Goal: Task Accomplishment & Management: Manage account settings

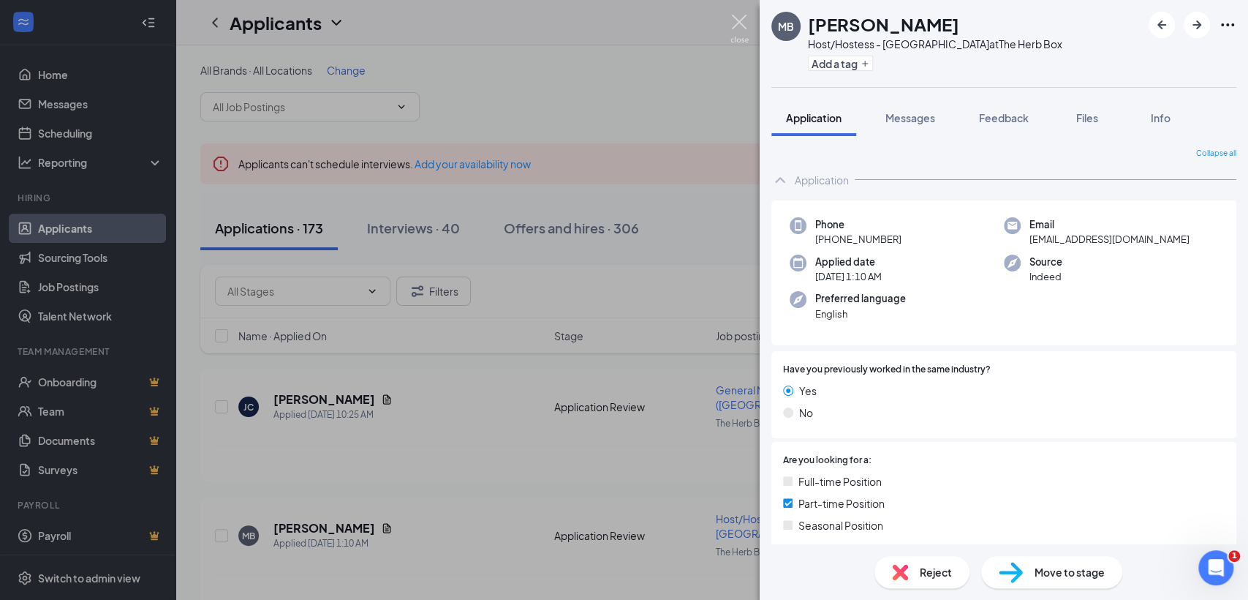
drag, startPoint x: 744, startPoint y: 22, endPoint x: 456, endPoint y: 38, distance: 288.5
click at [744, 23] on img at bounding box center [739, 29] width 18 height 29
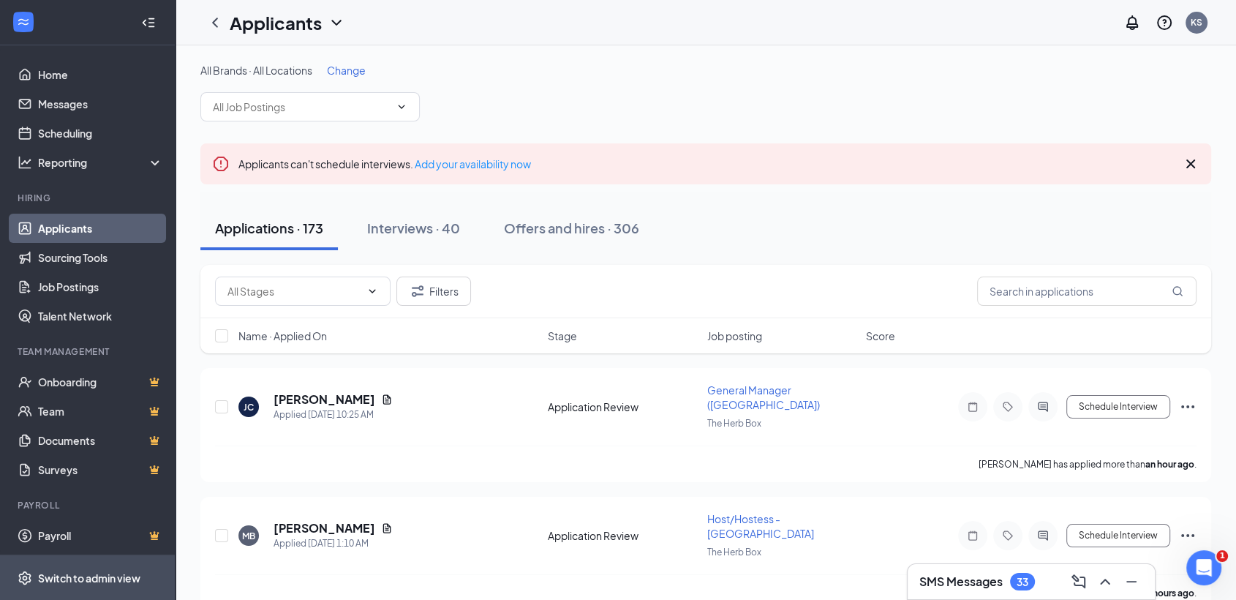
click at [118, 570] on div "Switch to admin view" at bounding box center [89, 577] width 102 height 15
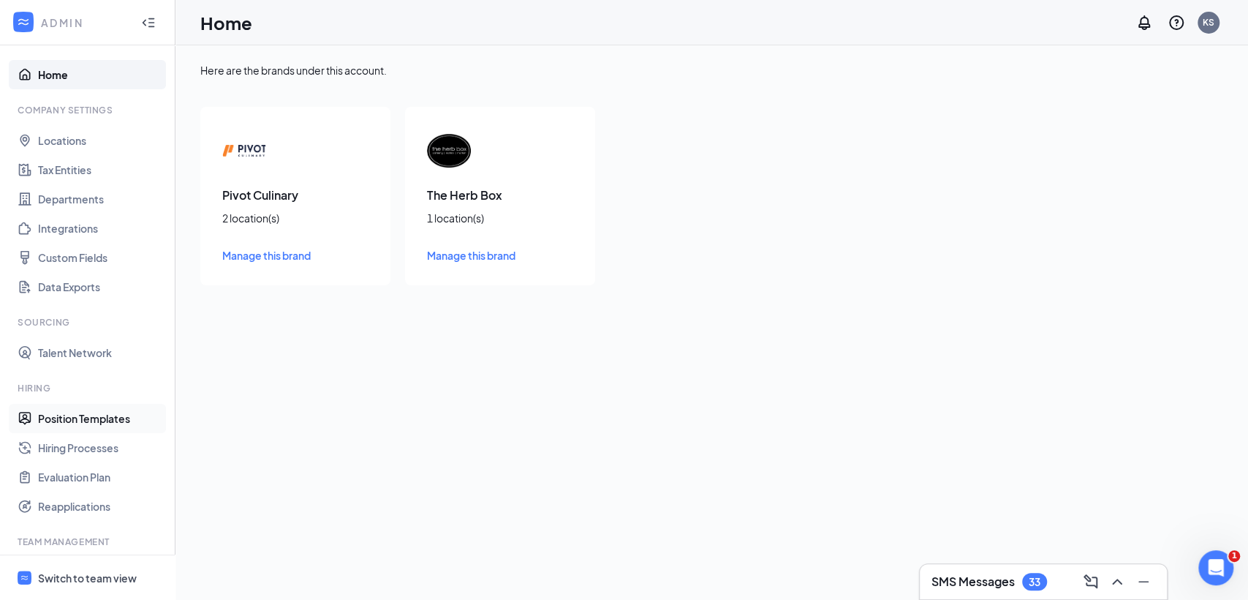
click at [83, 423] on link "Position Templates" at bounding box center [100, 418] width 125 height 29
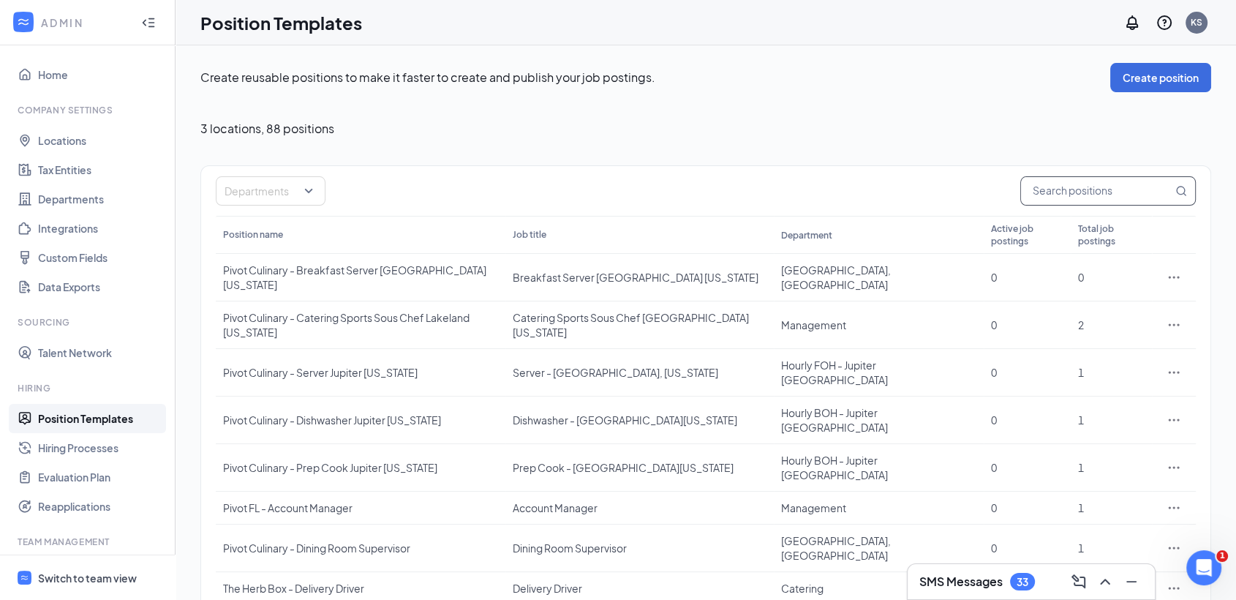
click at [1065, 194] on input "text" at bounding box center [1096, 191] width 151 height 28
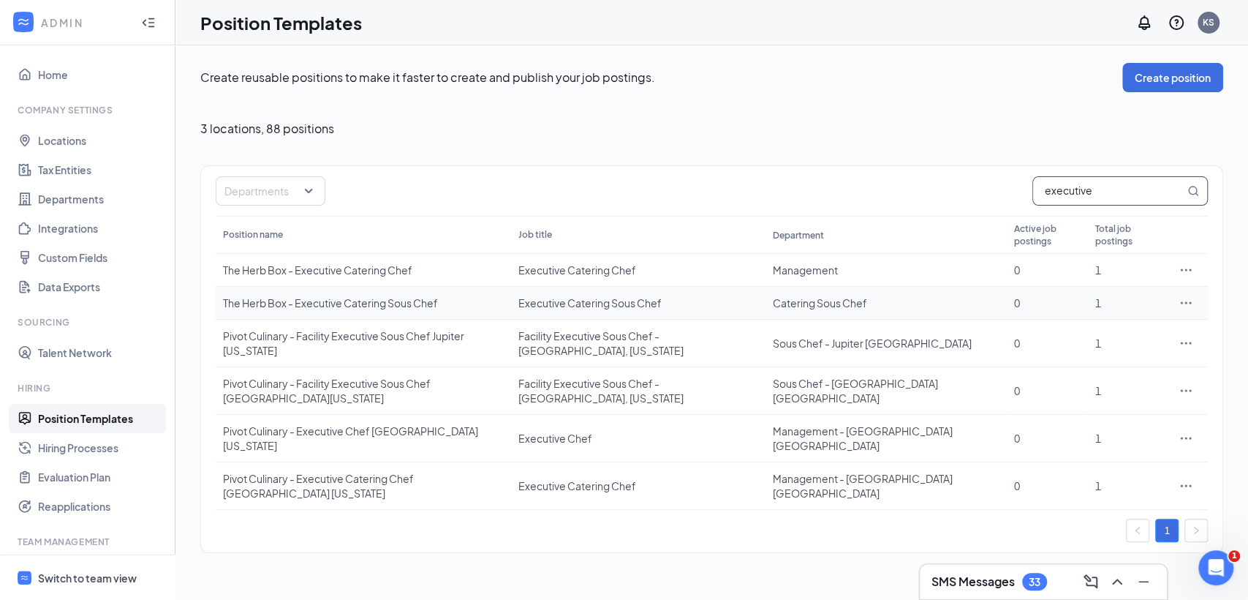
type input "executive"
click at [1176, 295] on div at bounding box center [1185, 302] width 29 height 15
click at [1182, 295] on icon "Ellipses" at bounding box center [1186, 302] width 15 height 15
click at [1113, 354] on span "Duplicate" at bounding box center [1118, 354] width 126 height 16
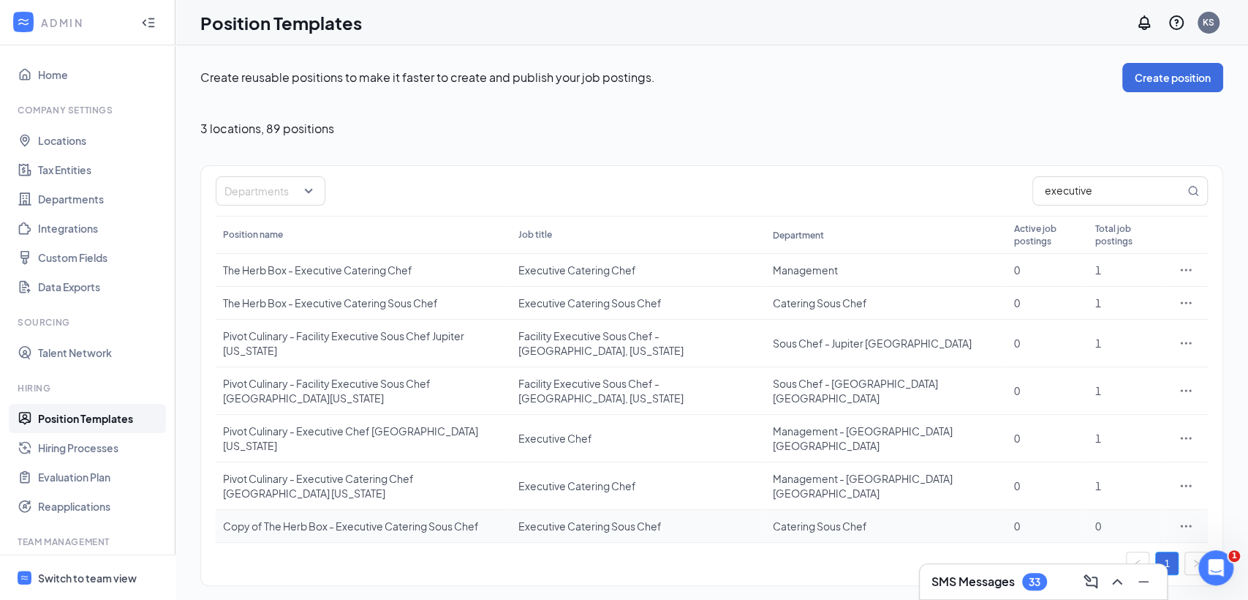
click at [1182, 518] on icon "Ellipses" at bounding box center [1186, 525] width 15 height 15
click at [1124, 317] on span "Edit" at bounding box center [1118, 324] width 126 height 16
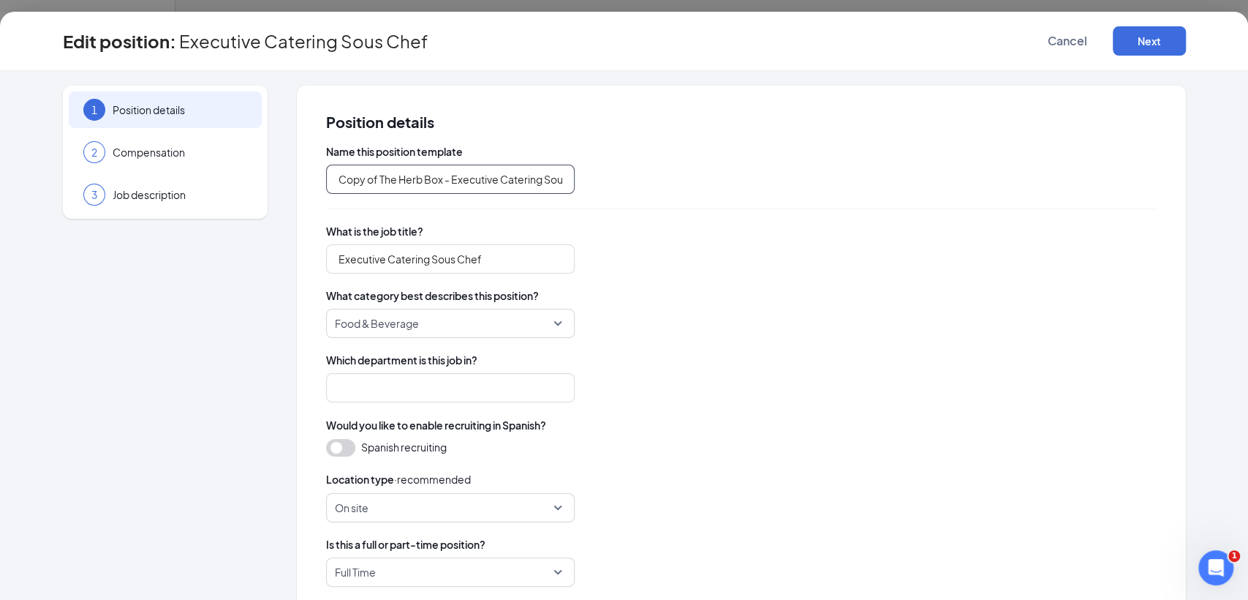
type input "Copy of The Herb Box - Executive Catering Sous Chef"
type input "Executive Catering Sous Chef"
type input "Catering Sous Chef"
click at [537, 183] on input "Copy of The Herb Box - Executive Catering Sous Chef" at bounding box center [450, 179] width 249 height 29
type input "The Herb Box - Senior Sous Chef"
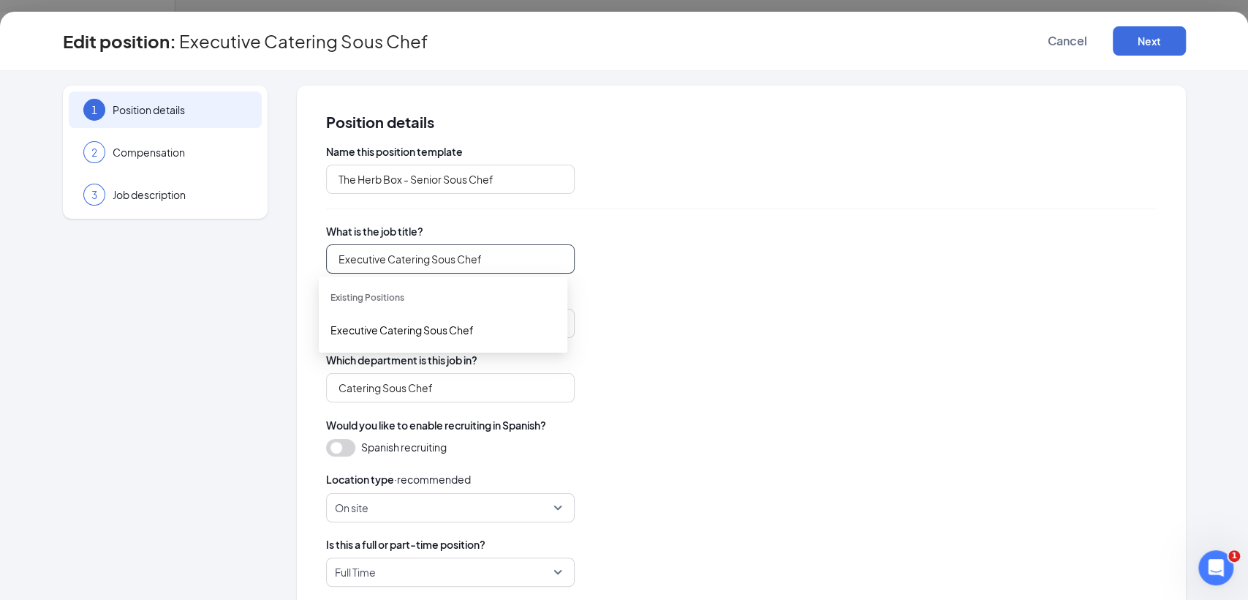
drag, startPoint x: 422, startPoint y: 259, endPoint x: 95, endPoint y: 250, distance: 327.0
click at [95, 250] on div "1 Position details 2 Compensation 3 Job description Position details Name this …" at bounding box center [624, 499] width 1123 height 827
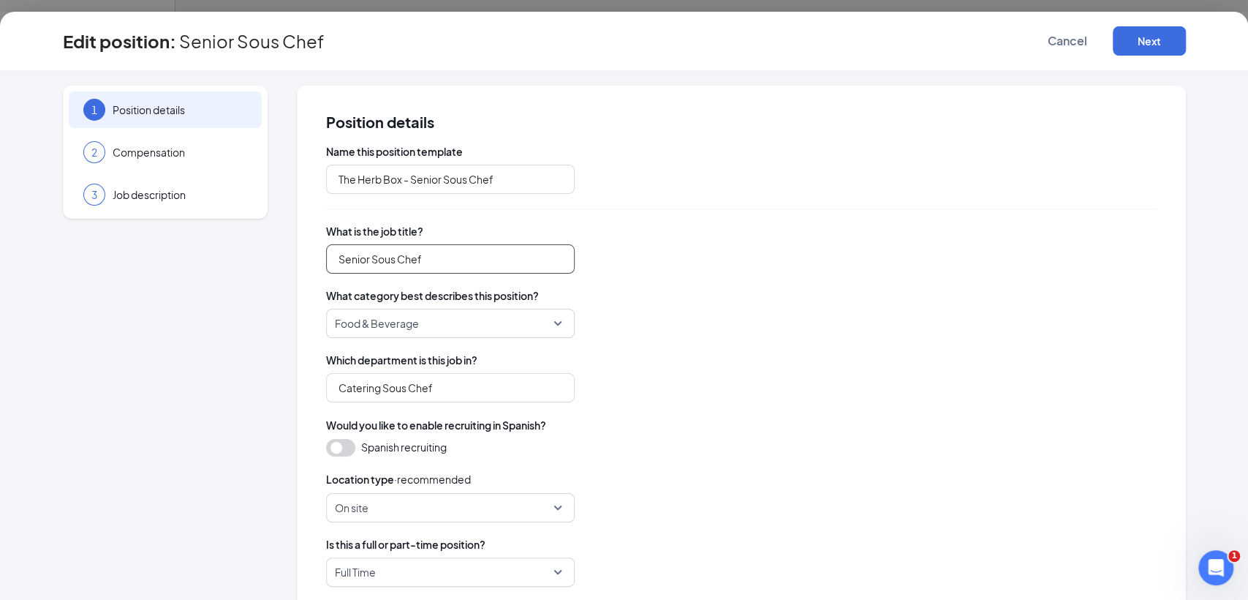
type input "Senior Sous Chef"
click at [918, 397] on div "Catering Sous Chef" at bounding box center [741, 387] width 831 height 29
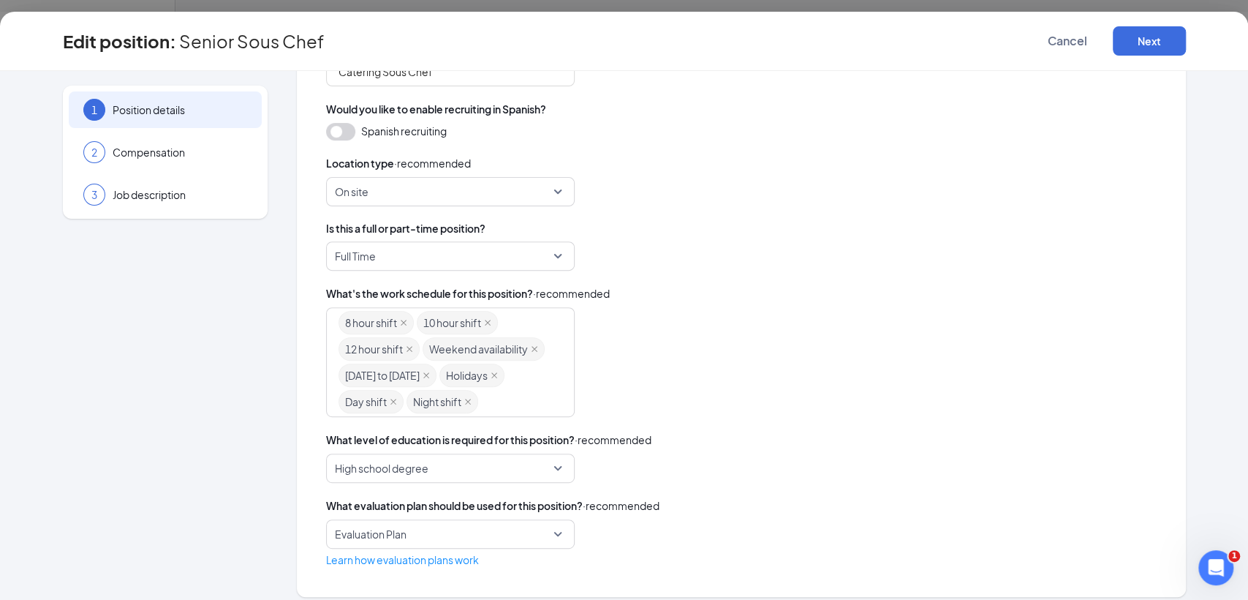
scroll to position [354, 0]
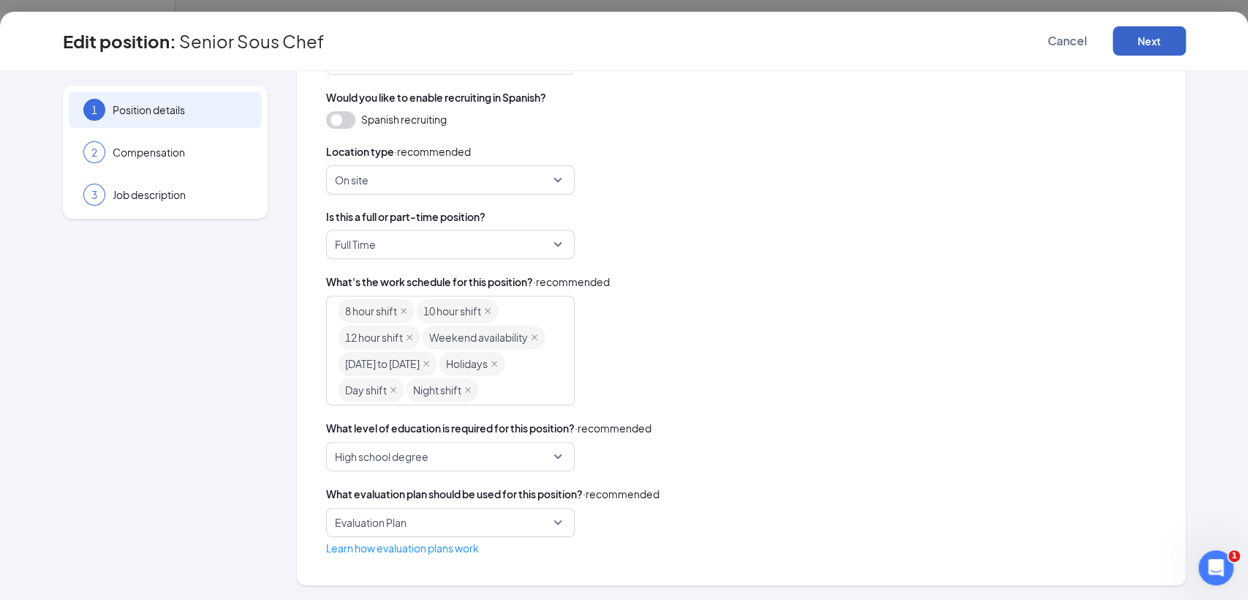
click at [1136, 42] on button "Next" at bounding box center [1149, 40] width 73 height 29
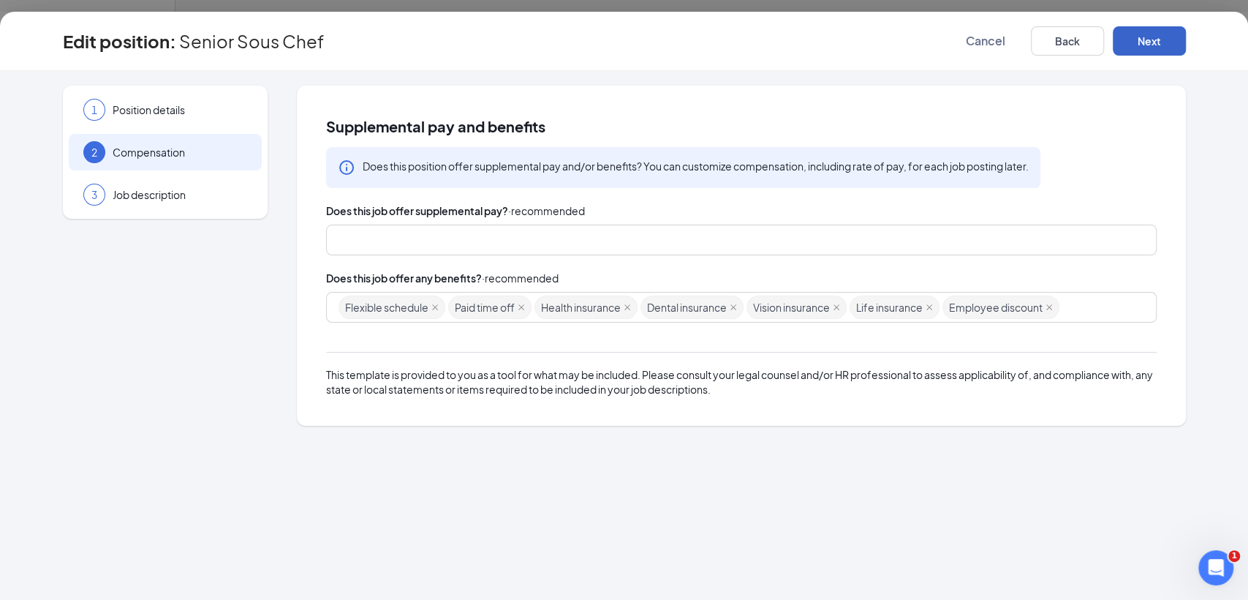
click at [1165, 48] on button "Next" at bounding box center [1149, 40] width 73 height 29
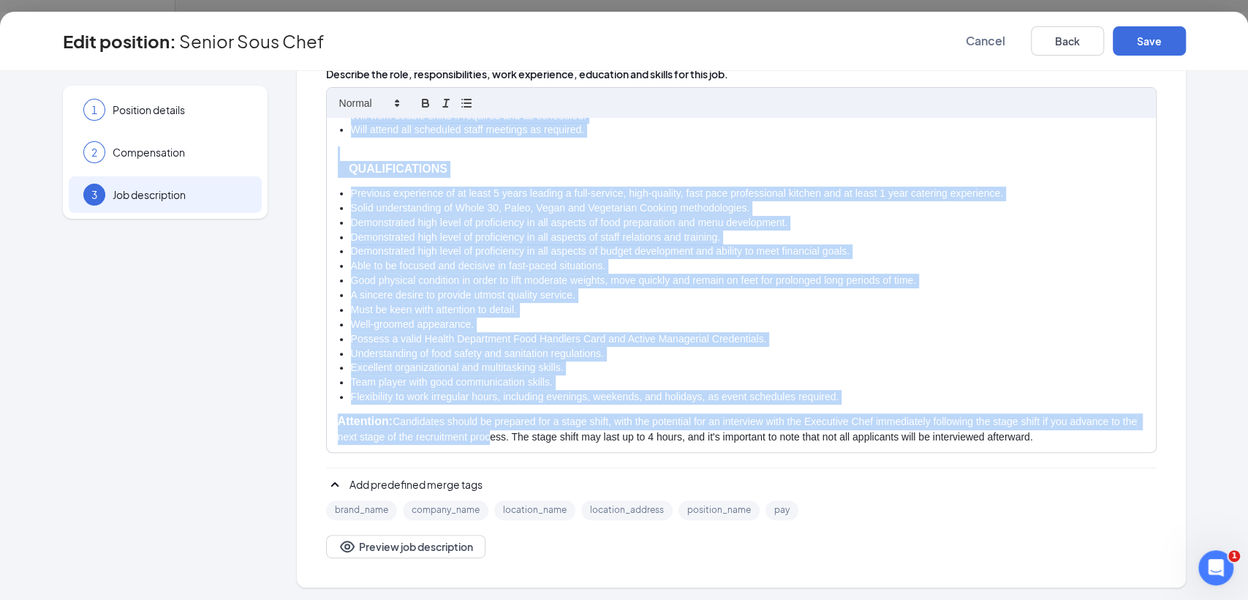
scroll to position [440, 0]
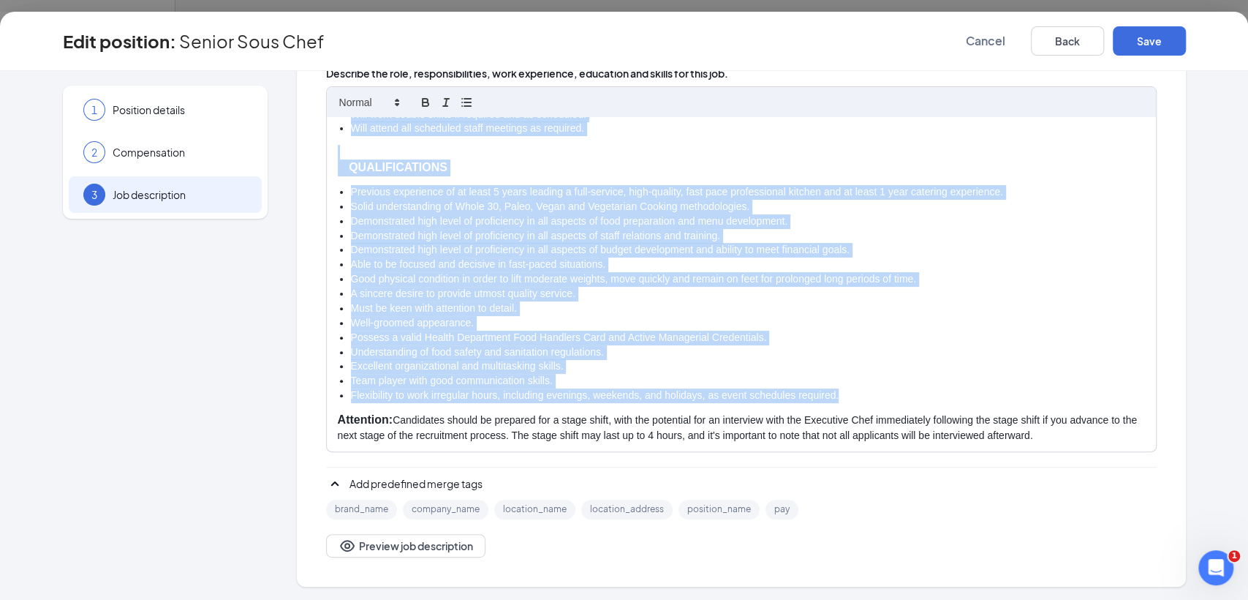
drag, startPoint x: 328, startPoint y: 368, endPoint x: 893, endPoint y: 396, distance: 565.2
click at [893, 395] on div "POSITION OVERVIEW An Executive Sous Chef in a catering company plays a vital ro…" at bounding box center [741, 284] width 829 height 335
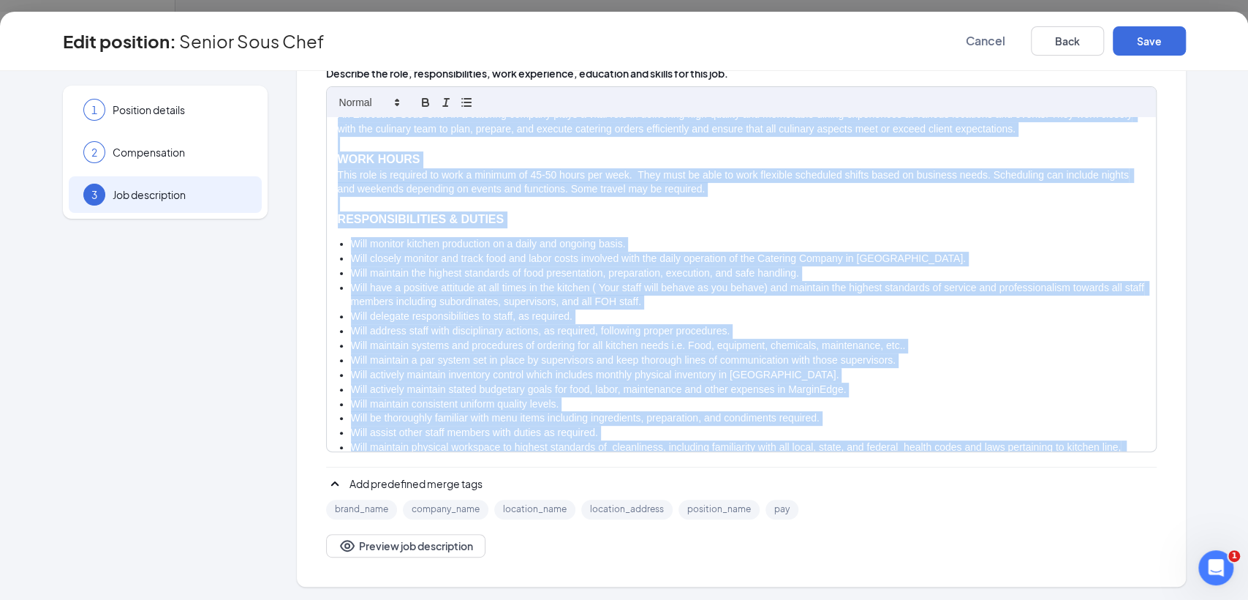
scroll to position [0, 0]
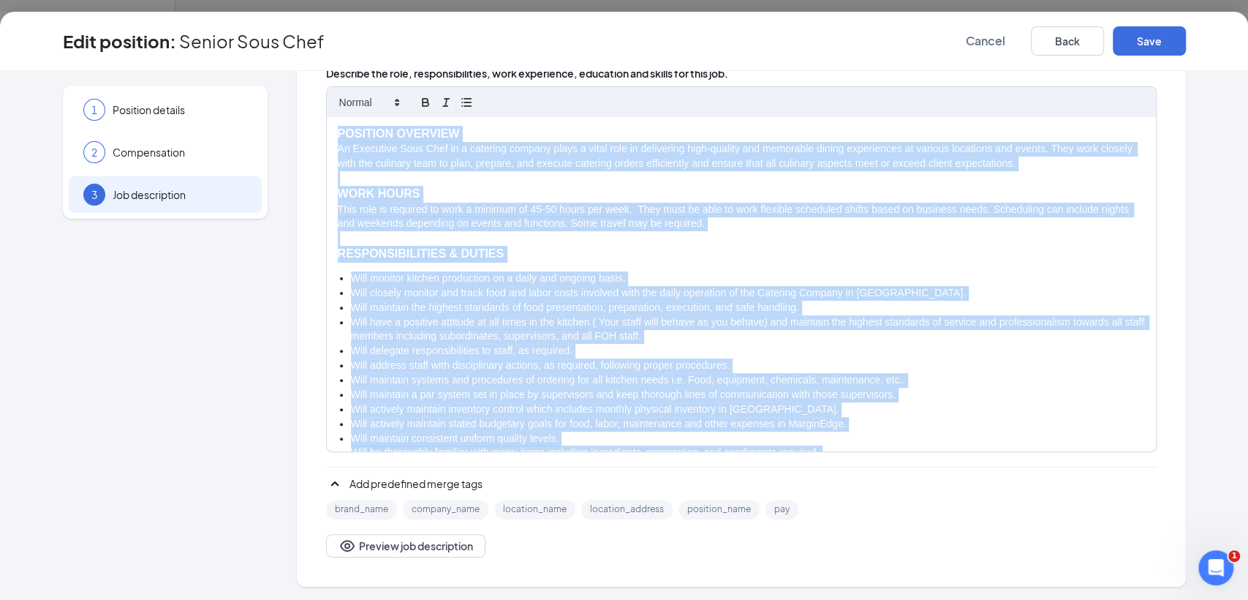
drag, startPoint x: 1054, startPoint y: 437, endPoint x: 257, endPoint y: 113, distance: 860.3
click at [257, 103] on div "1 Position details 2 Compensation 3 Job description Additional information Job …" at bounding box center [624, 215] width 1123 height 742
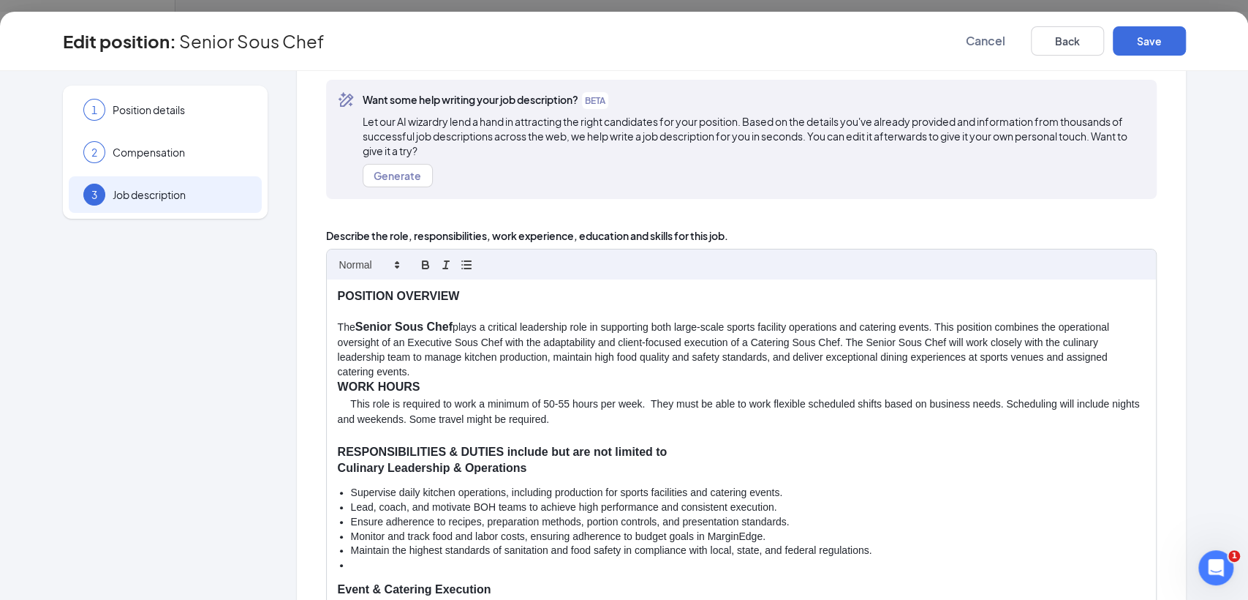
click at [344, 388] on strong "WORK HOURS" at bounding box center [379, 386] width 83 height 12
click at [345, 409] on p "This role is required to work a minimum of 50-55 hours per week. They must be a…" at bounding box center [741, 411] width 807 height 31
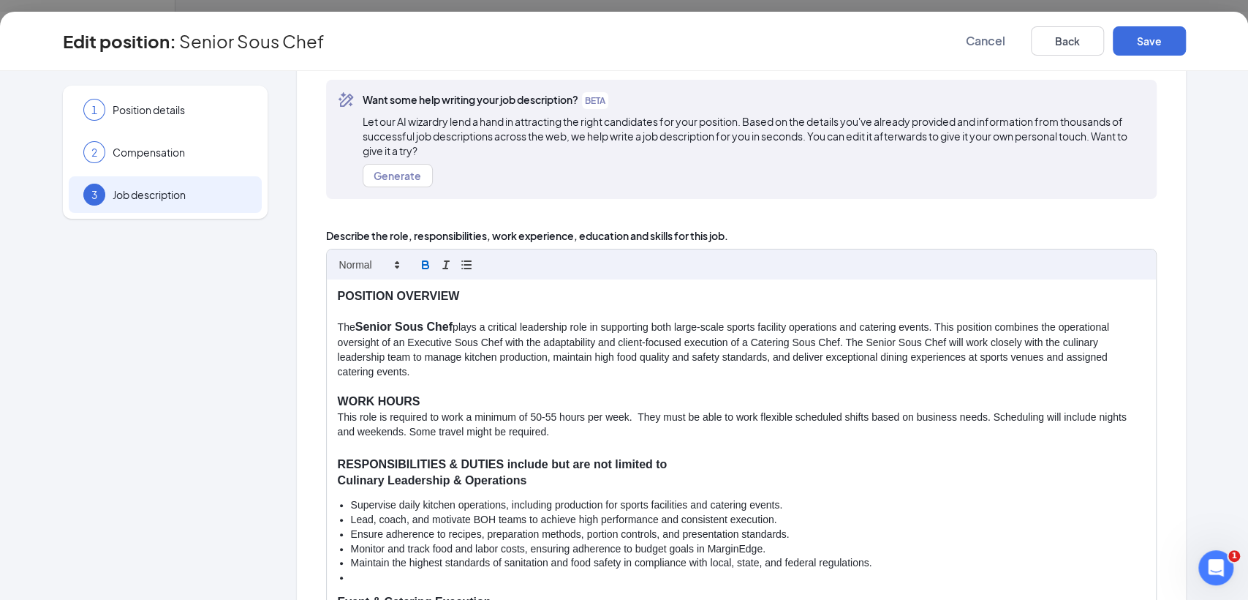
click at [696, 464] on p "RESPONSIBILITIES & DUTIES include but are not limited to" at bounding box center [741, 464] width 807 height 17
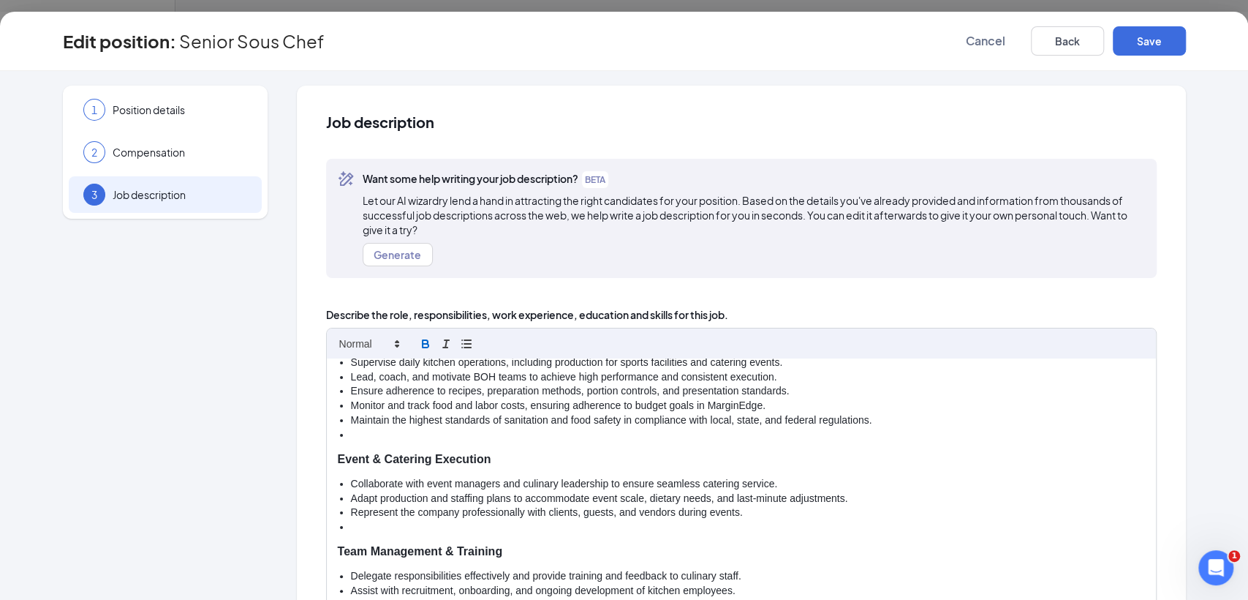
scroll to position [243, 0]
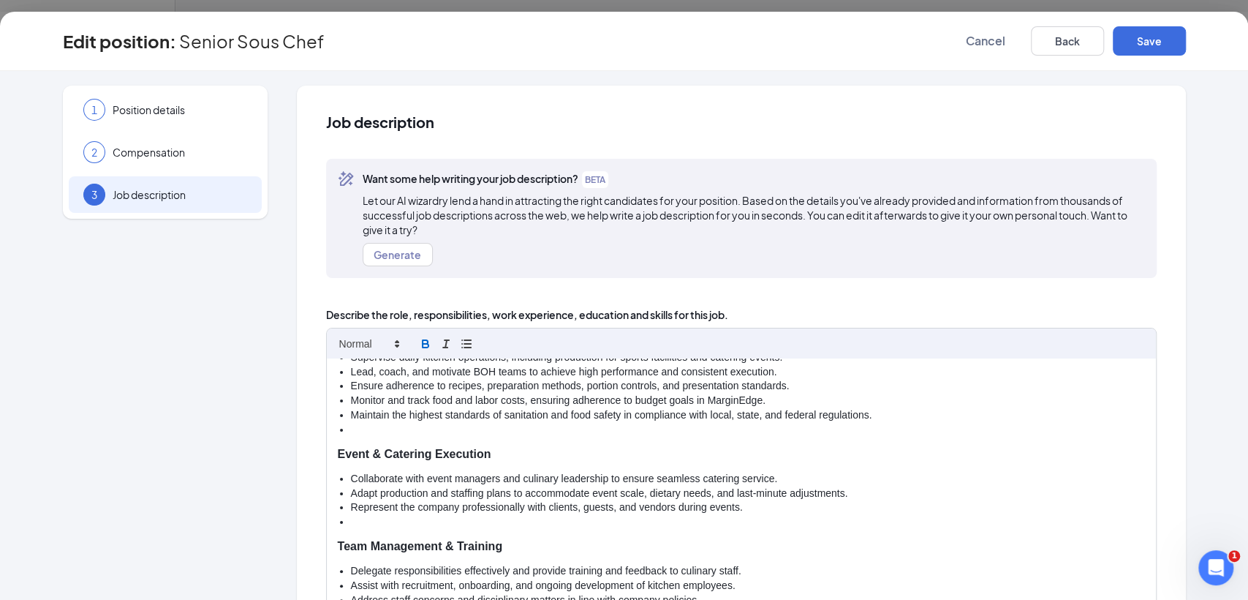
click at [446, 428] on li at bounding box center [748, 430] width 794 height 15
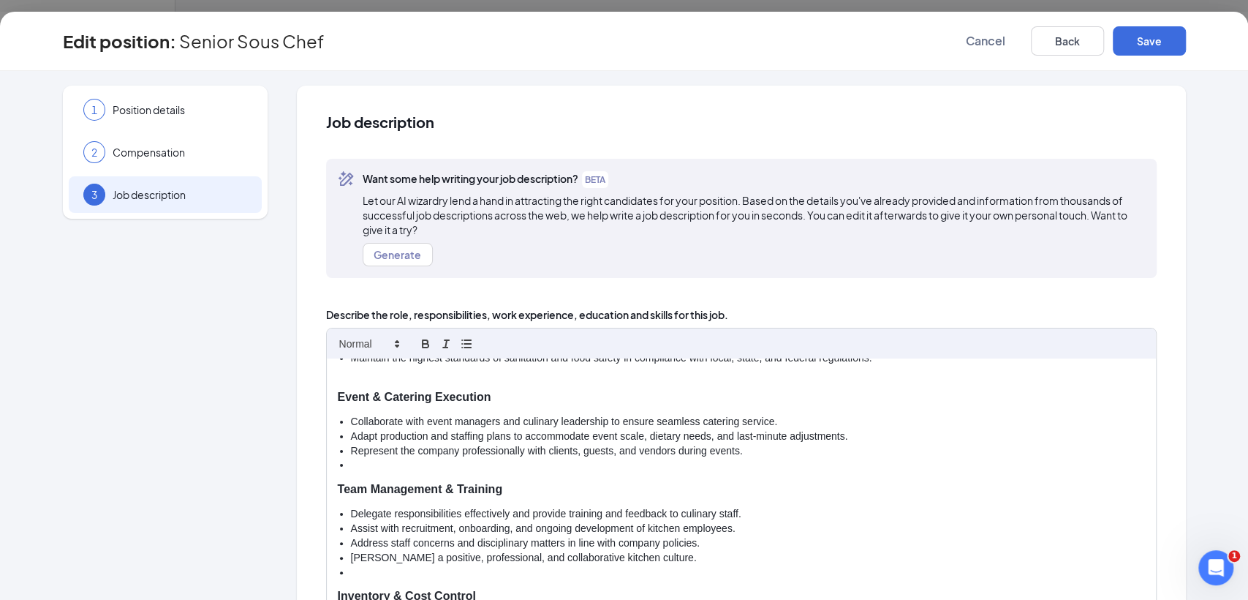
scroll to position [322, 0]
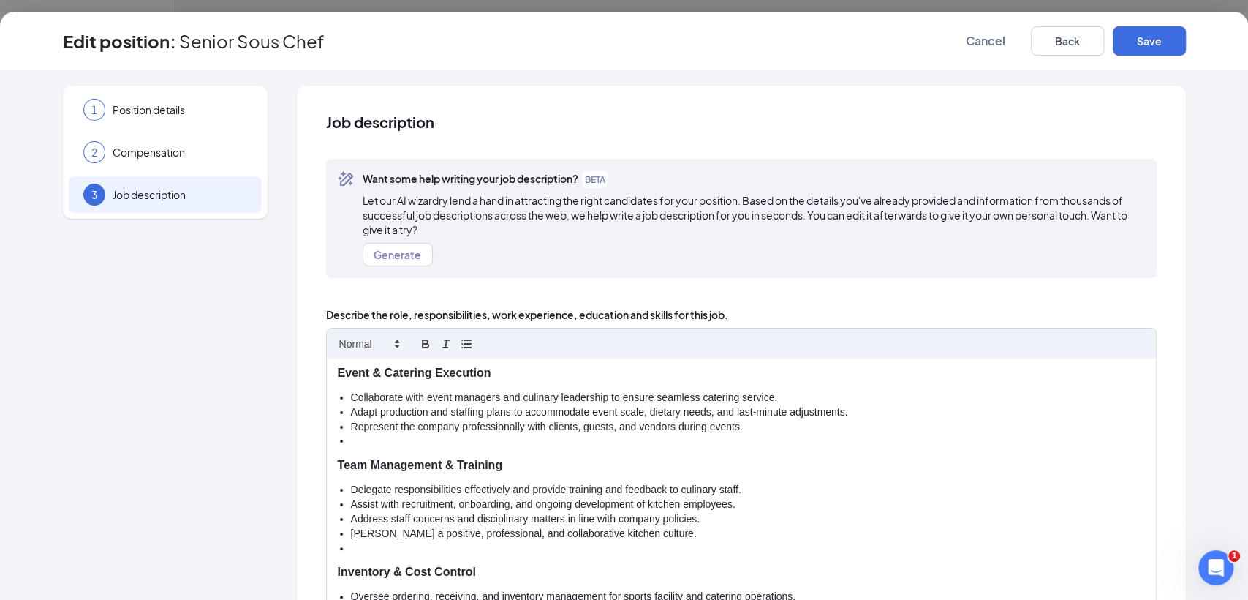
click at [421, 441] on li at bounding box center [748, 441] width 794 height 15
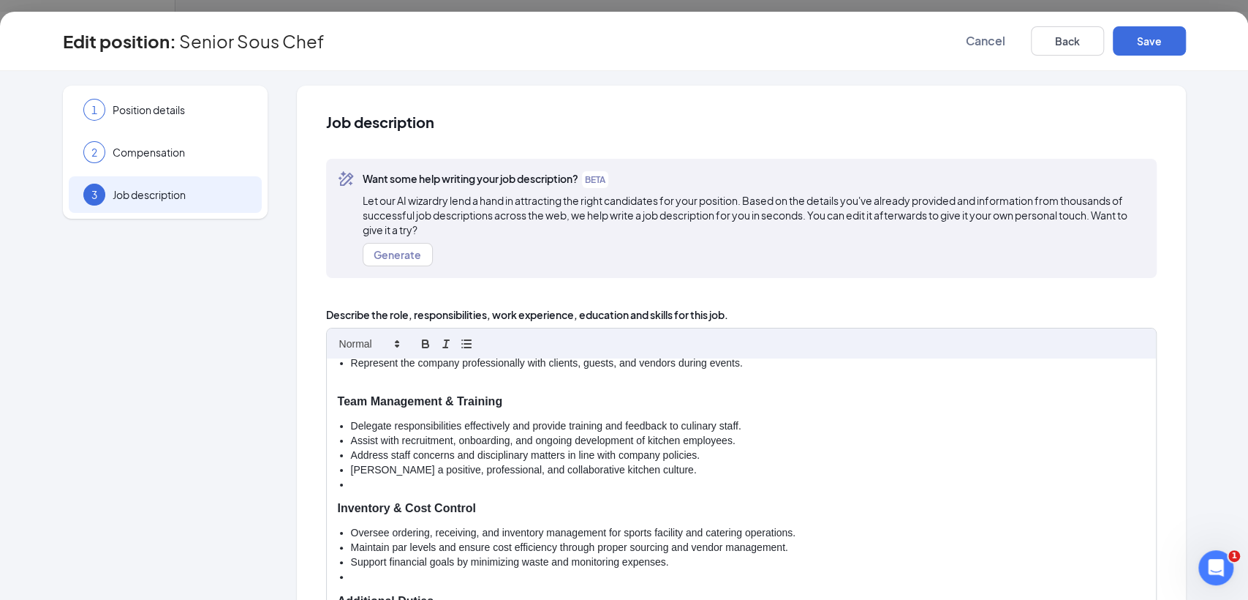
scroll to position [404, 0]
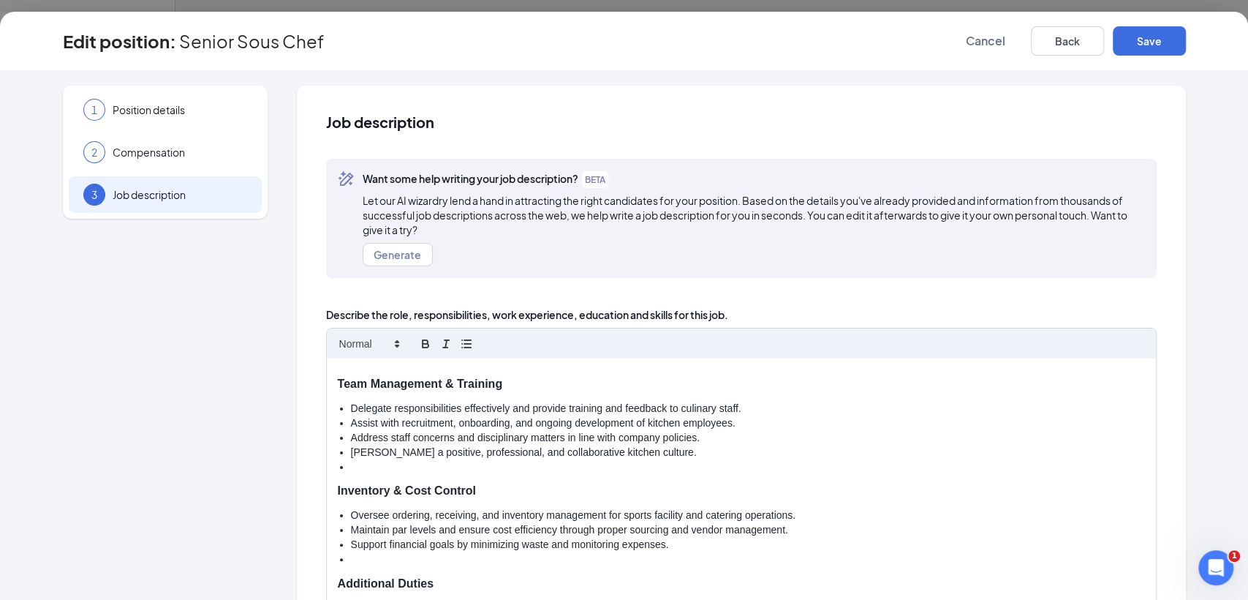
click at [375, 468] on li at bounding box center [748, 467] width 794 height 15
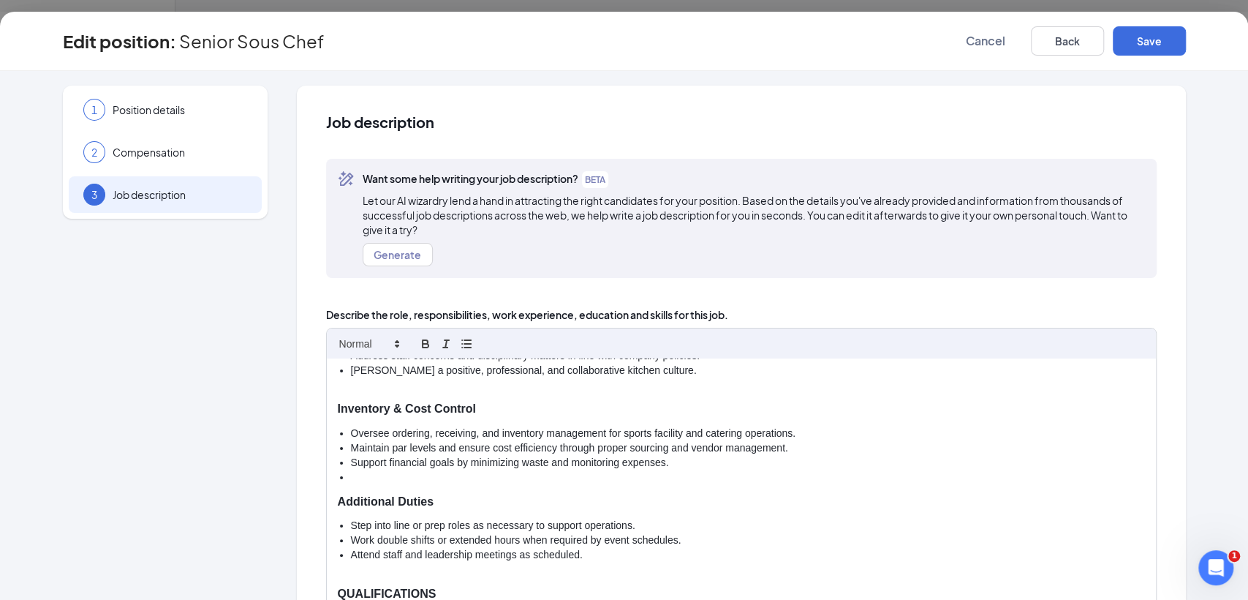
click at [364, 476] on li at bounding box center [748, 477] width 794 height 15
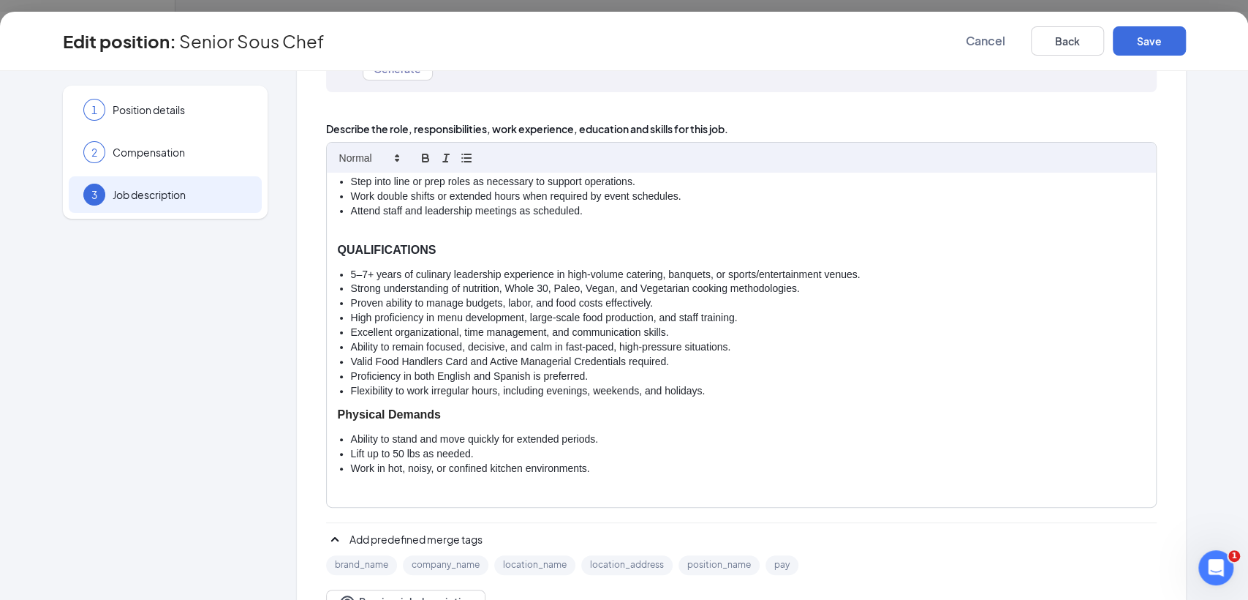
scroll to position [241, 0]
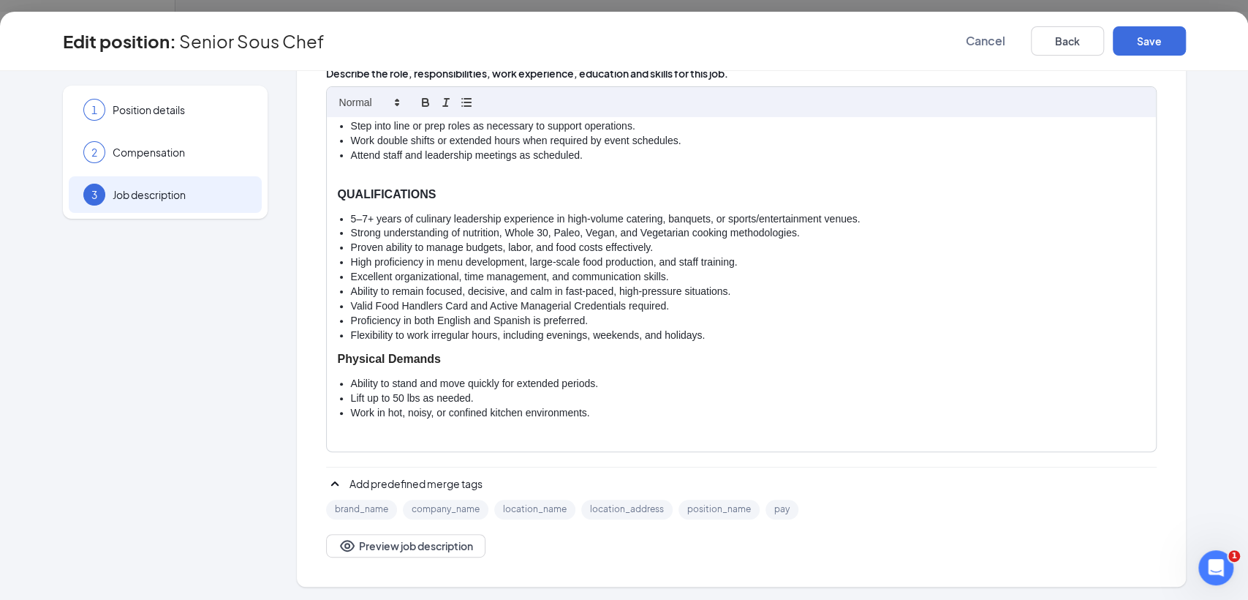
click at [339, 193] on strong "QUALIFICATIONS" at bounding box center [387, 194] width 99 height 12
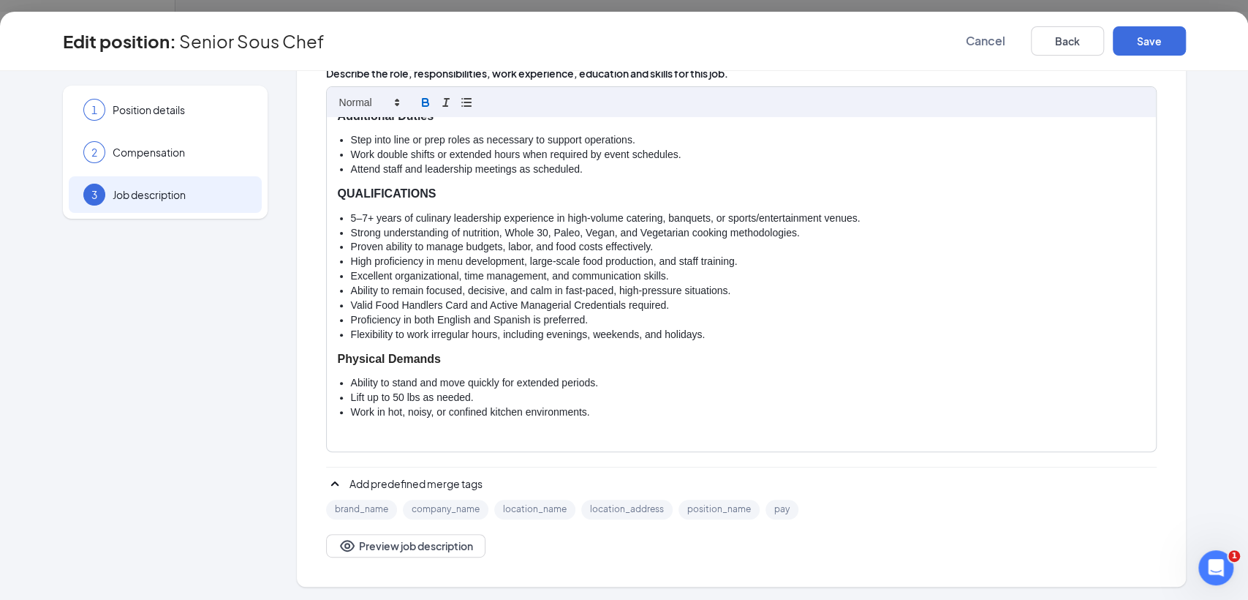
click at [599, 165] on li "Attend staff and leadership meetings as scheduled." at bounding box center [748, 169] width 794 height 15
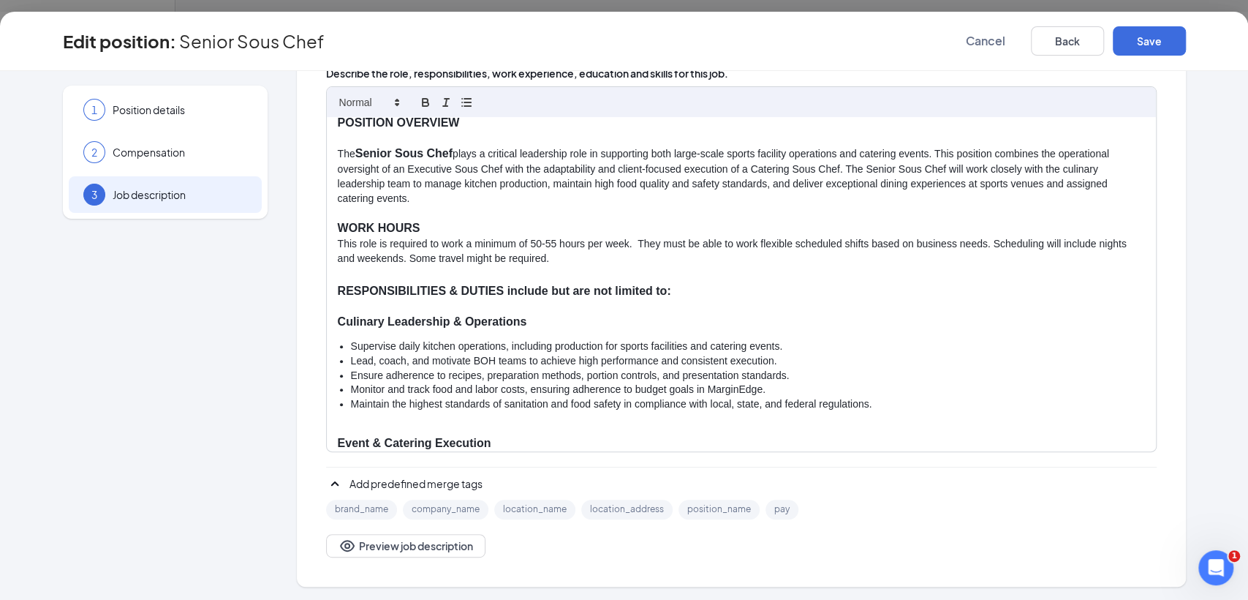
scroll to position [0, 0]
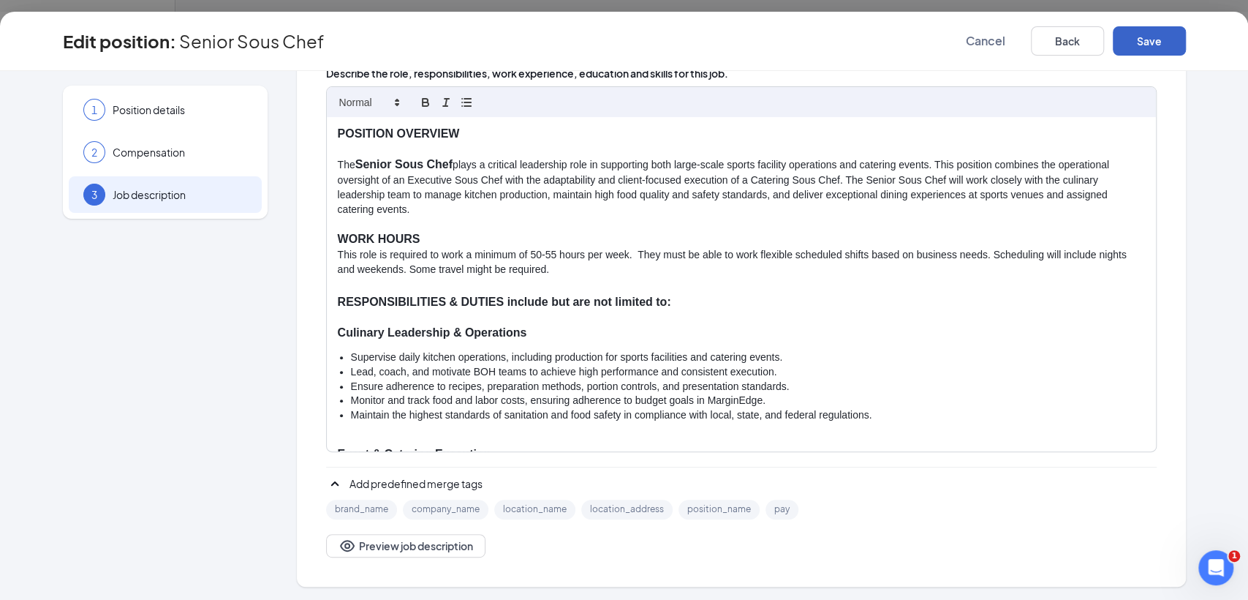
click at [1147, 39] on button "Save" at bounding box center [1149, 40] width 73 height 29
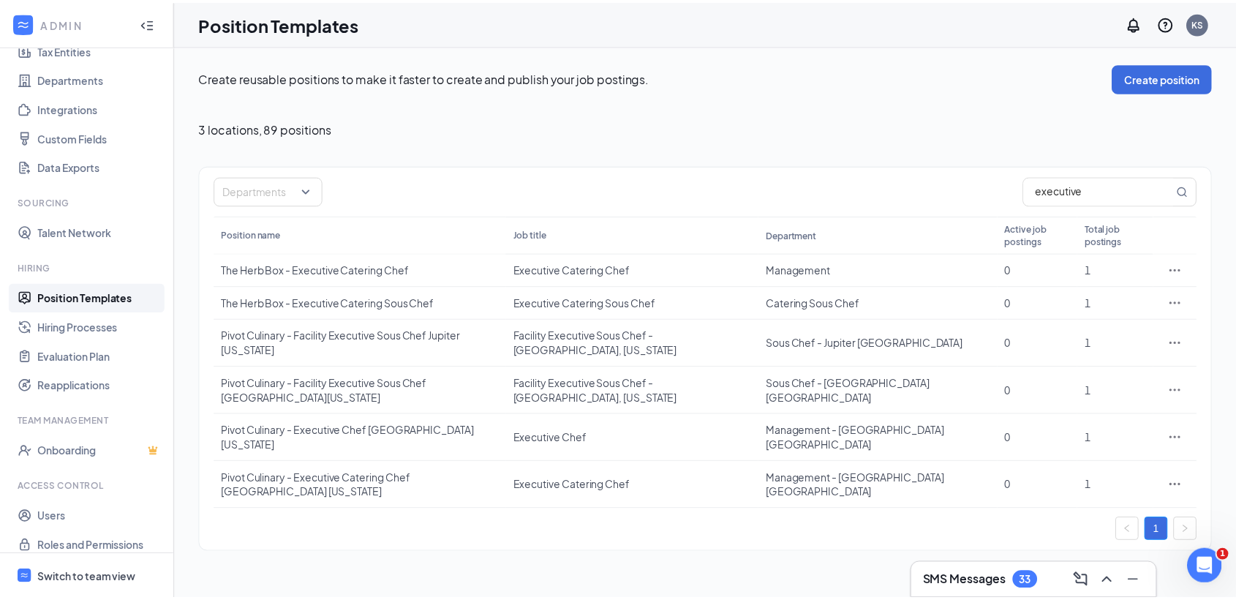
scroll to position [133, 0]
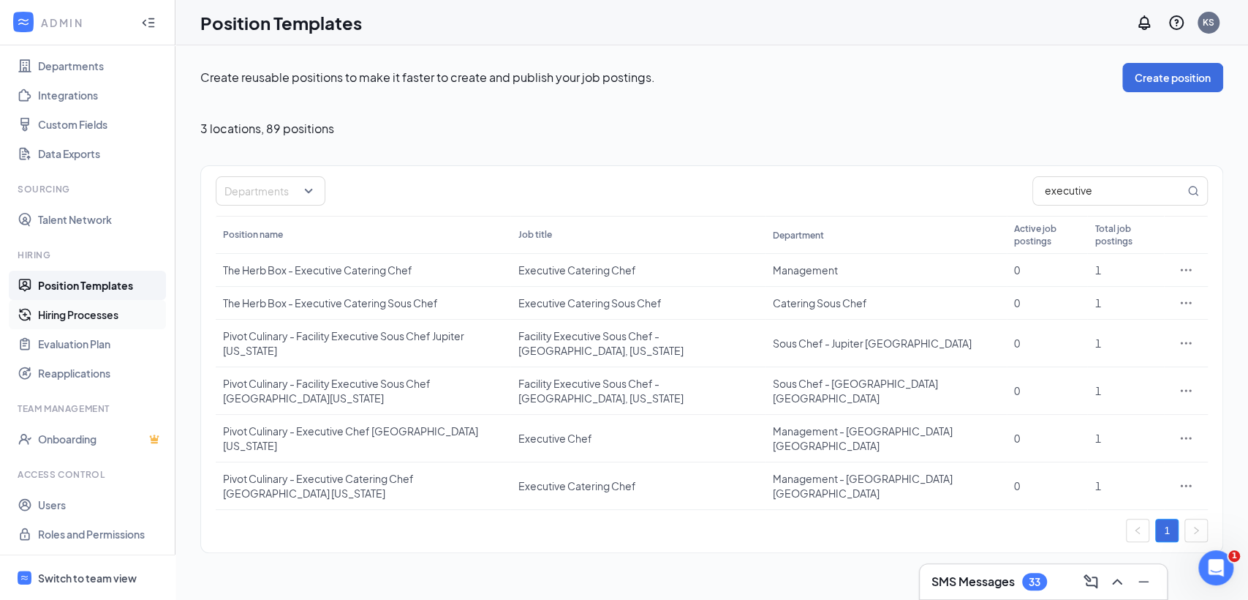
click at [91, 310] on link "Hiring Processes" at bounding box center [100, 314] width 125 height 29
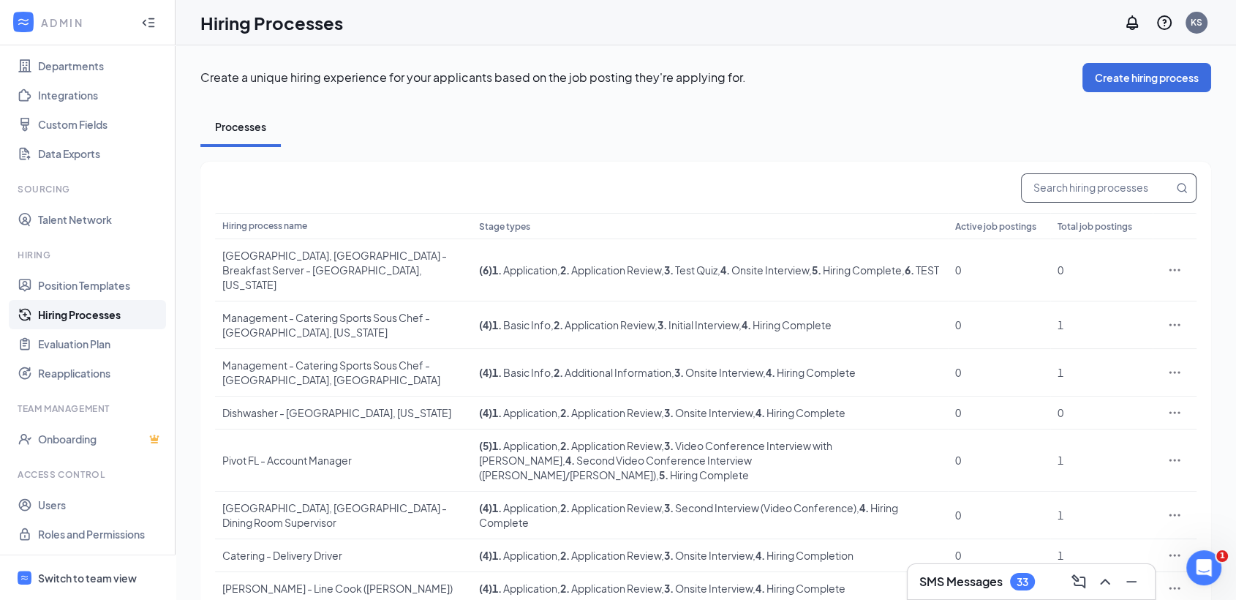
click at [1071, 184] on input "text" at bounding box center [1096, 188] width 151 height 28
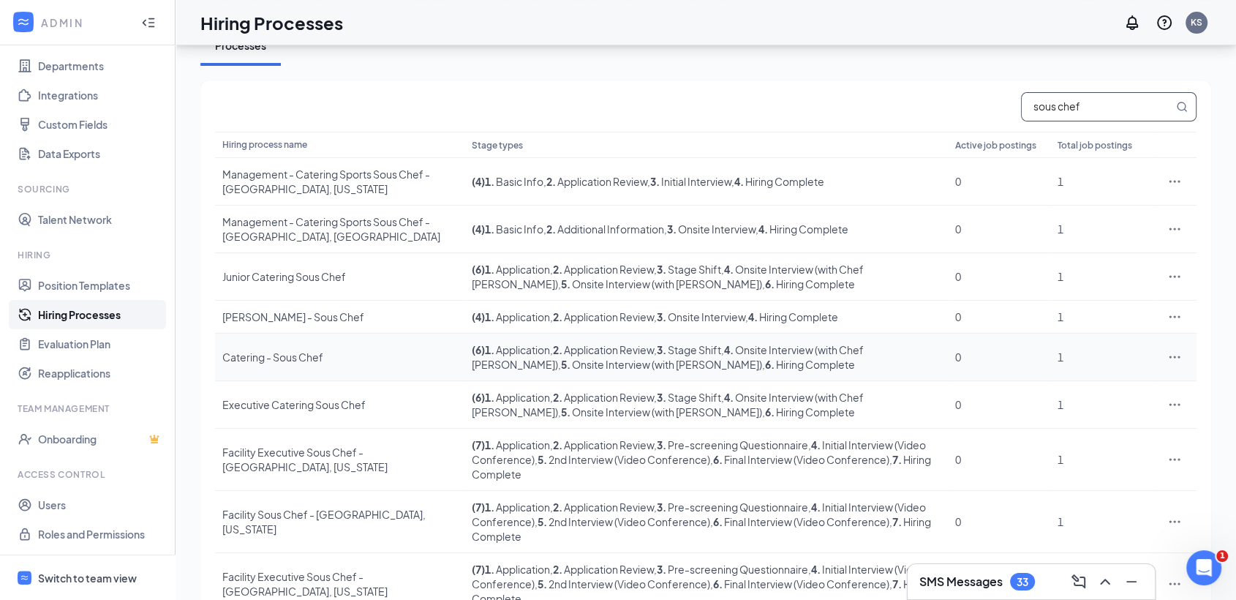
scroll to position [160, 0]
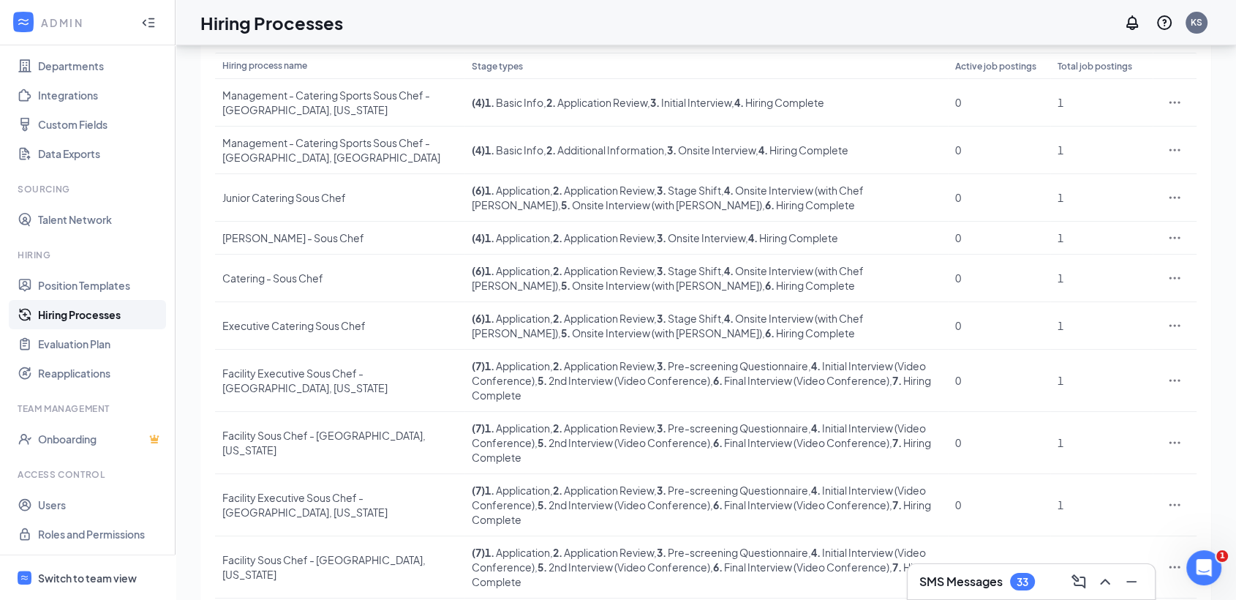
type input "sous chef"
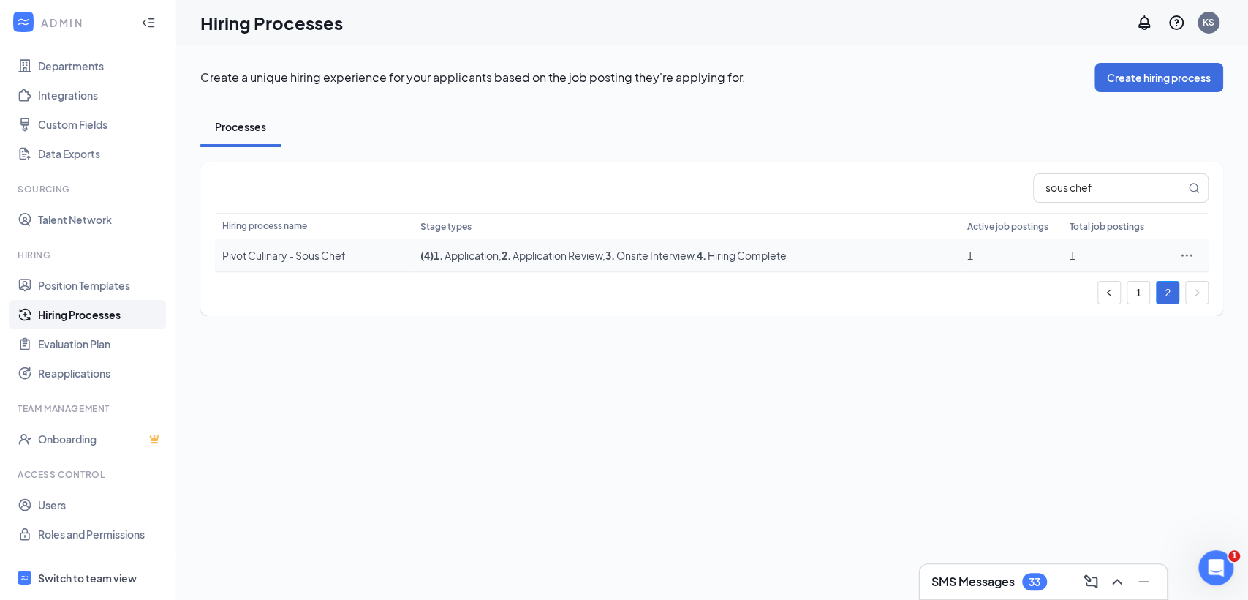
click at [407, 263] on td "Pivot Culinary - Sous Chef" at bounding box center [314, 255] width 198 height 33
click at [393, 253] on div "Pivot Culinary - Sous Chef" at bounding box center [314, 255] width 184 height 15
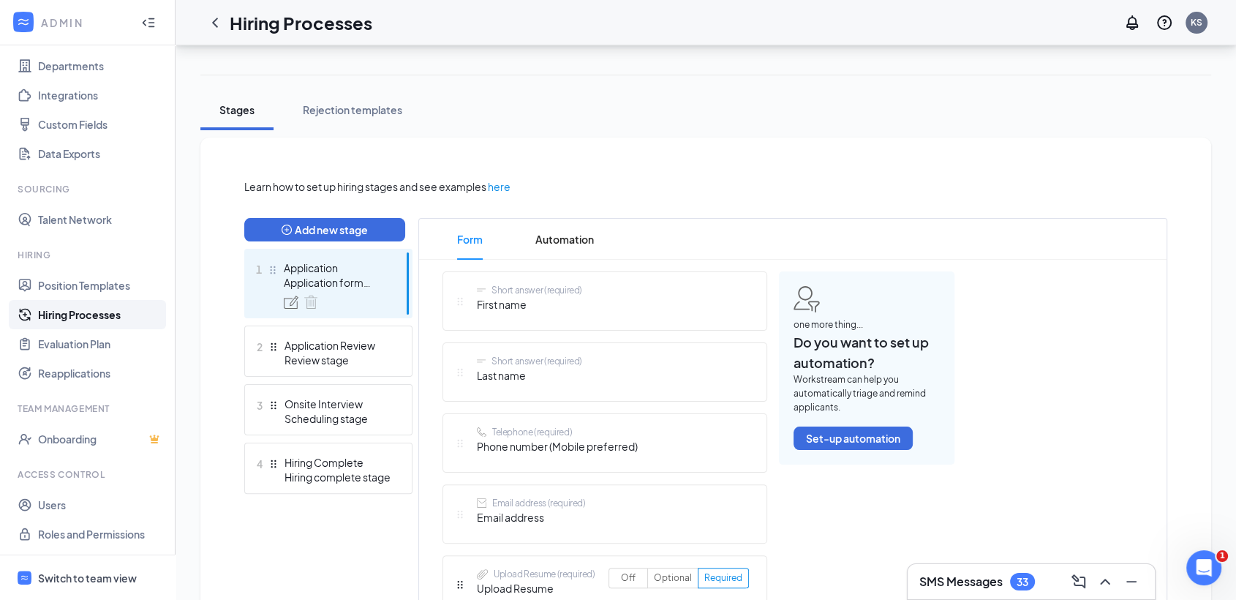
scroll to position [243, 0]
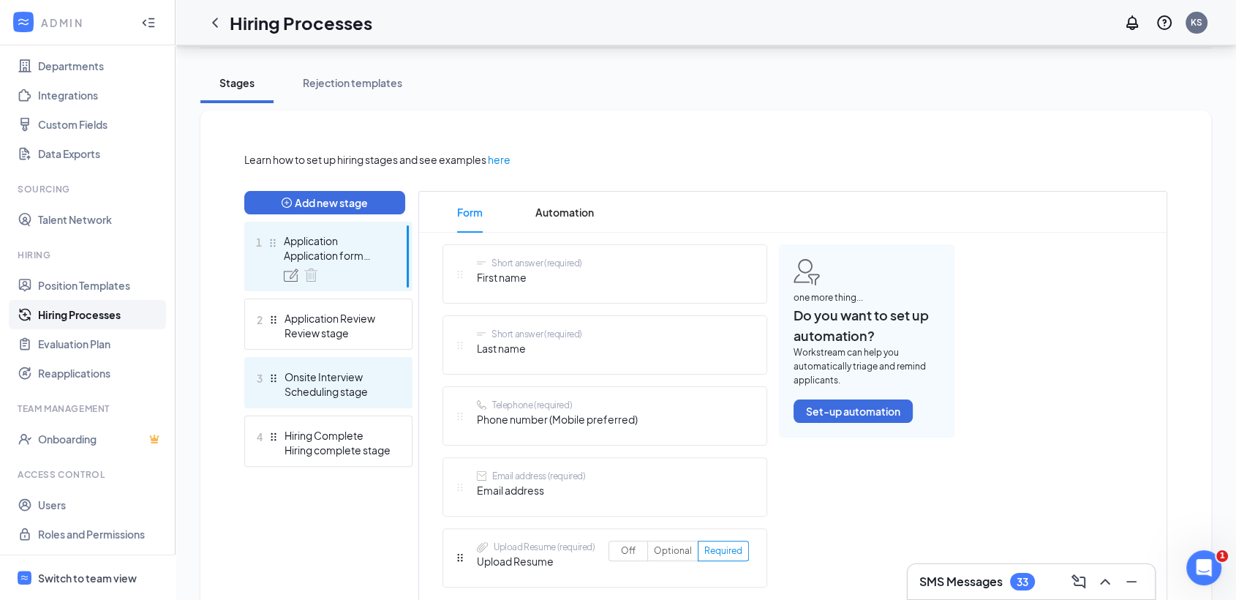
click at [338, 390] on div "Scheduling stage" at bounding box center [337, 391] width 107 height 15
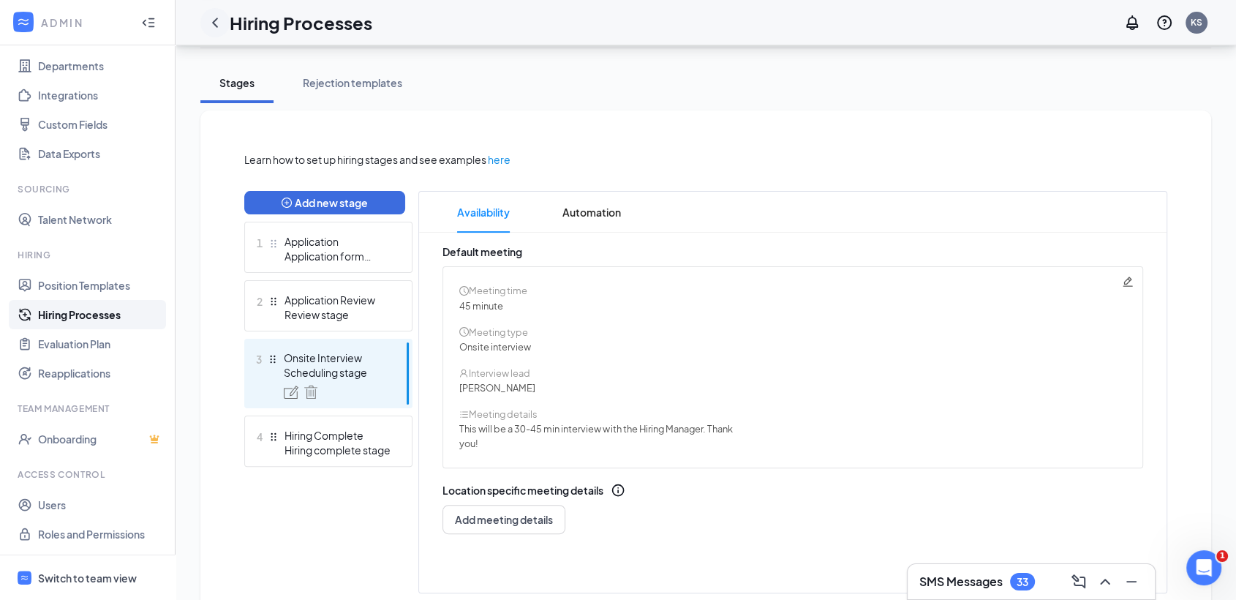
click at [219, 19] on icon "ChevronLeft" at bounding box center [215, 23] width 18 height 18
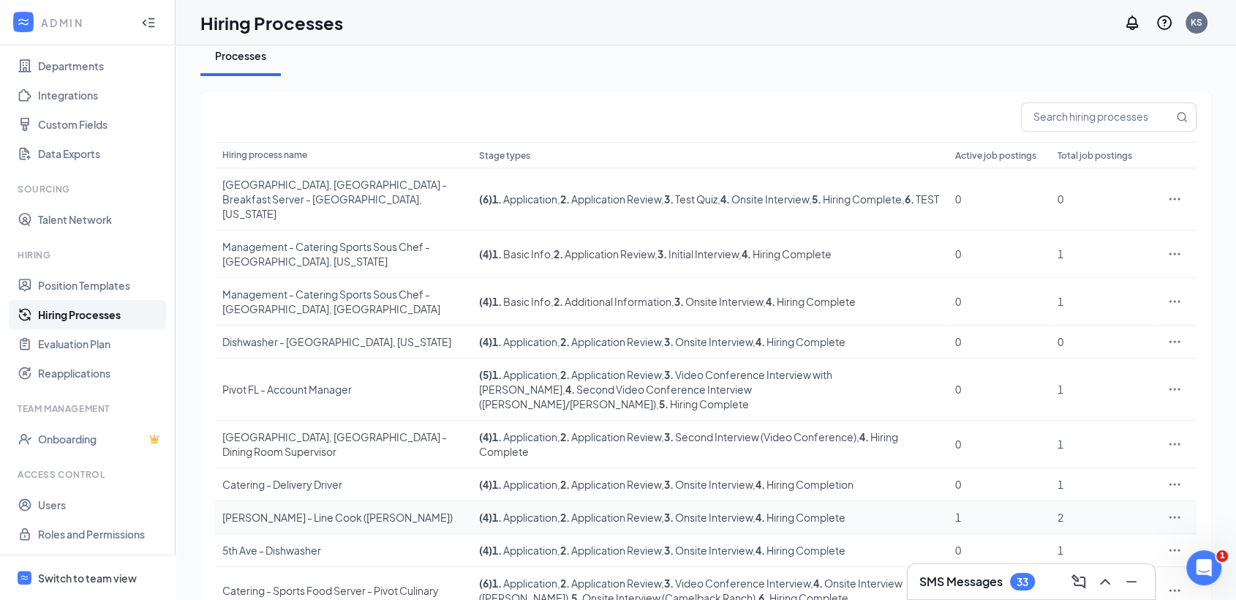
scroll to position [102, 0]
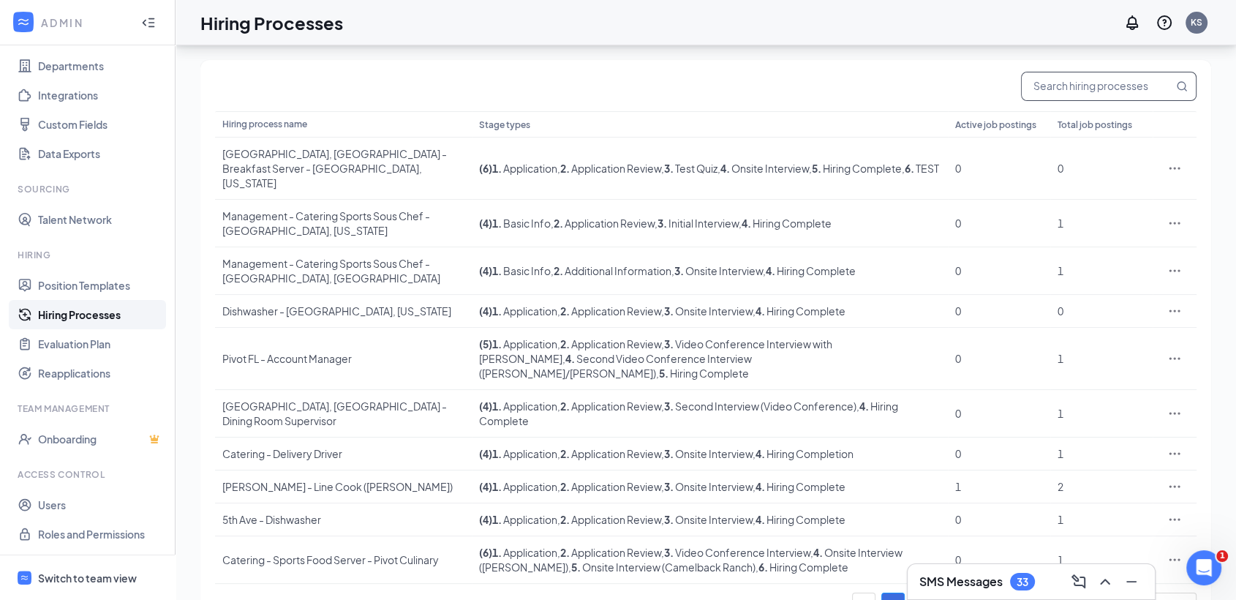
click at [1122, 83] on input "text" at bounding box center [1096, 86] width 151 height 28
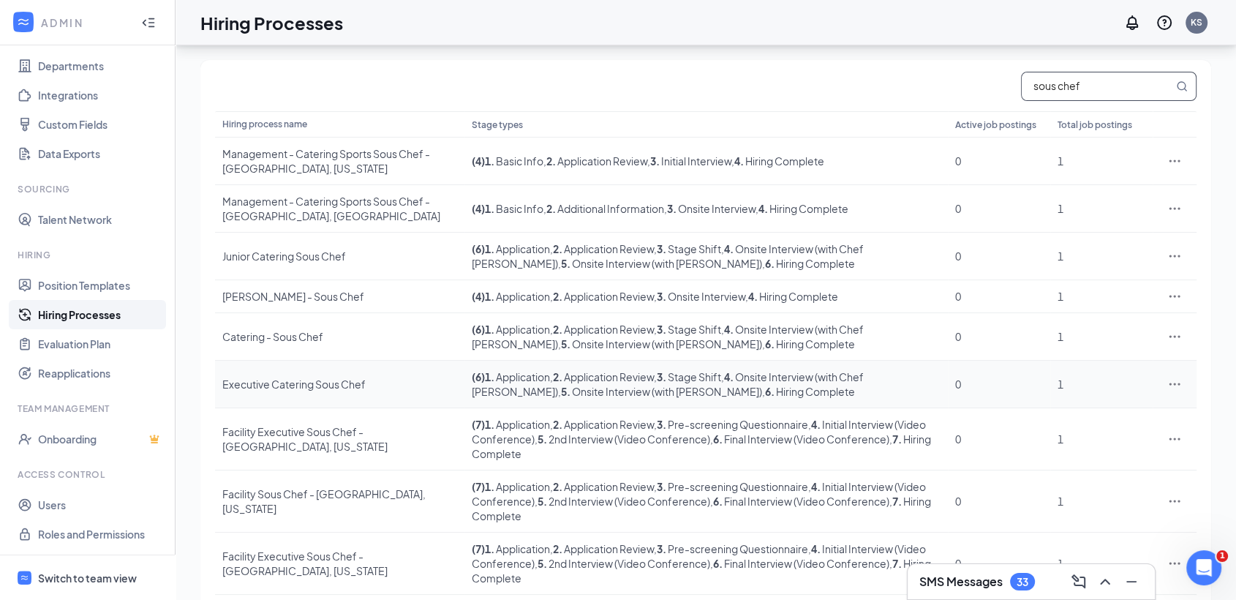
scroll to position [160, 0]
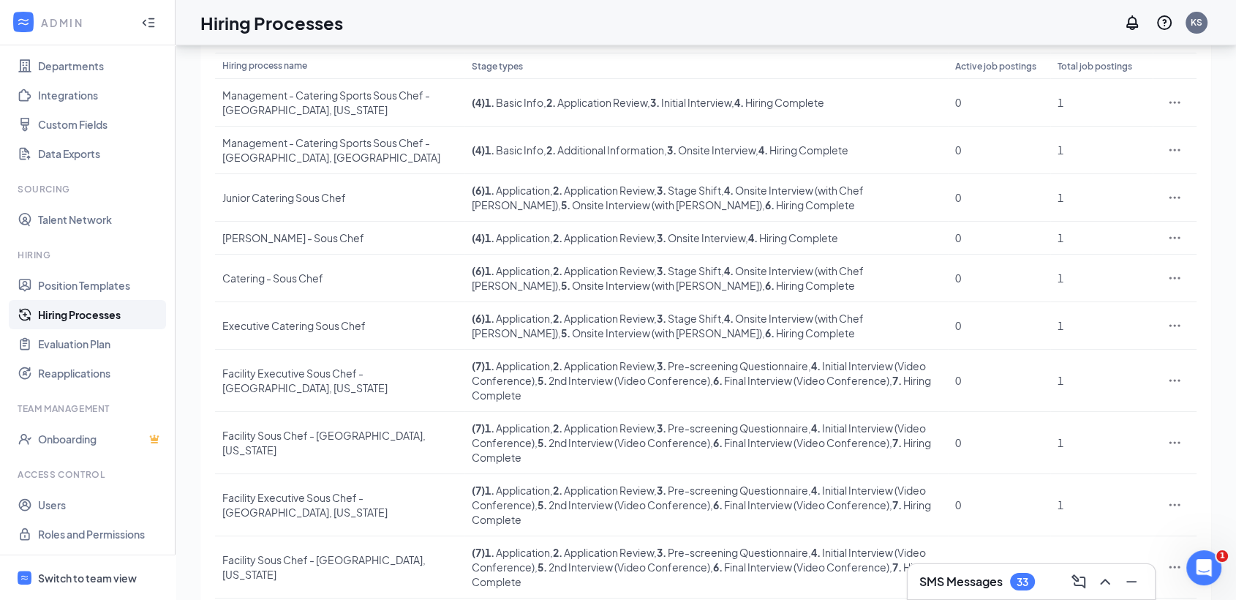
type input "sous chef"
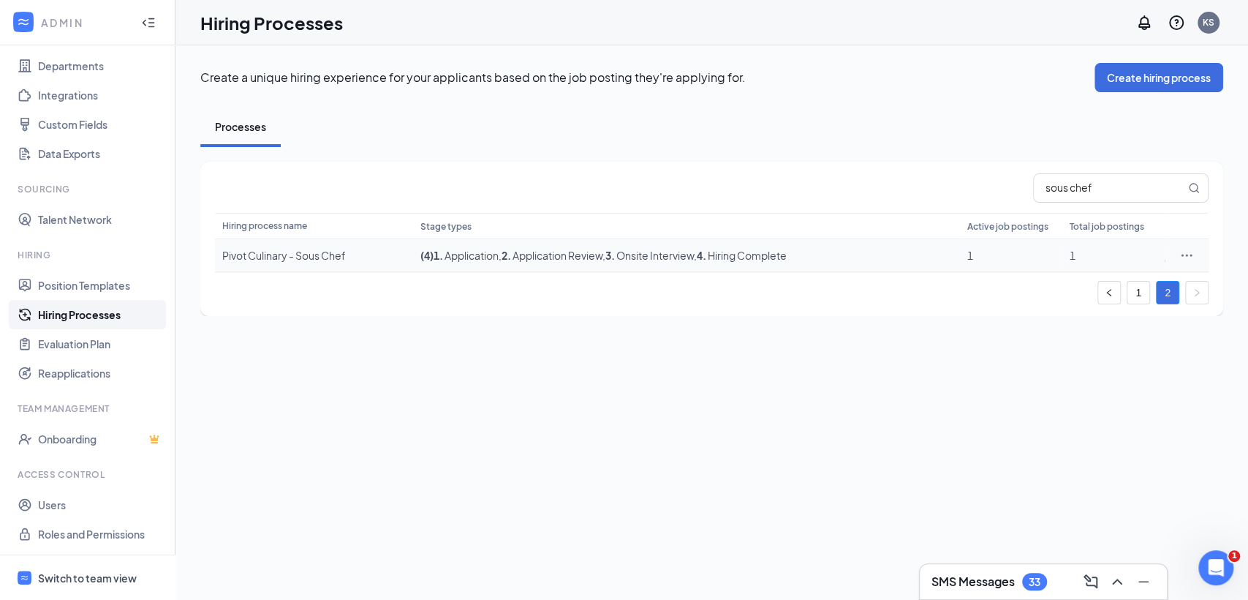
click at [1197, 259] on div at bounding box center [1186, 255] width 29 height 15
click at [1191, 254] on icon "Ellipses" at bounding box center [1187, 255] width 11 height 2
click at [1098, 316] on span "Duplicate" at bounding box center [1079, 317] width 46 height 13
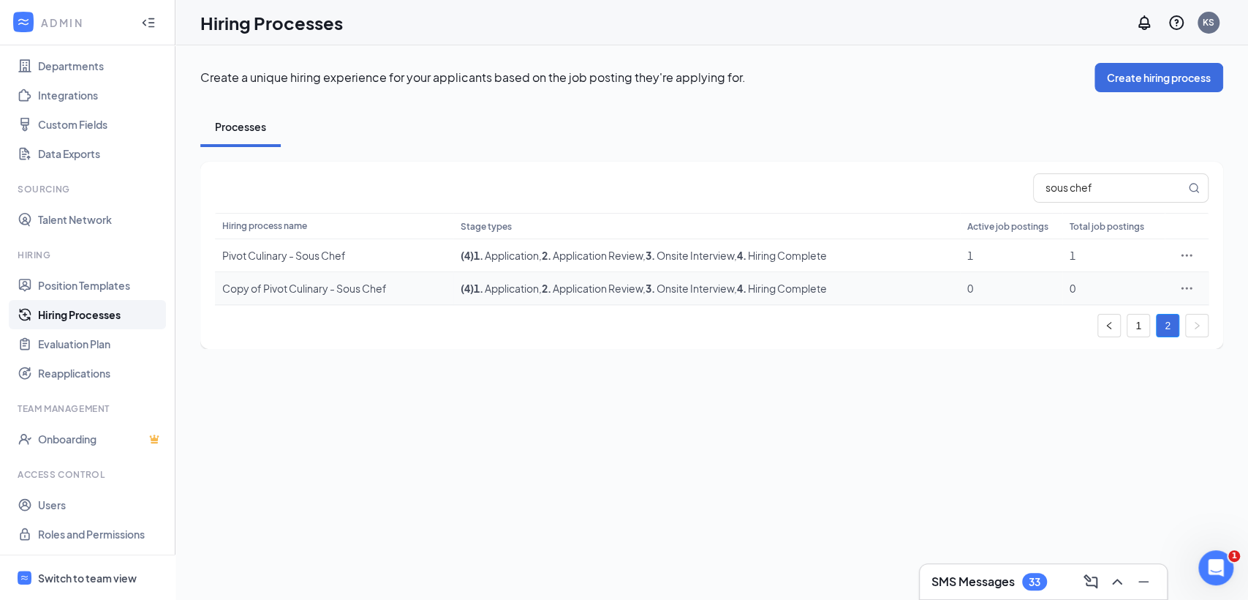
click at [322, 285] on div "Copy of Pivot Culinary - Sous Chef" at bounding box center [334, 288] width 224 height 15
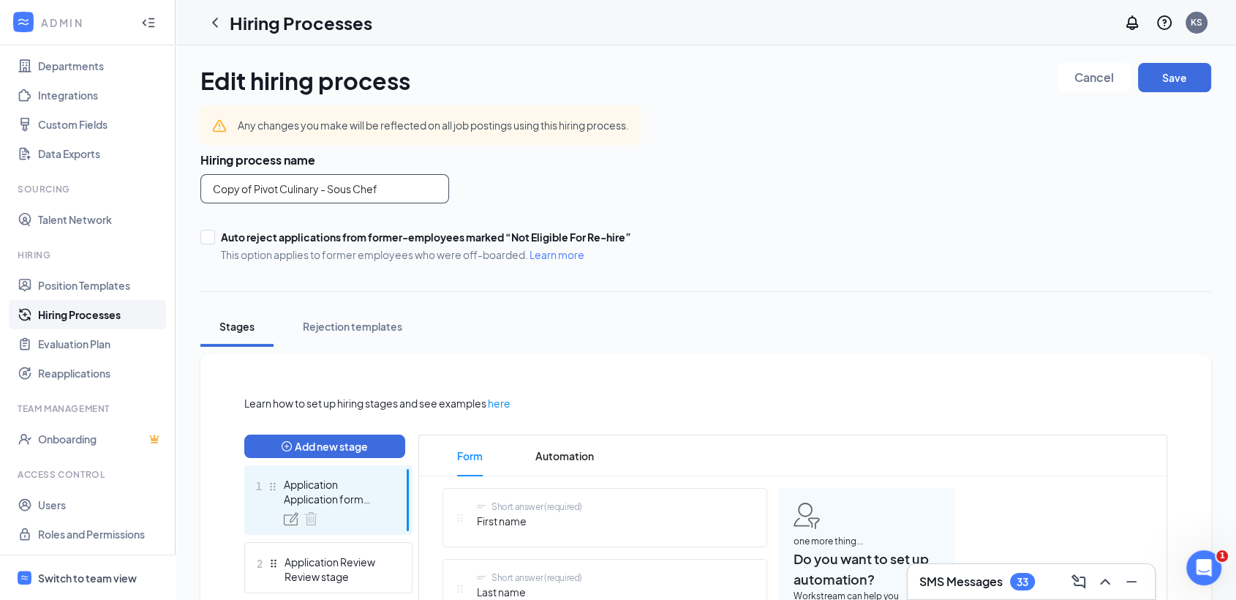
click at [328, 192] on input "Copy of Pivot Culinary - Sous Chef" at bounding box center [324, 188] width 249 height 29
click at [252, 189] on input "Copy of Pivot Culinary - Senior Sous Chef" at bounding box center [324, 188] width 249 height 29
type input "Pivot Culinary - Senior Sous Chef"
click at [598, 181] on div "Pivot Culinary - Senior Sous Chef" at bounding box center [533, 188] width 667 height 29
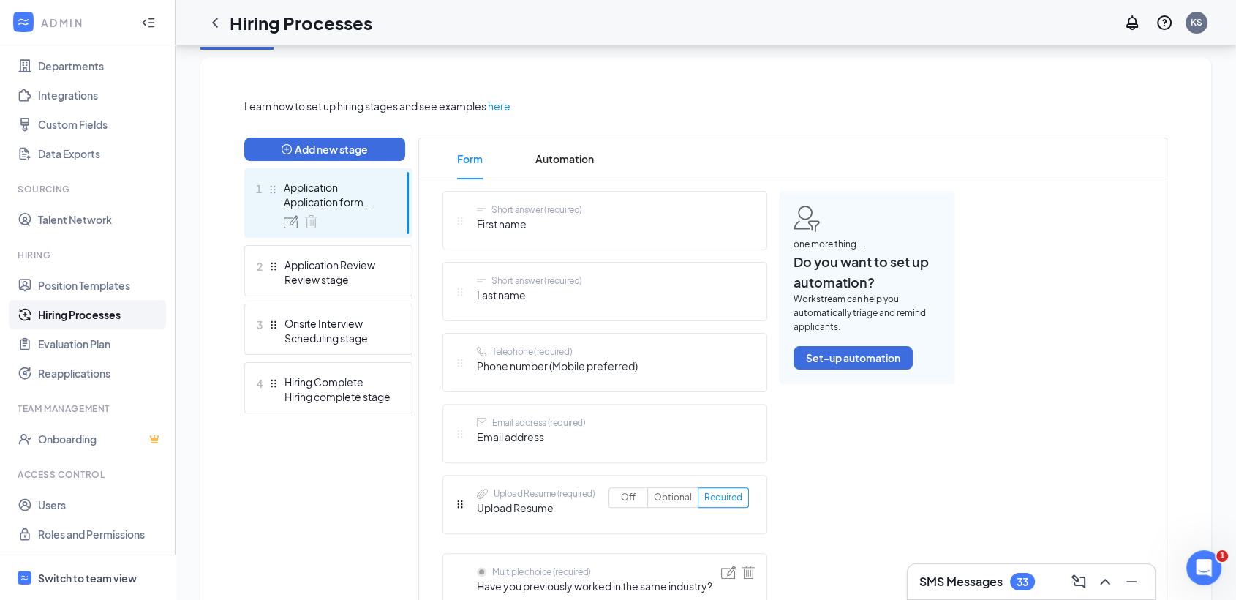
scroll to position [325, 0]
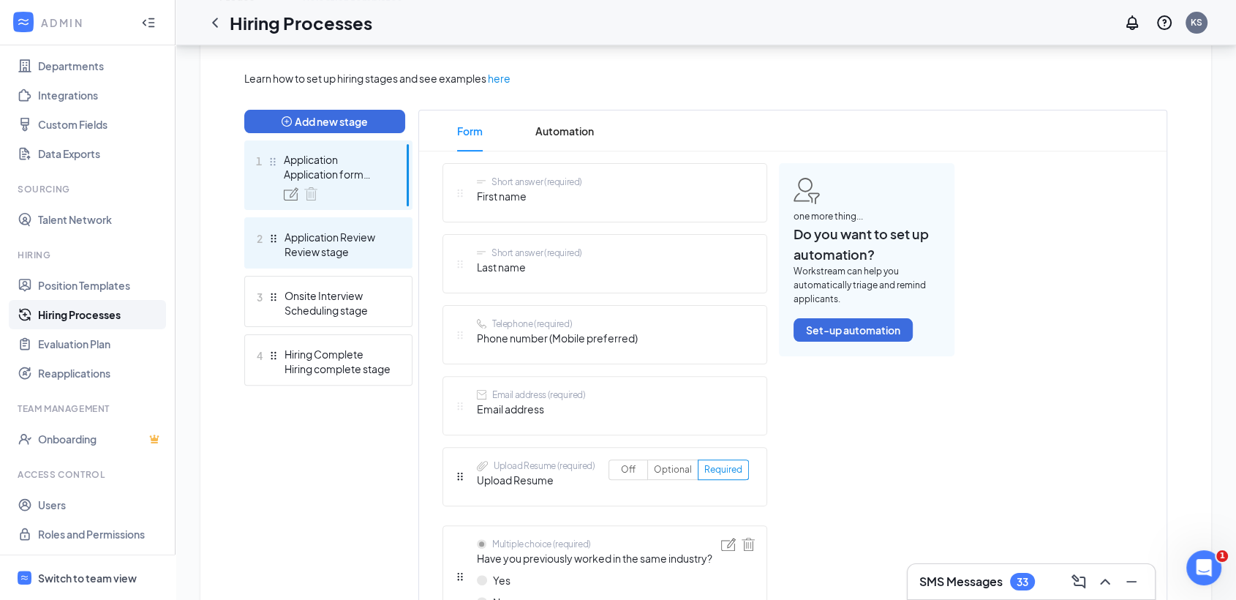
click at [377, 252] on div "Review stage" at bounding box center [337, 251] width 107 height 15
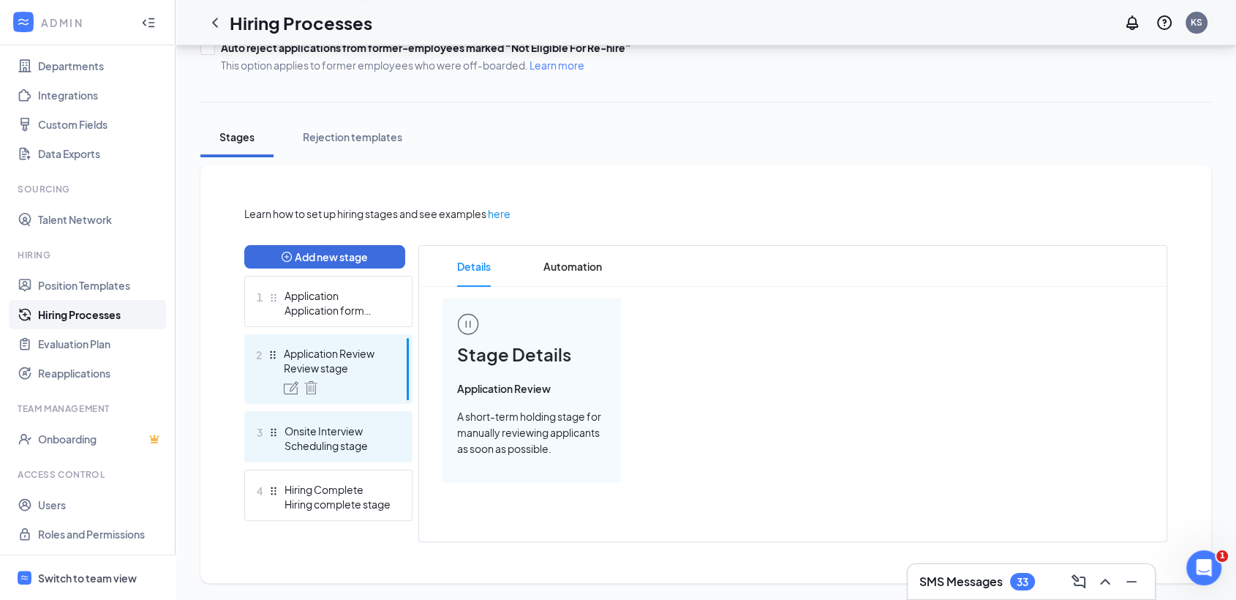
click at [322, 439] on div "Scheduling stage" at bounding box center [337, 445] width 107 height 15
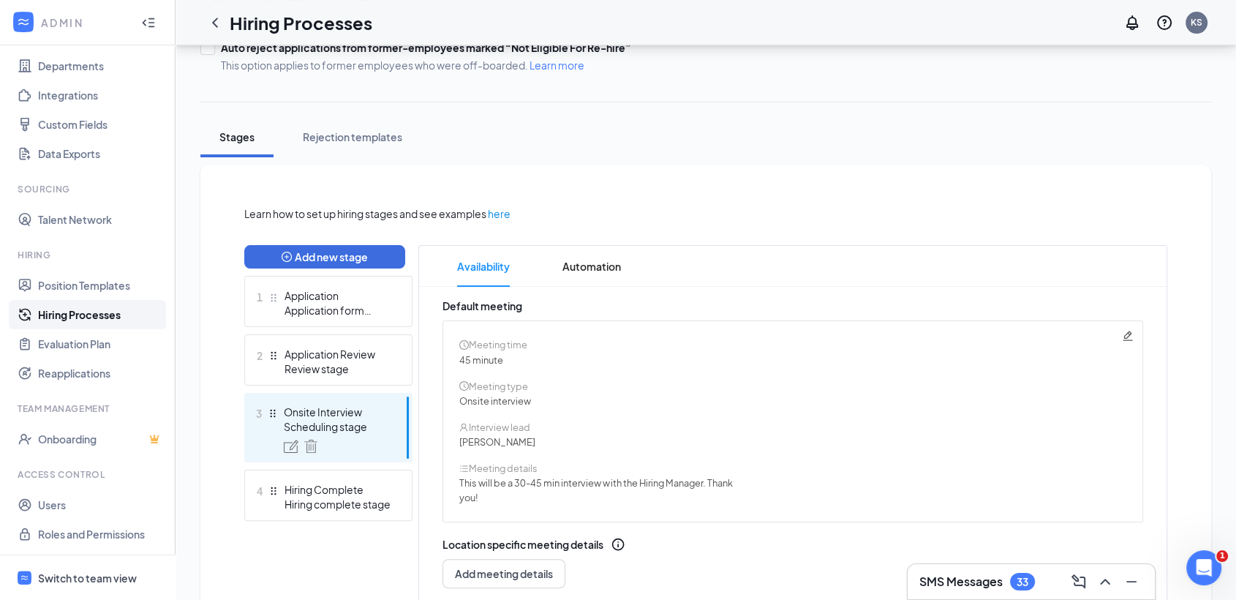
scroll to position [295, 0]
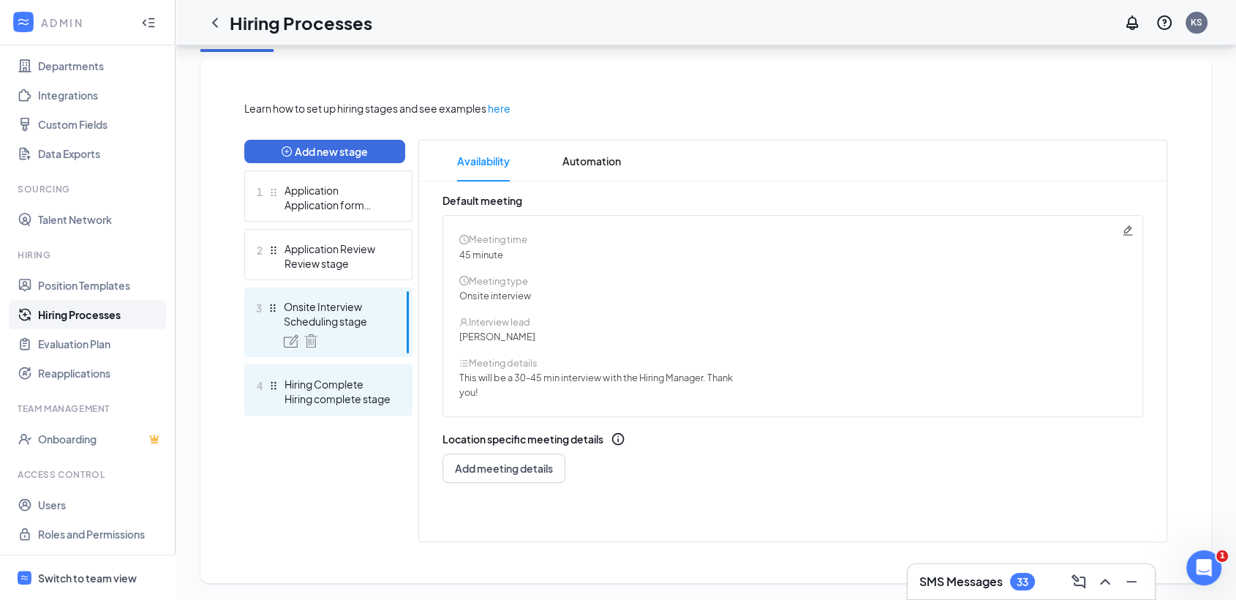
click at [339, 377] on div "Hiring Complete" at bounding box center [337, 384] width 107 height 15
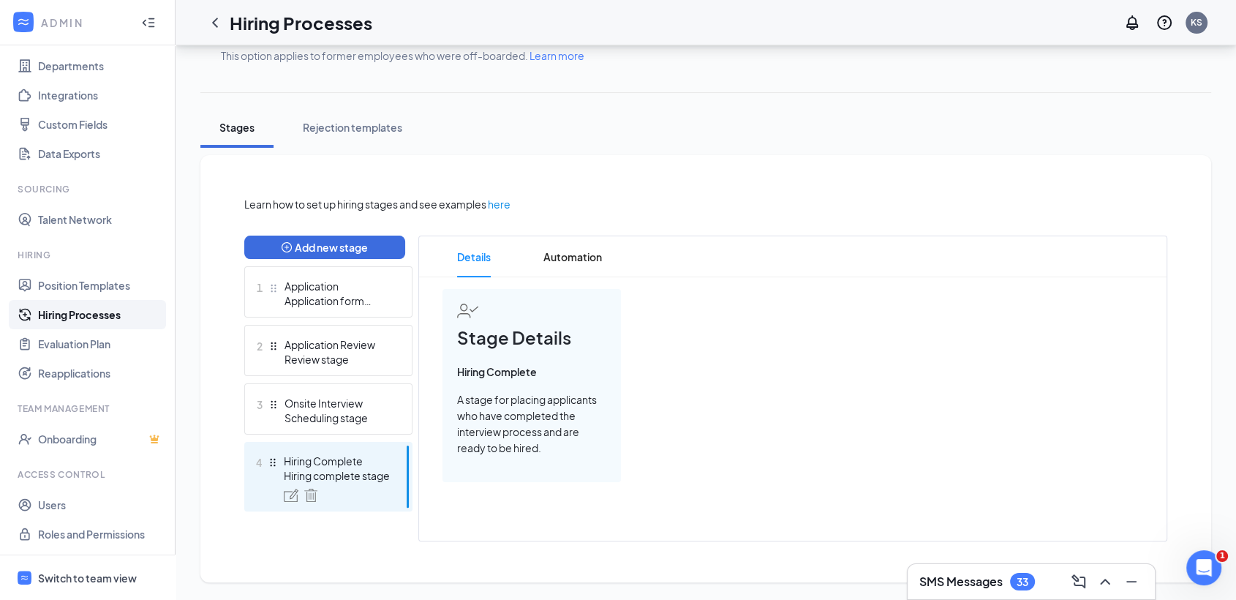
scroll to position [199, 0]
click at [345, 360] on div "Review stage" at bounding box center [337, 359] width 107 height 15
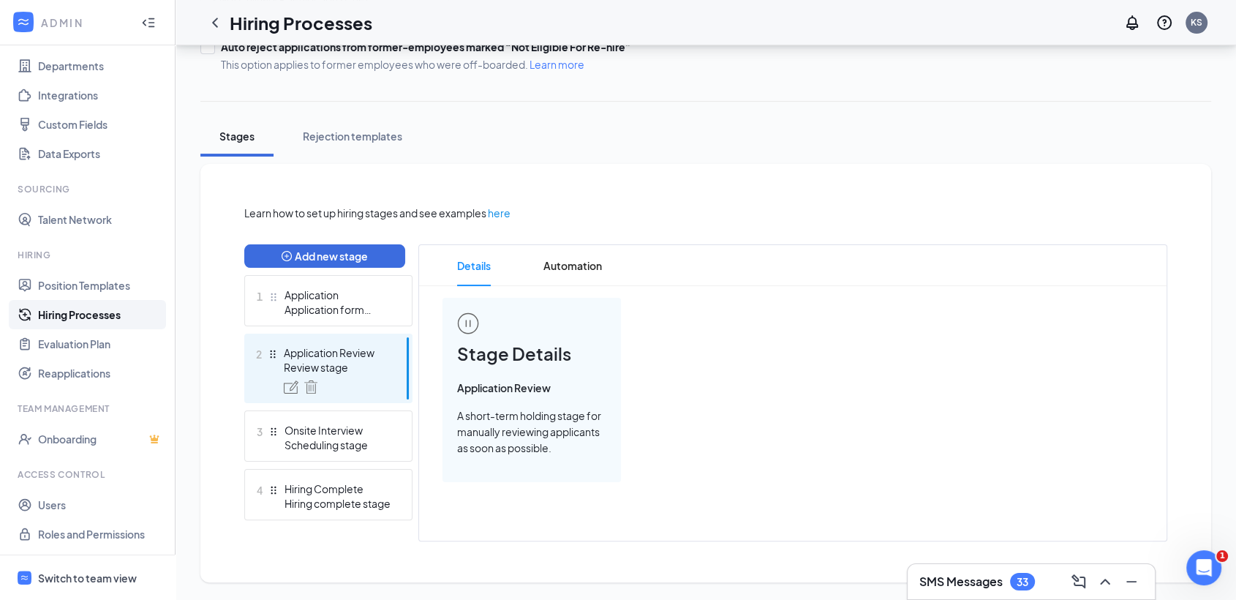
scroll to position [189, 0]
click at [345, 440] on div "Scheduling stage" at bounding box center [337, 445] width 107 height 15
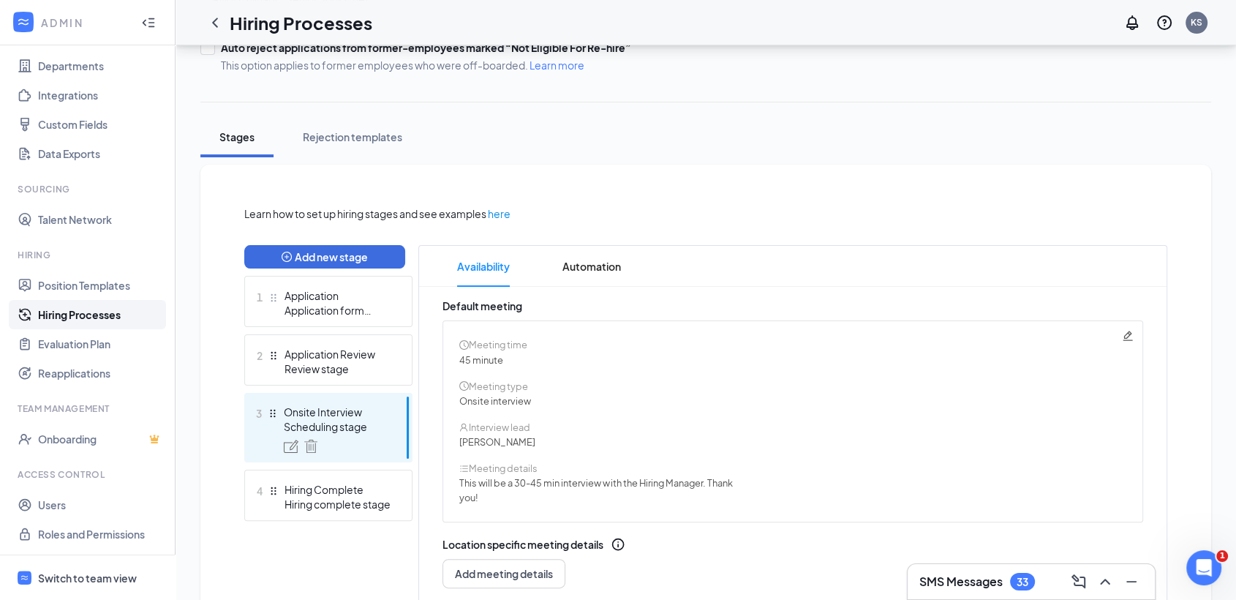
scroll to position [295, 0]
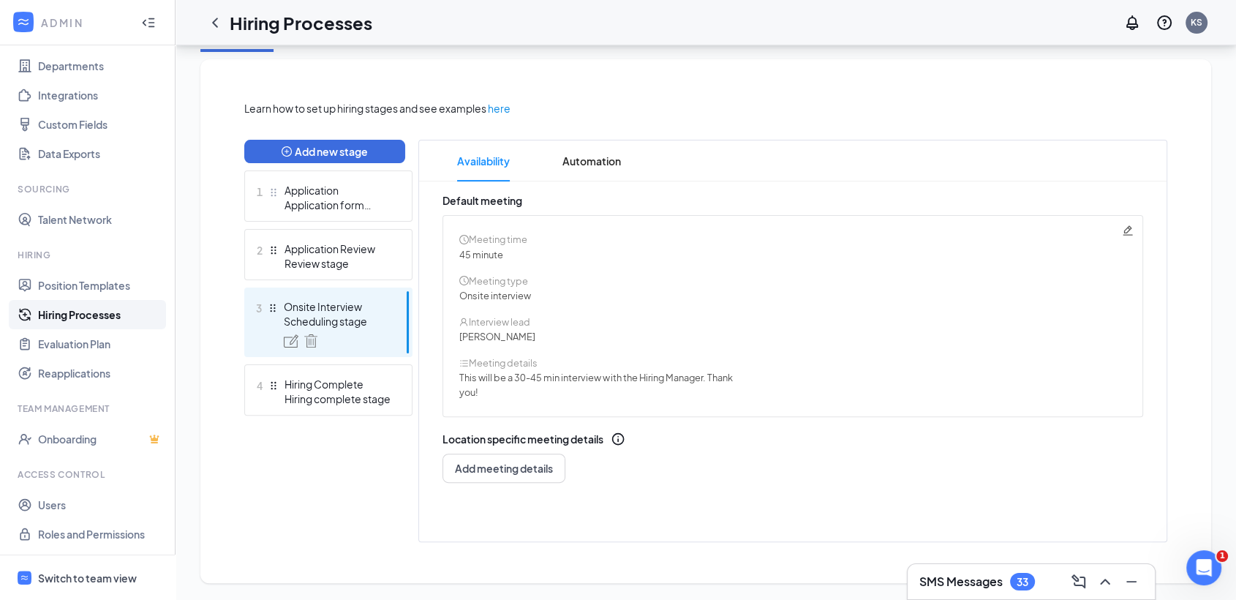
drag, startPoint x: 628, startPoint y: 151, endPoint x: 649, endPoint y: 175, distance: 32.1
click at [627, 152] on li "Automation" at bounding box center [592, 160] width 88 height 41
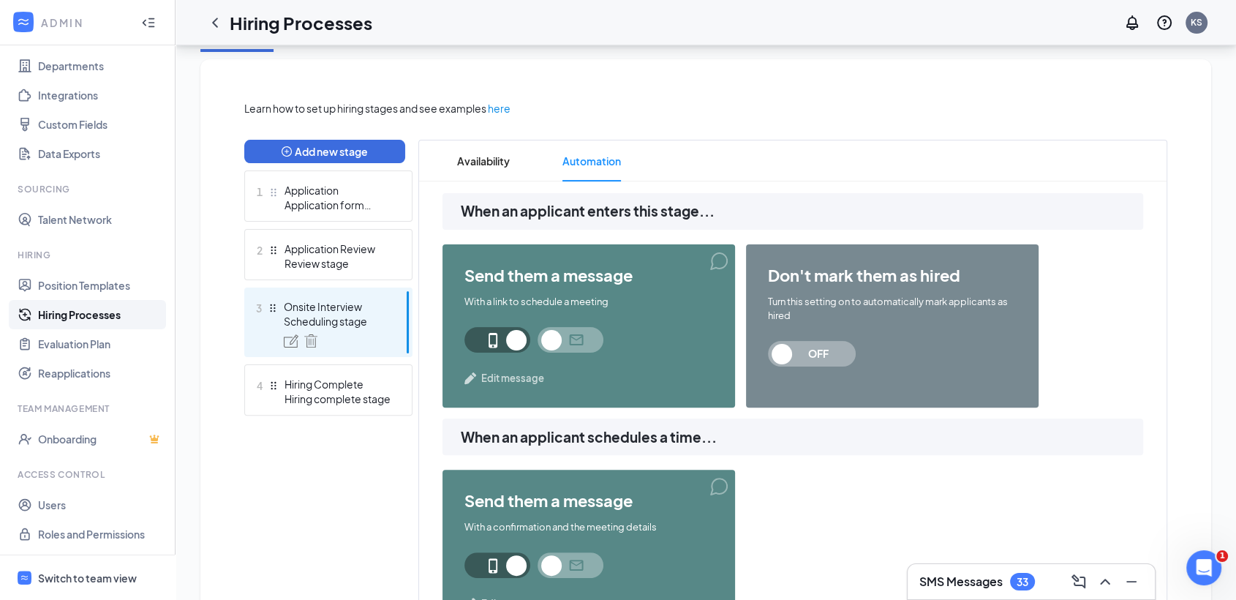
click at [537, 373] on span "Edit message" at bounding box center [512, 378] width 63 height 15
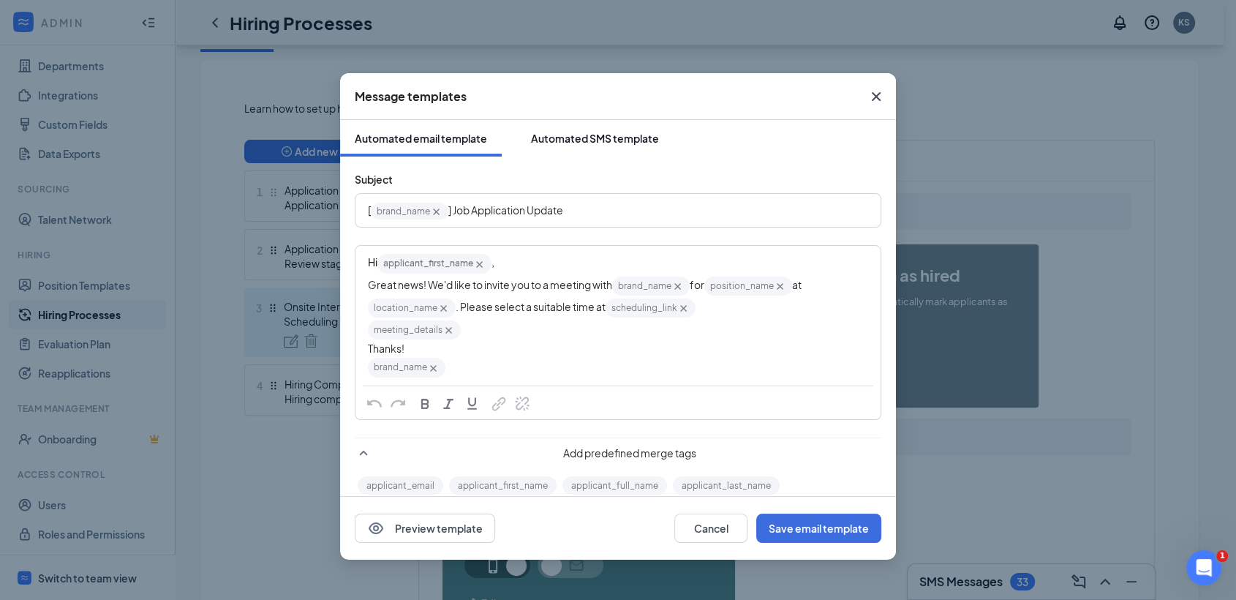
click at [597, 139] on div "Automated SMS template" at bounding box center [595, 138] width 128 height 15
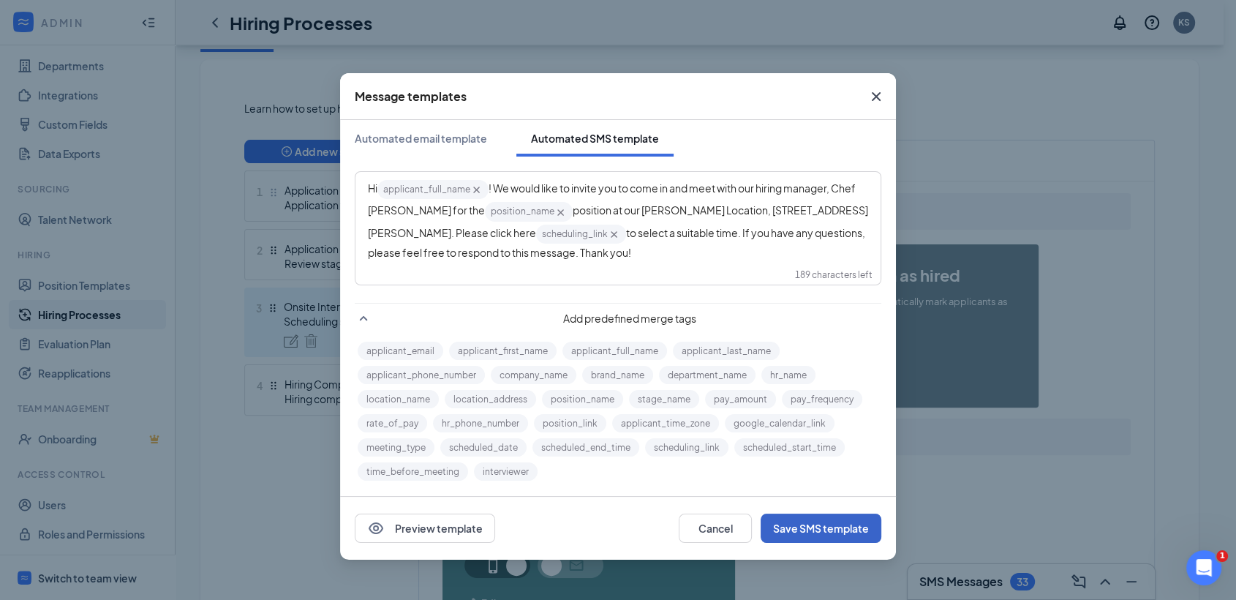
drag, startPoint x: 816, startPoint y: 529, endPoint x: 825, endPoint y: 532, distance: 9.0
click at [816, 531] on button "Save SMS template" at bounding box center [820, 527] width 121 height 29
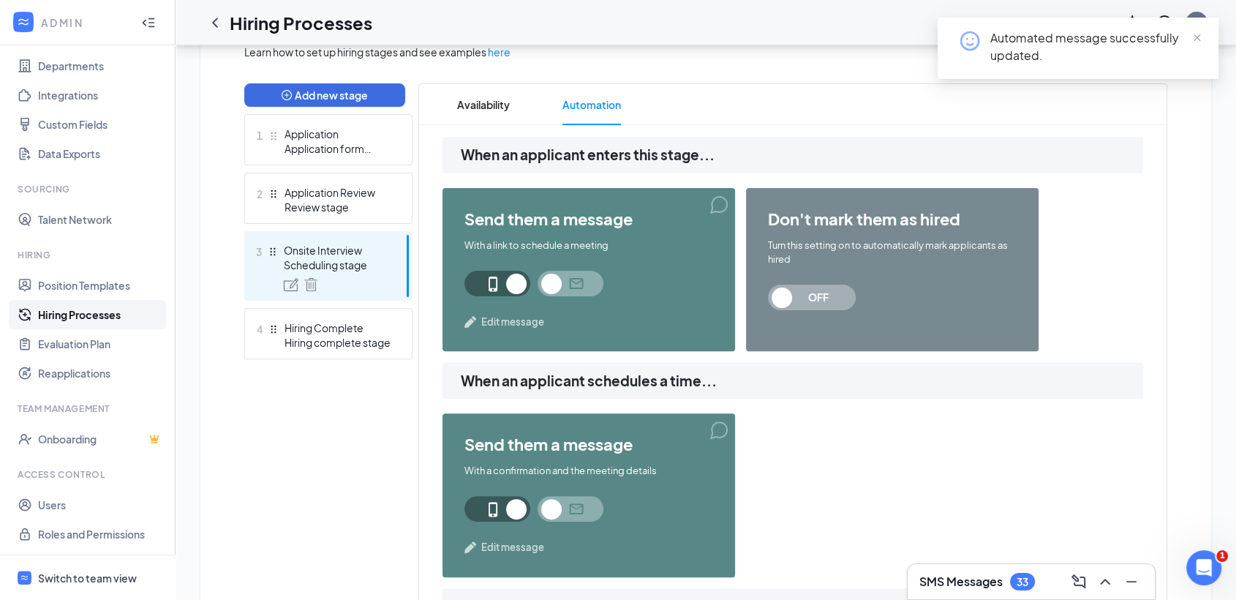
scroll to position [538, 0]
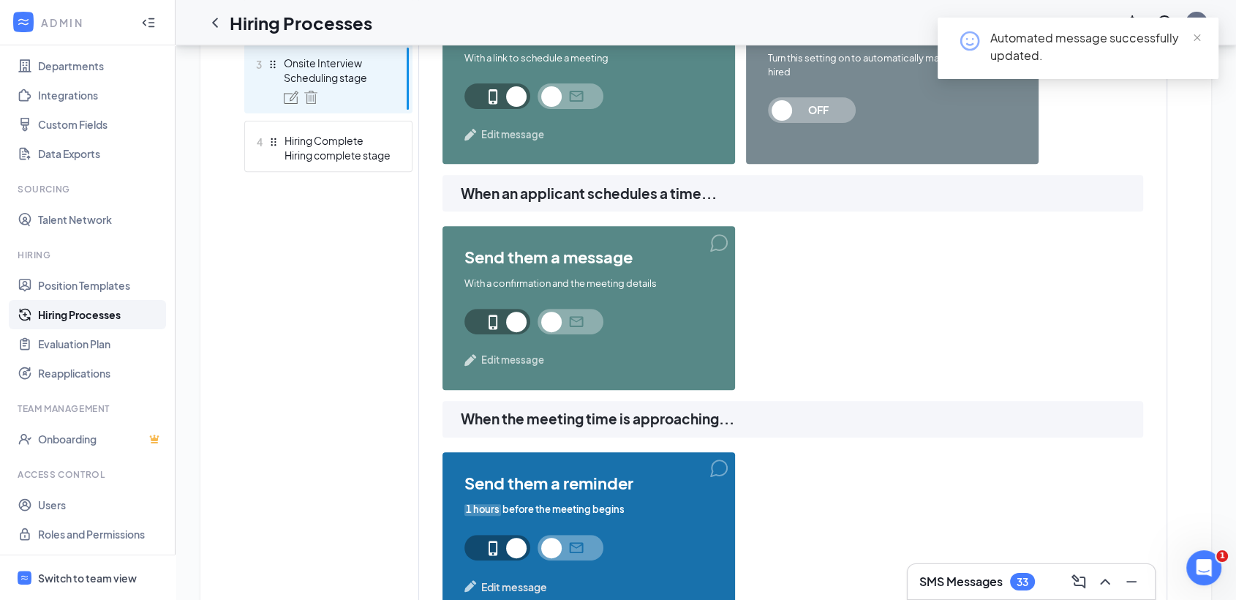
click at [519, 364] on span "Edit message" at bounding box center [512, 359] width 63 height 15
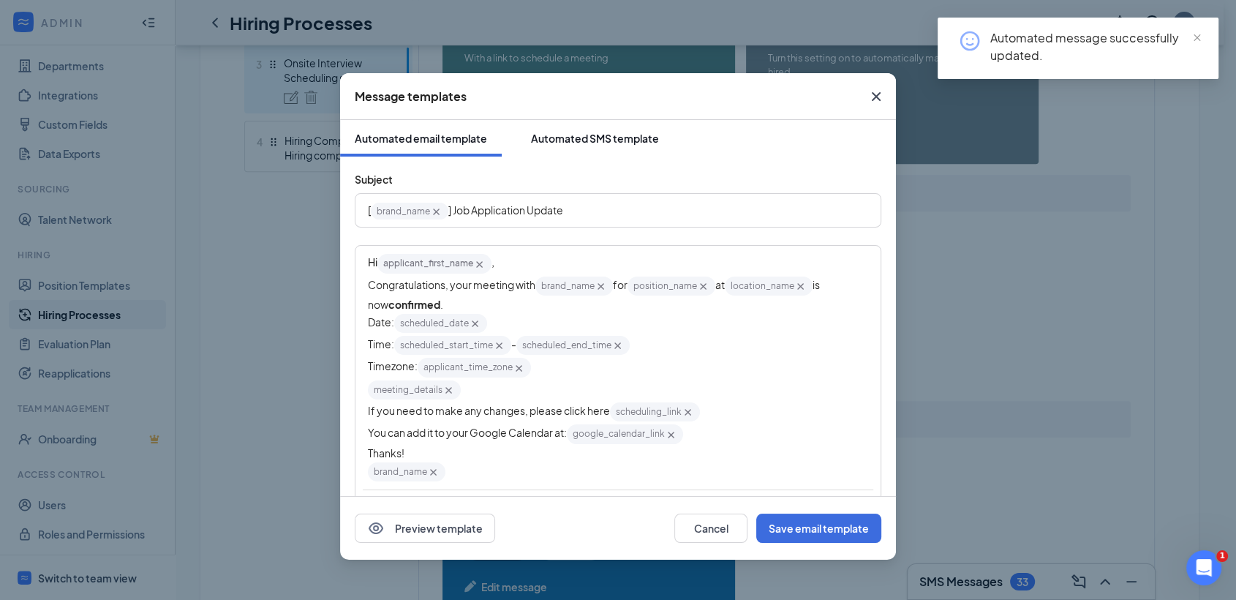
click at [614, 137] on div "Automated SMS template" at bounding box center [595, 138] width 128 height 15
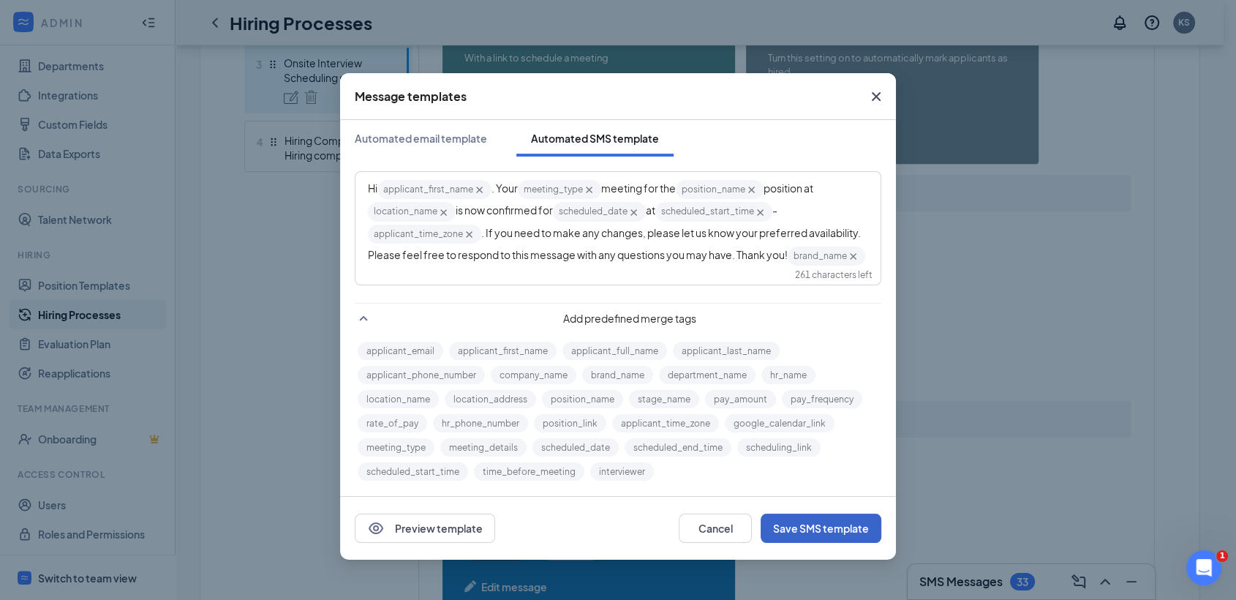
click at [817, 523] on button "Save SMS template" at bounding box center [820, 527] width 121 height 29
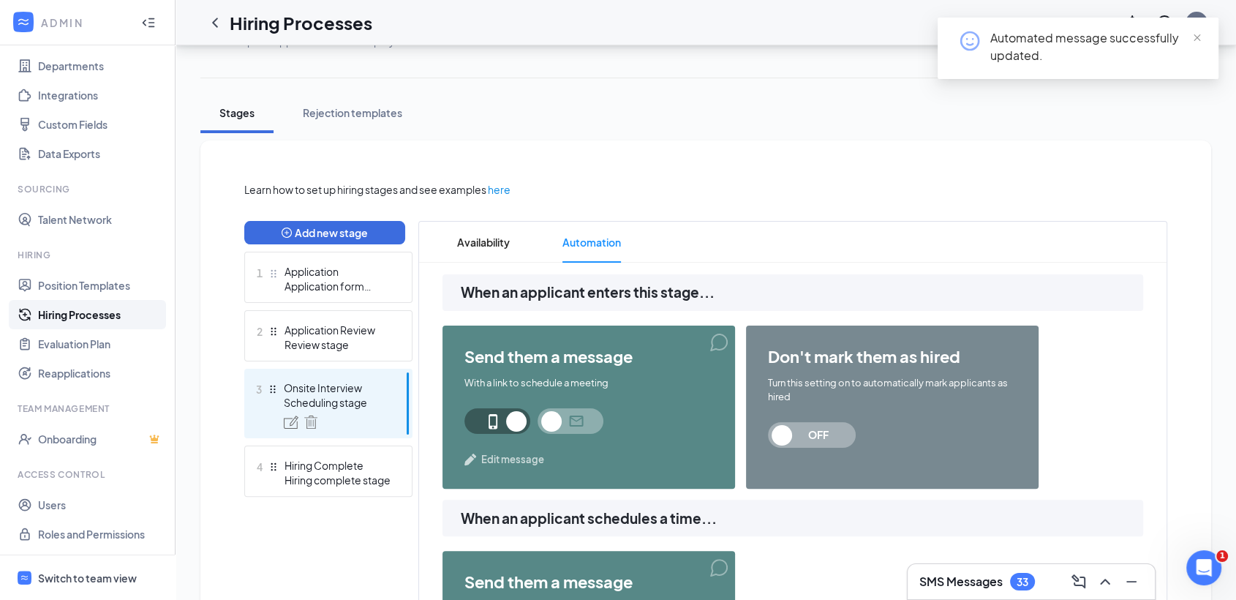
scroll to position [0, 0]
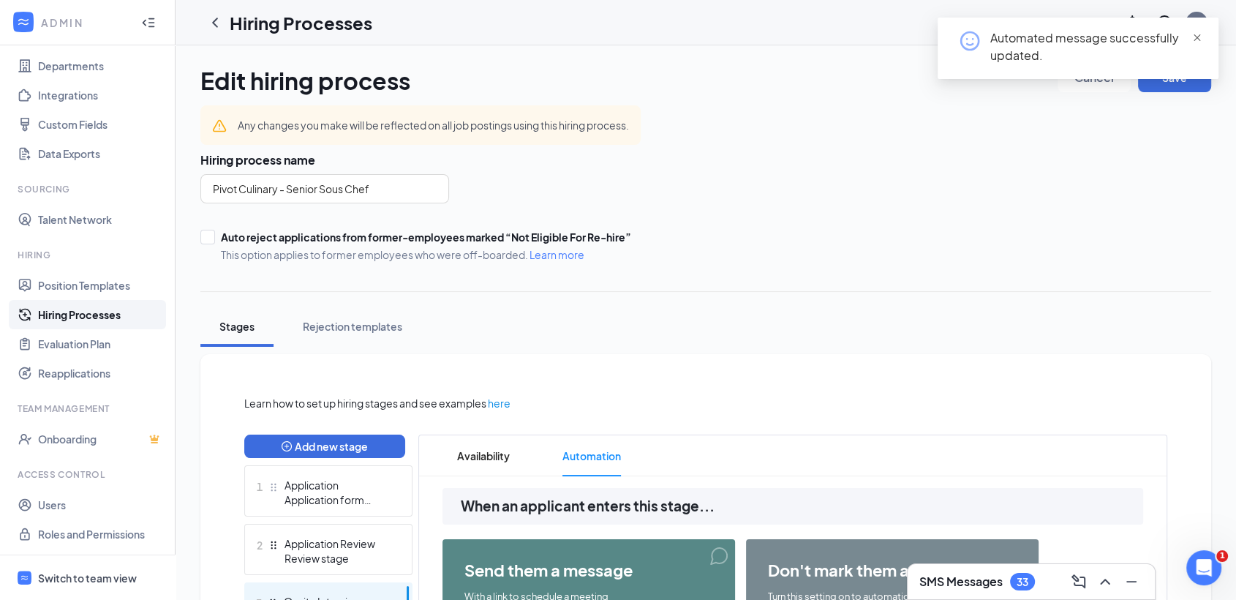
click at [1193, 35] on span "close" at bounding box center [1197, 38] width 10 height 10
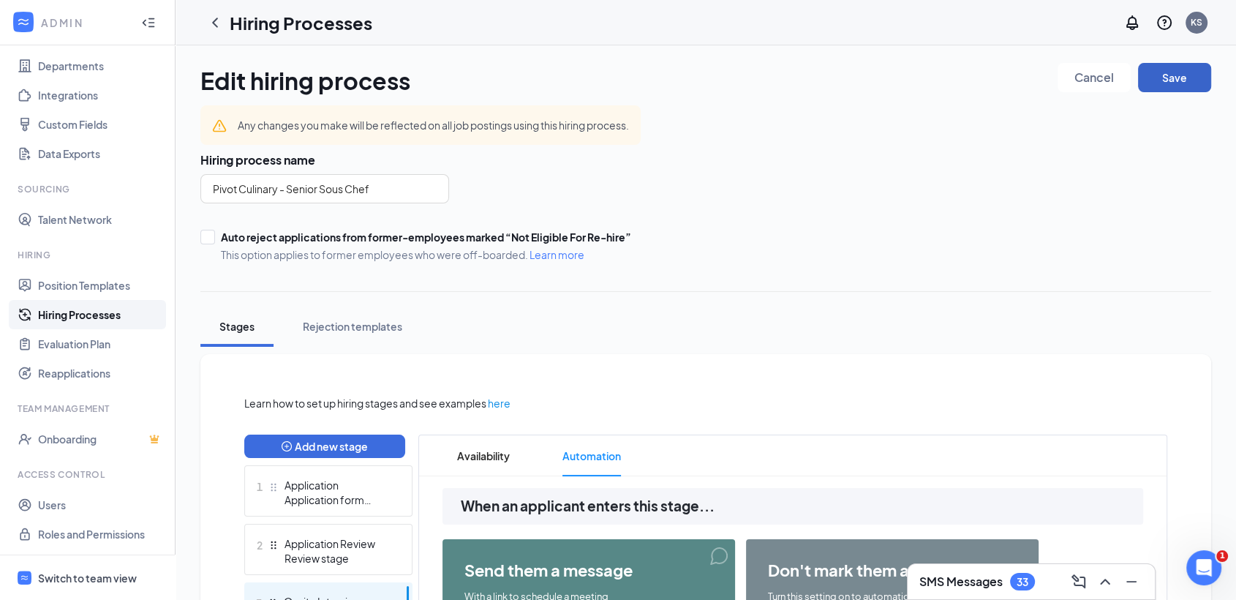
click at [1183, 87] on button "Save" at bounding box center [1174, 77] width 73 height 29
click at [1176, 87] on button "Save" at bounding box center [1174, 77] width 73 height 29
click at [58, 502] on link "Users" at bounding box center [100, 504] width 125 height 29
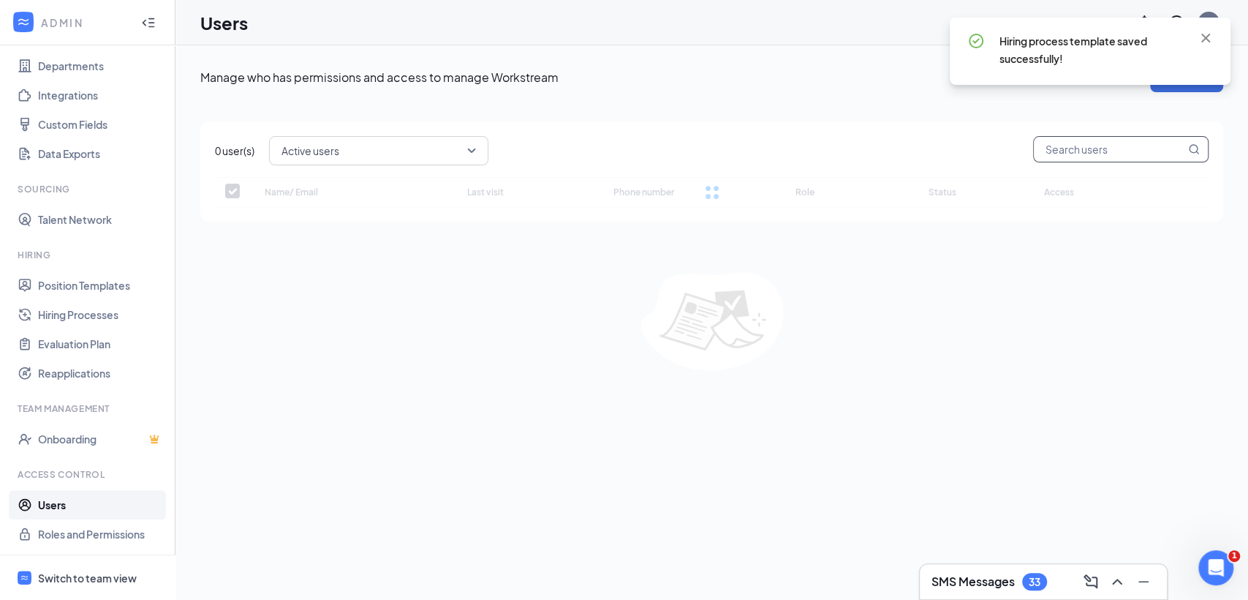
click at [1123, 154] on input "text" at bounding box center [1109, 149] width 151 height 25
checkbox input "false"
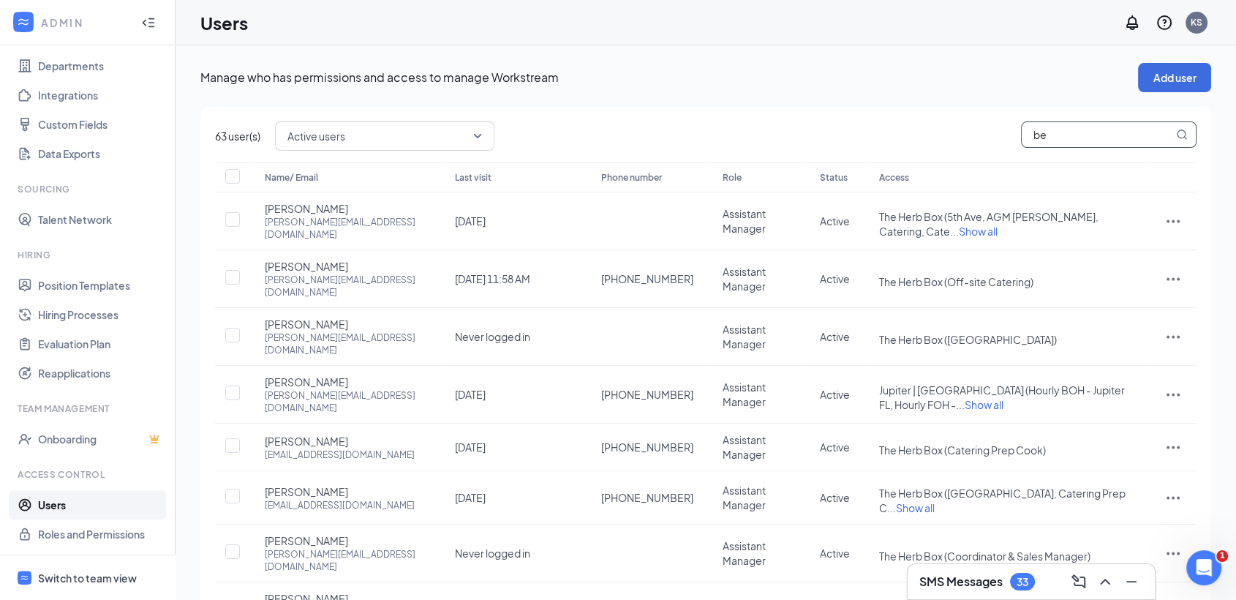
type input "bec"
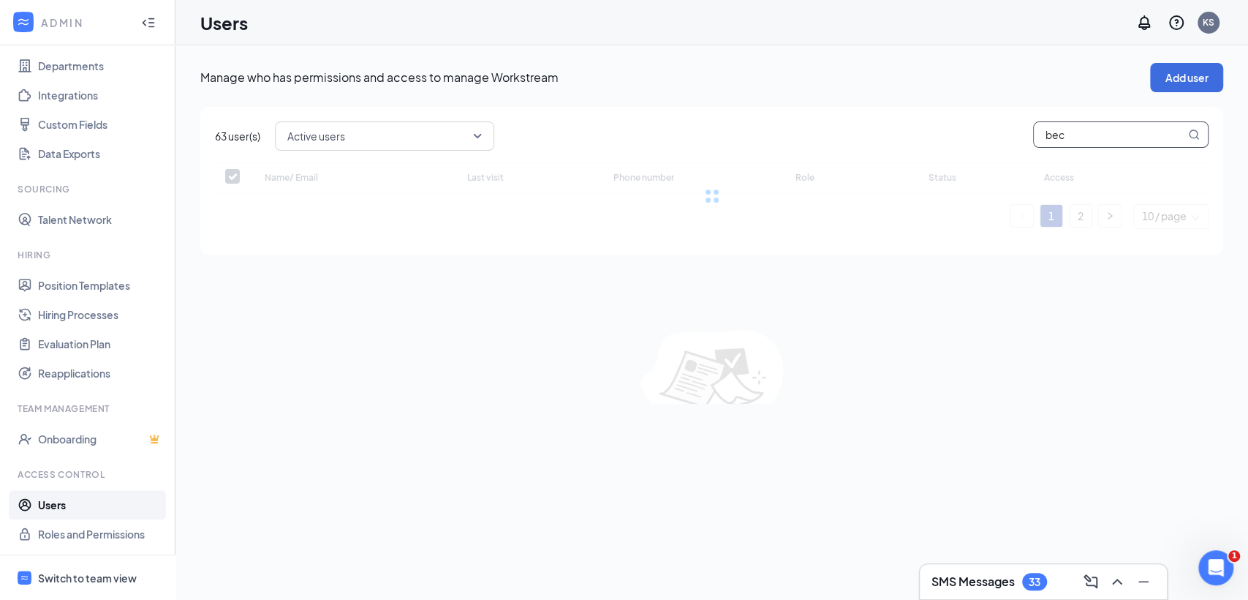
checkbox input "false"
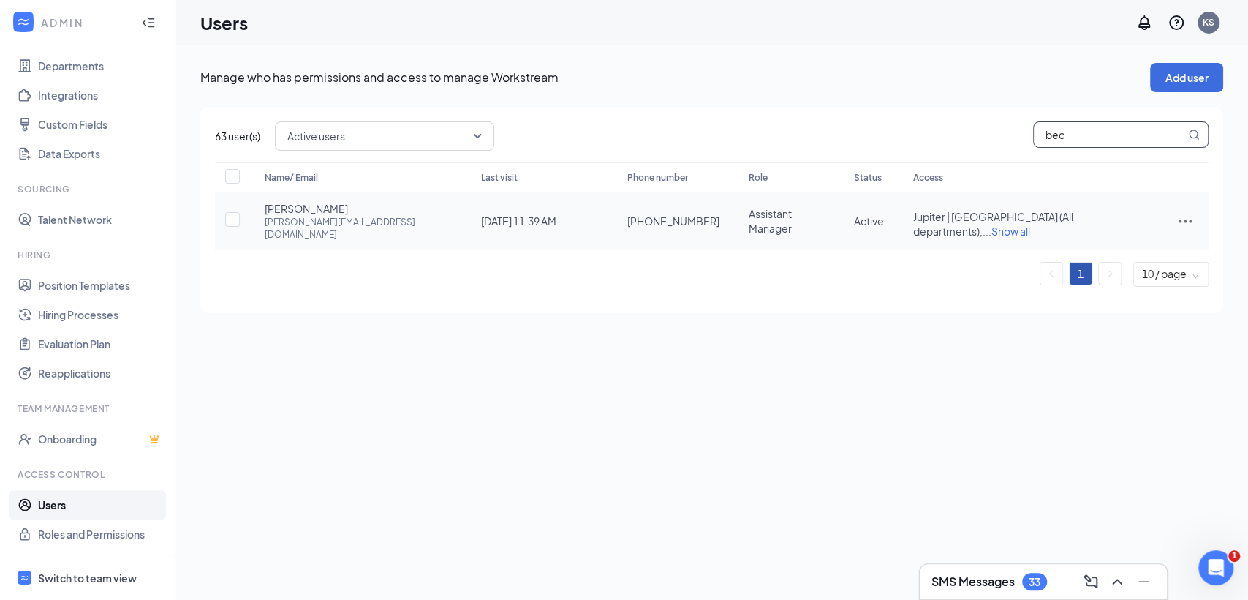
type input "bec"
click at [1183, 212] on icon "ActionsIcon" at bounding box center [1185, 221] width 18 height 18
click at [1118, 244] on span "Edit user" at bounding box center [1112, 245] width 42 height 13
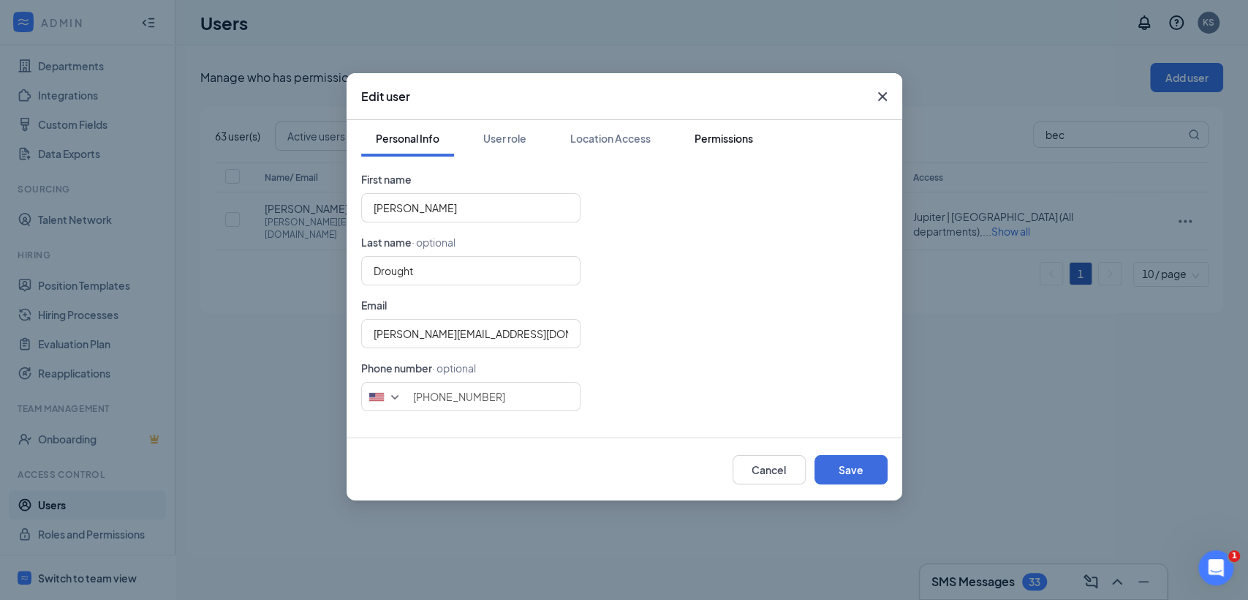
click at [692, 142] on button "Permissions" at bounding box center [724, 138] width 88 height 37
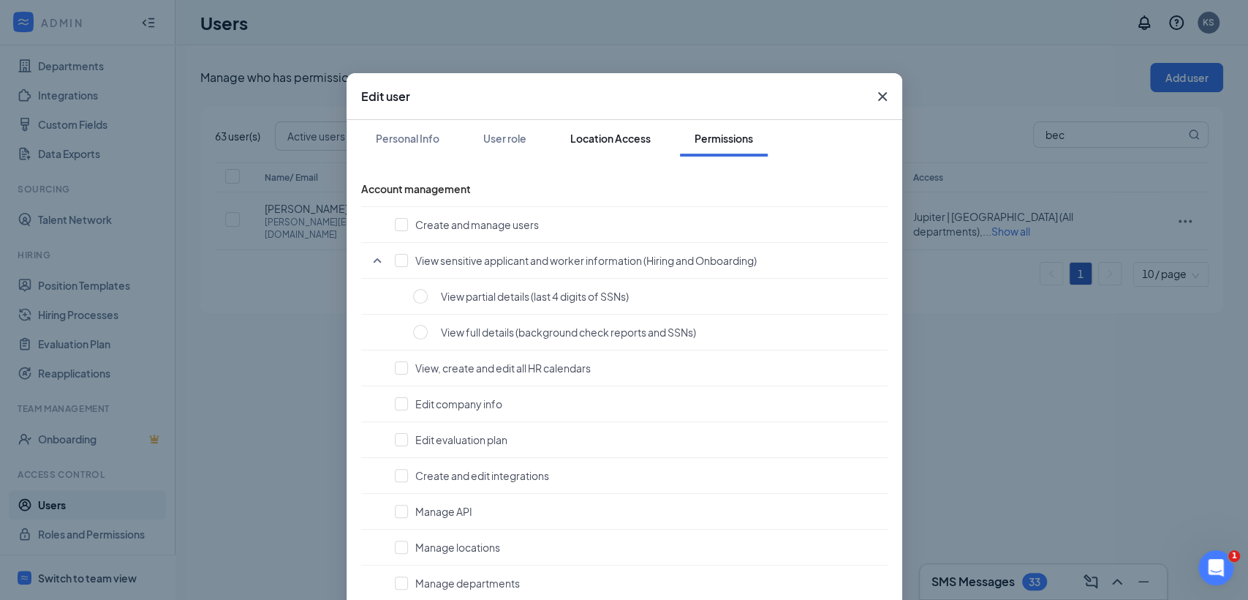
click at [606, 137] on div "Location Access" at bounding box center [610, 138] width 80 height 15
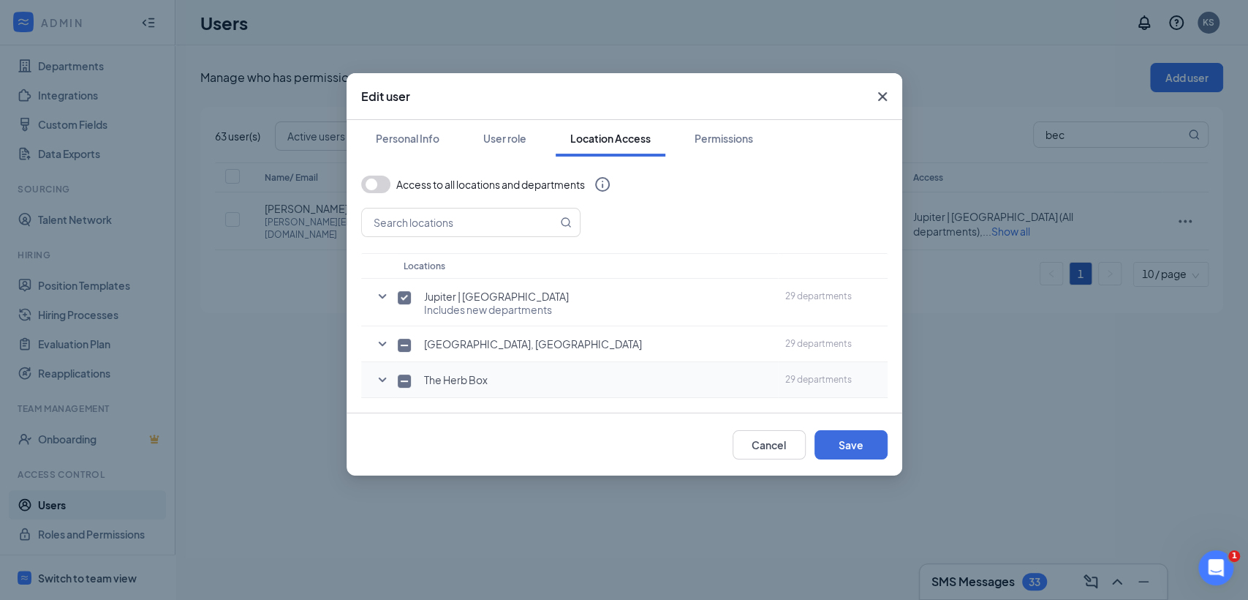
click at [379, 379] on icon "SmallChevronDown" at bounding box center [383, 380] width 18 height 18
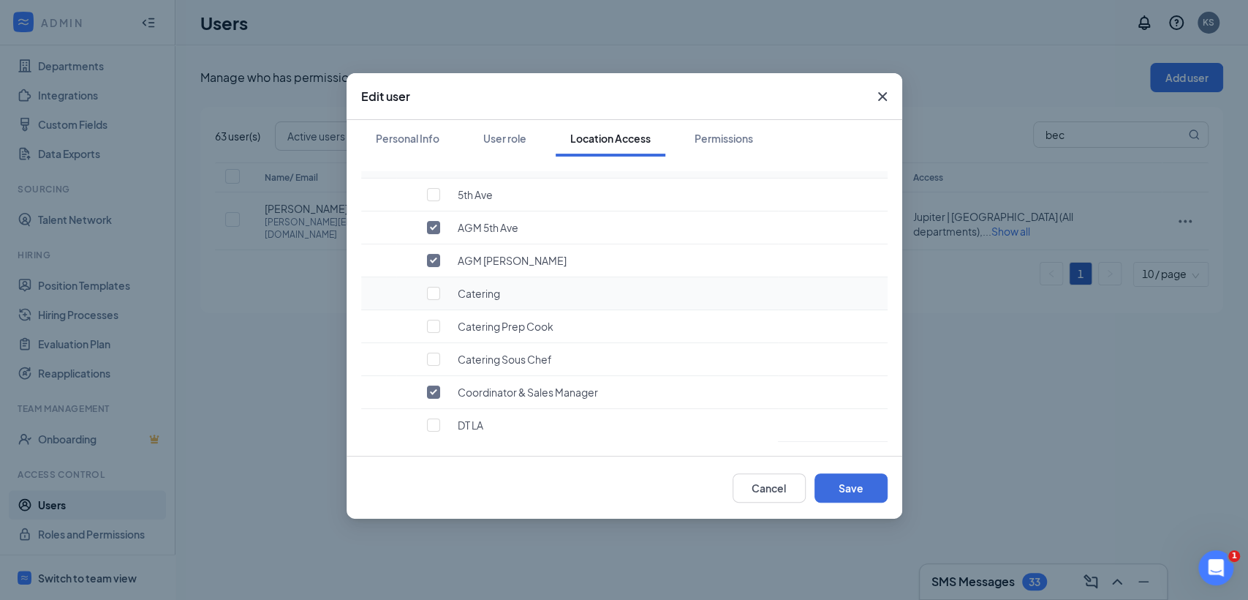
scroll to position [243, 0]
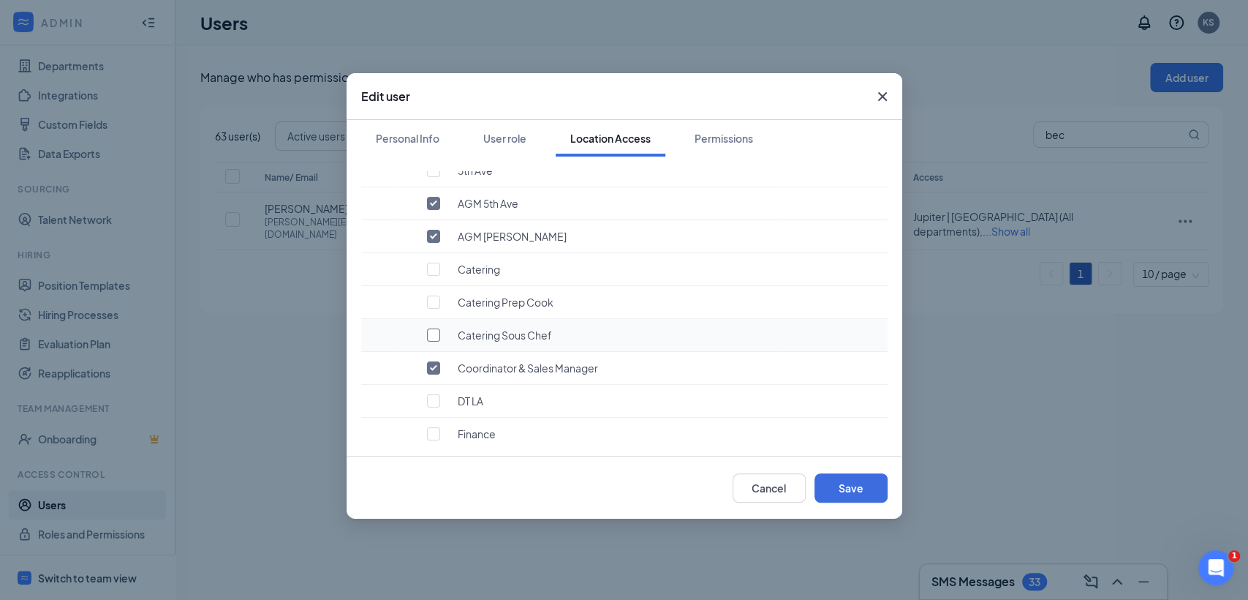
click at [433, 334] on input "checkbox" at bounding box center [433, 334] width 13 height 13
checkbox input "true"
click at [860, 481] on button "Save" at bounding box center [851, 487] width 73 height 29
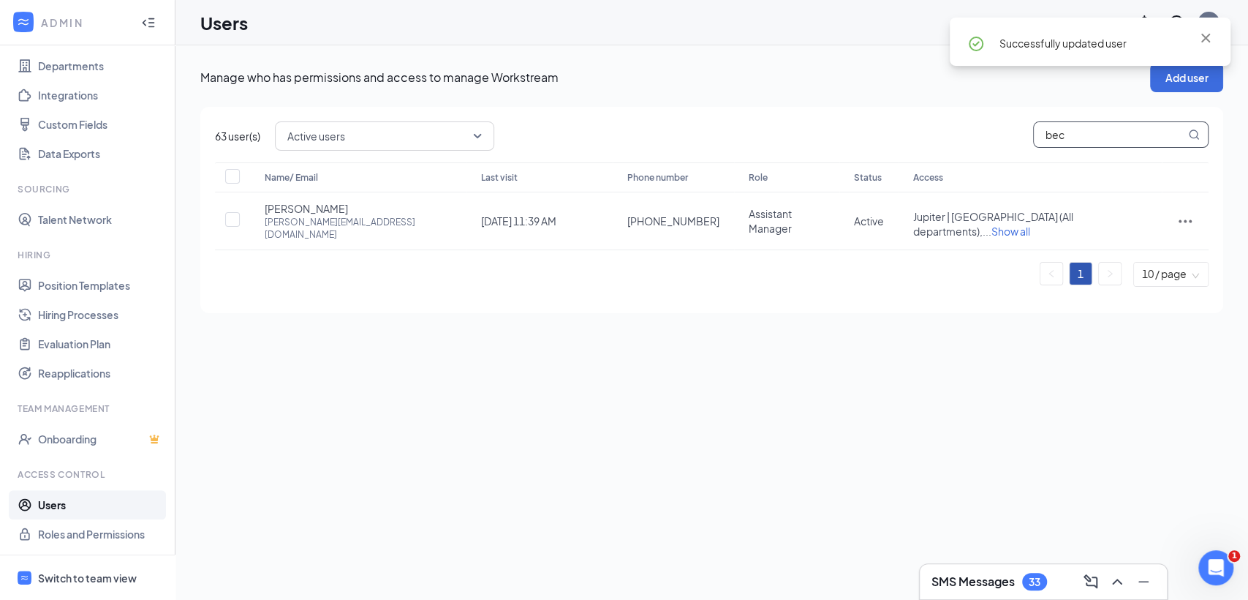
drag, startPoint x: 1123, startPoint y: 141, endPoint x: 962, endPoint y: 146, distance: 160.9
click at [978, 146] on div "Active users bec" at bounding box center [742, 135] width 934 height 29
type input "rudy"
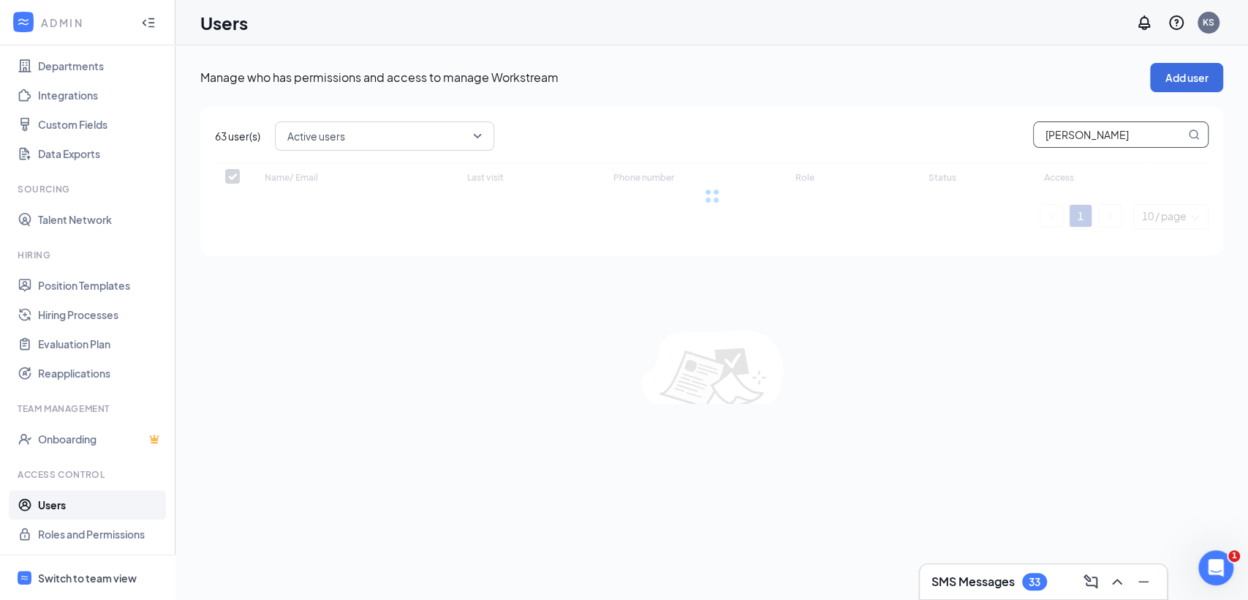
checkbox input "false"
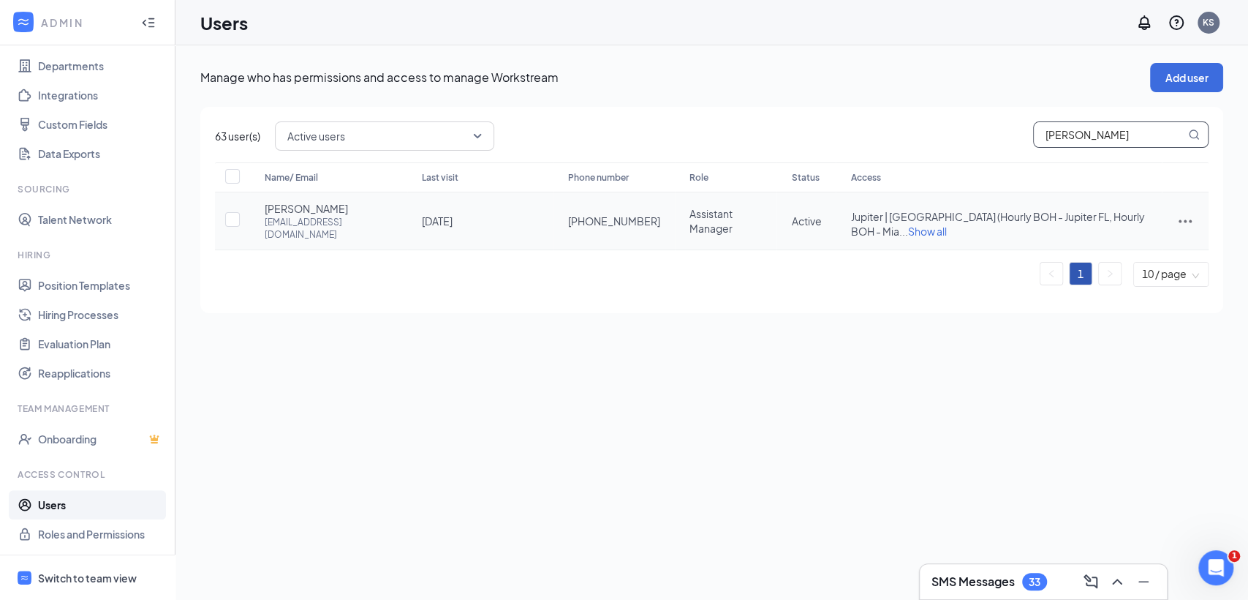
type input "rudy"
click at [946, 224] on span "Show all" at bounding box center [926, 230] width 39 height 13
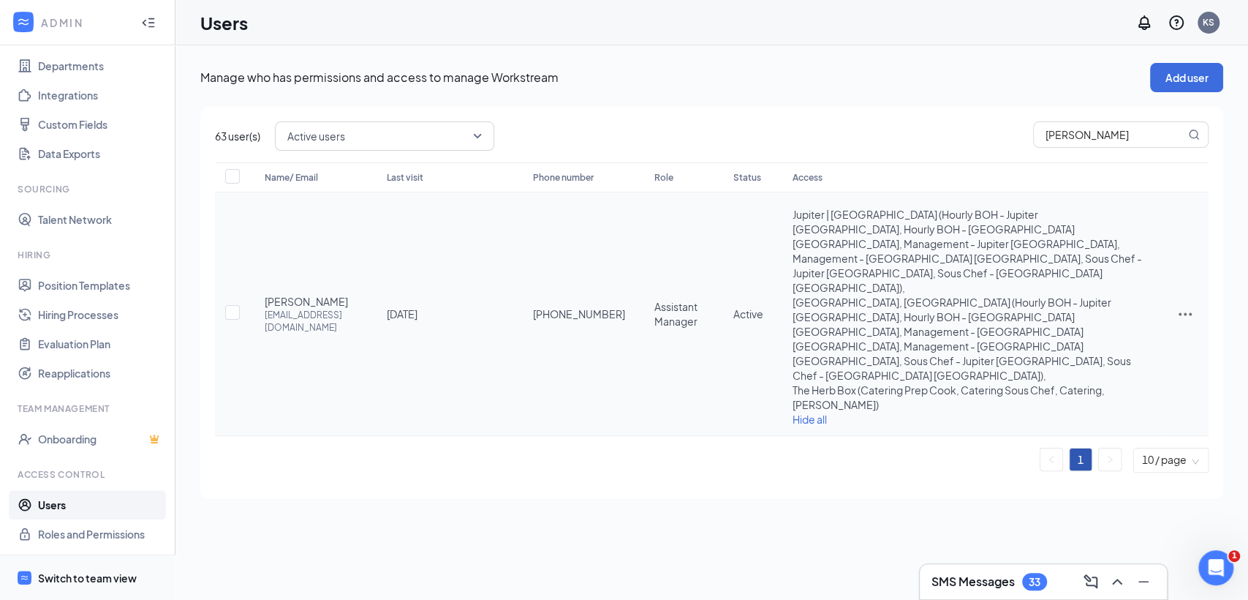
click at [56, 581] on div "Switch to team view" at bounding box center [87, 577] width 99 height 15
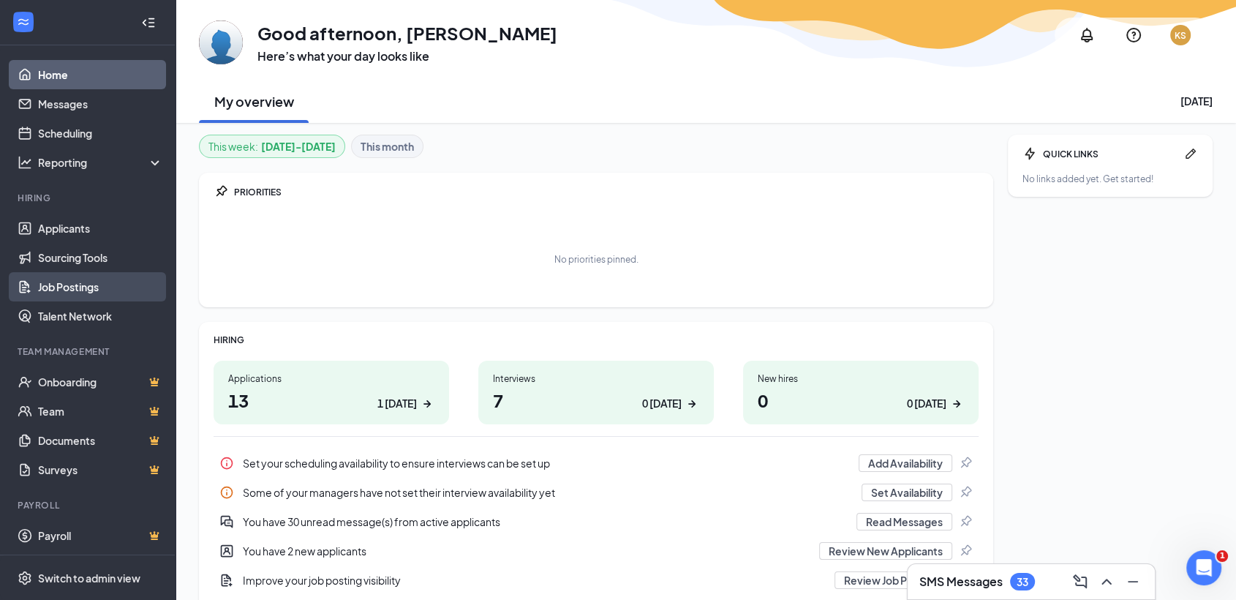
click at [78, 290] on link "Job Postings" at bounding box center [100, 286] width 125 height 29
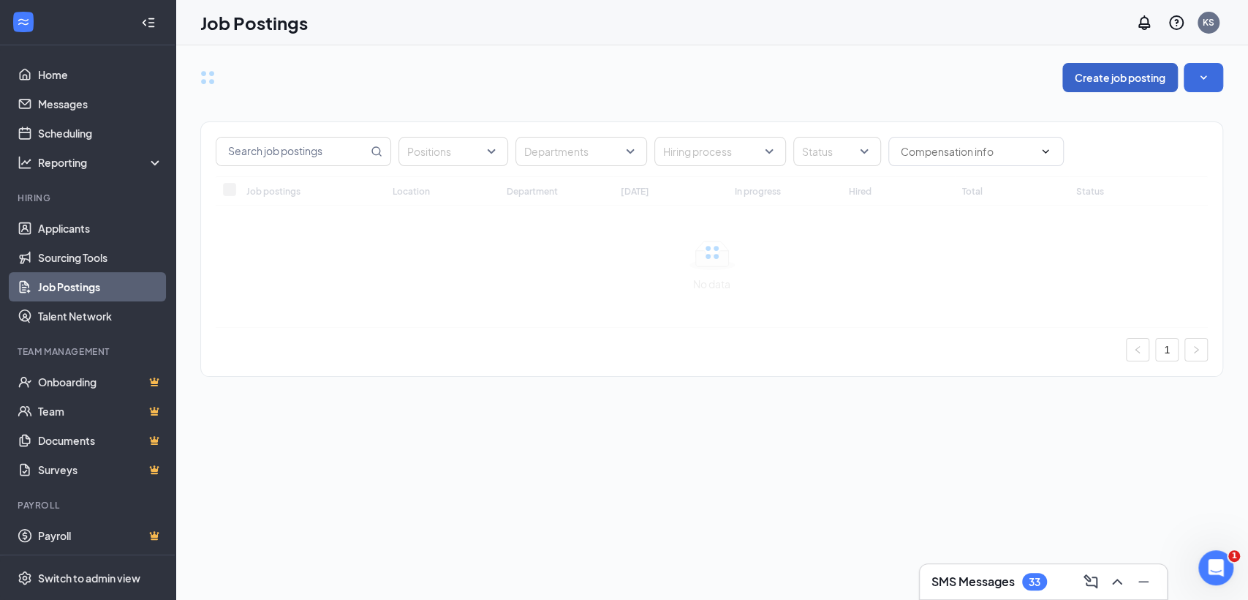
click at [1111, 77] on button "Create job posting" at bounding box center [1120, 77] width 116 height 29
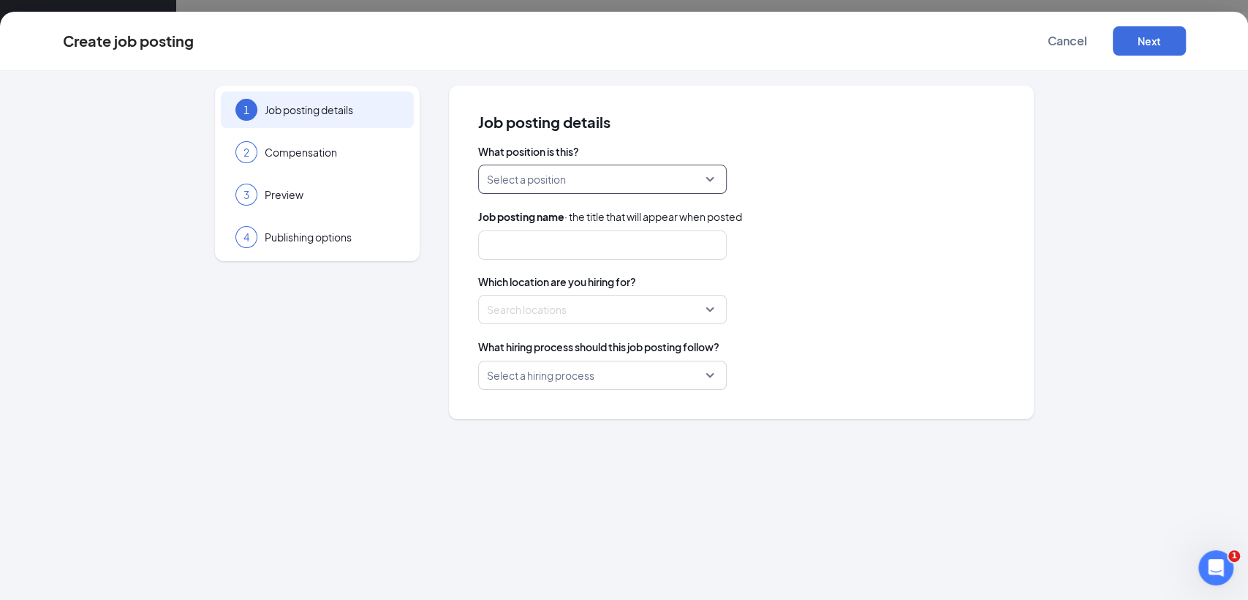
click at [529, 182] on input "search" at bounding box center [597, 179] width 221 height 28
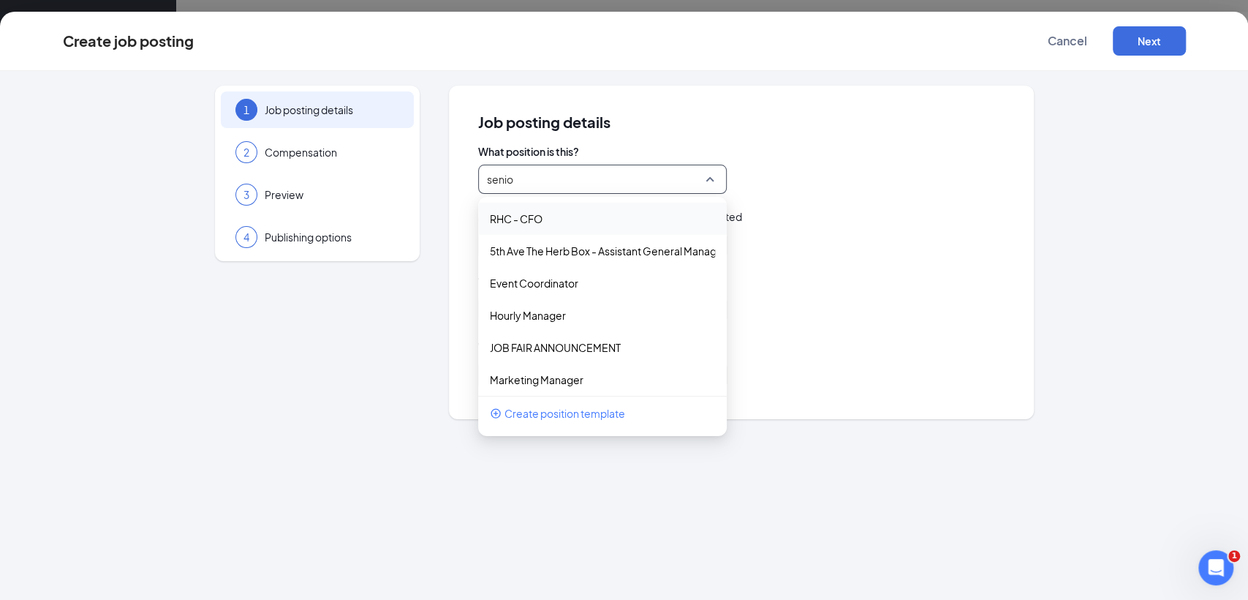
type input "senior"
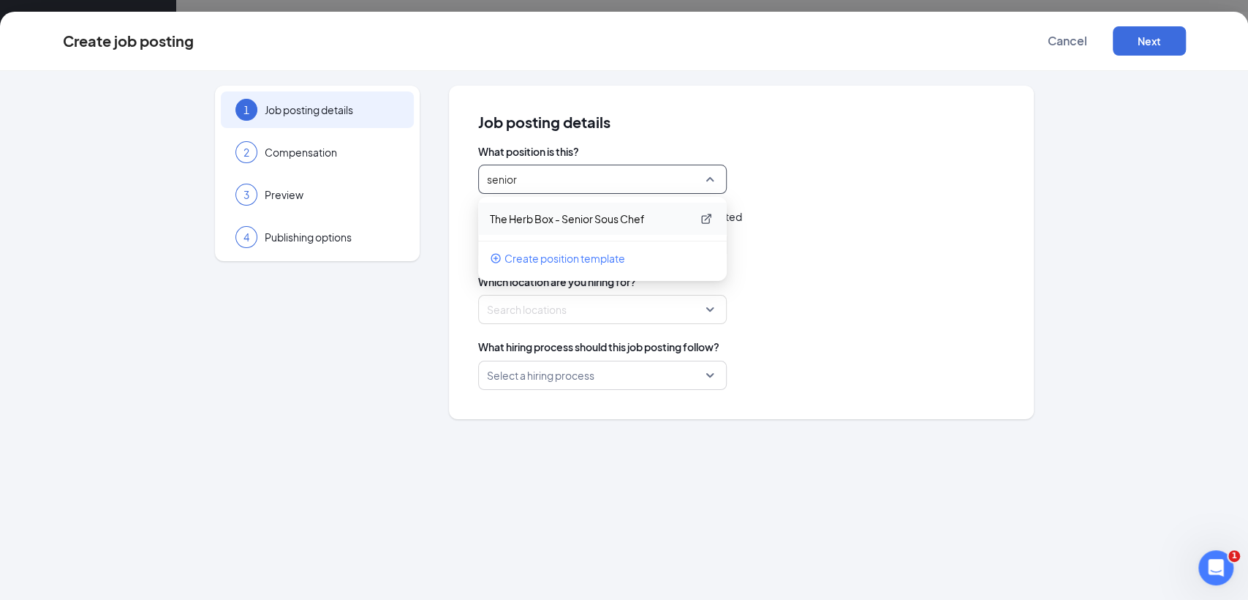
click at [545, 218] on p "The Herb Box - Senior Sous Chef" at bounding box center [591, 218] width 202 height 15
type input "Senior Sous Chef"
click at [536, 317] on div at bounding box center [598, 309] width 221 height 23
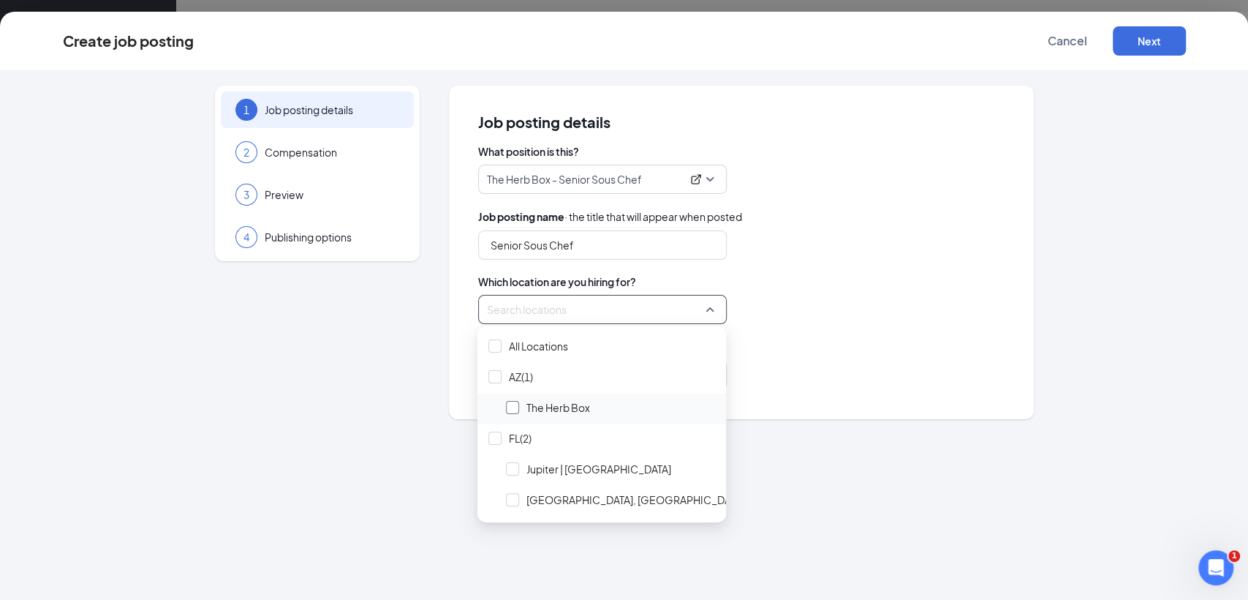
click at [518, 401] on div at bounding box center [512, 407] width 13 height 13
click at [970, 356] on div "What hiring process should this job posting follow? Select a hiring process" at bounding box center [741, 364] width 526 height 51
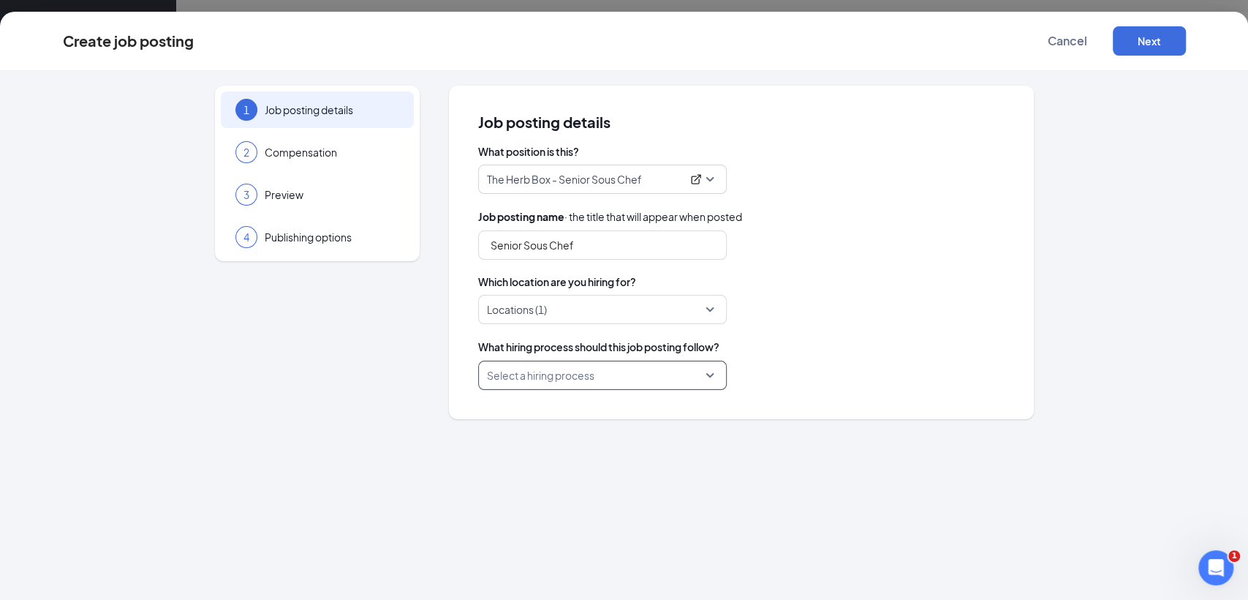
click at [574, 385] on input "search" at bounding box center [597, 375] width 221 height 28
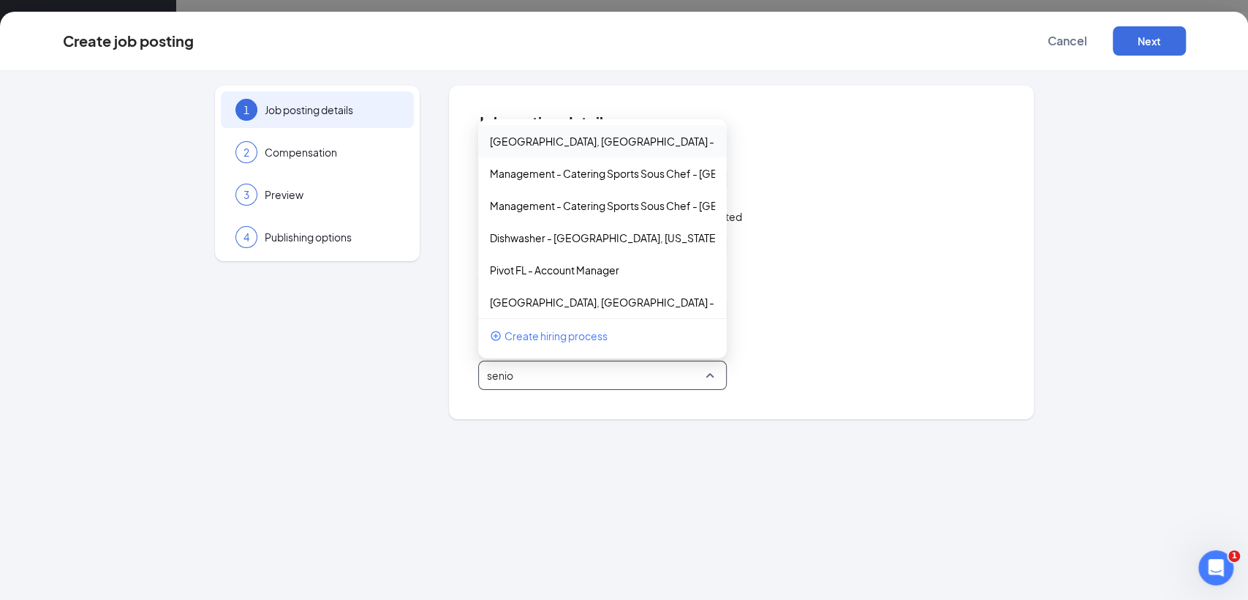
type input "senior"
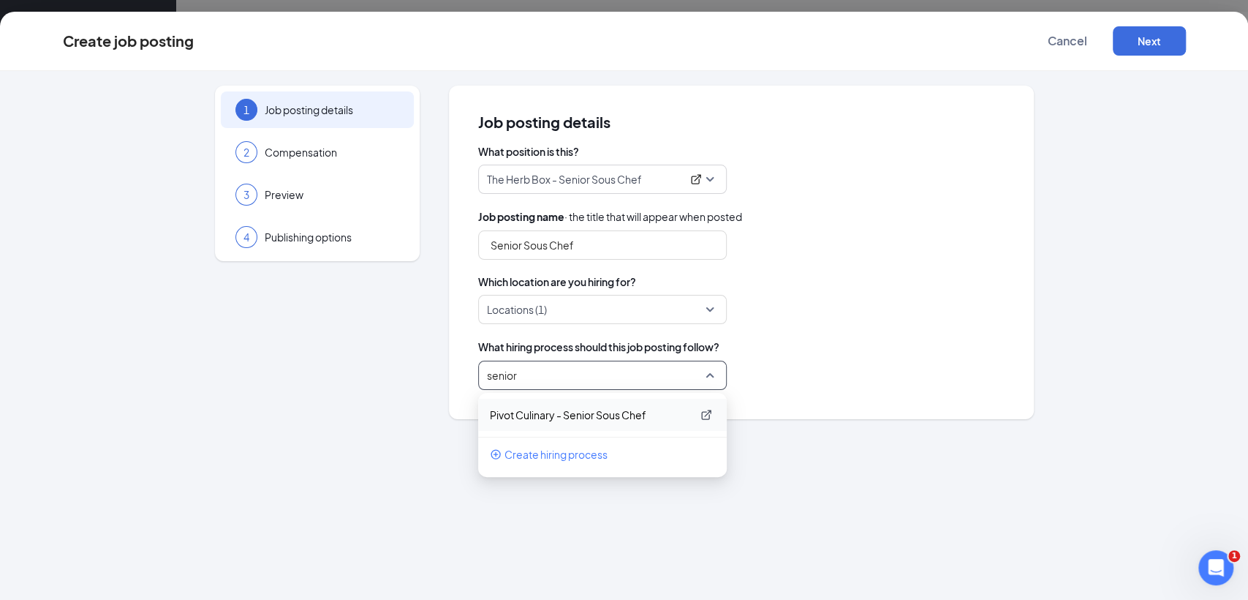
click at [574, 415] on p "Pivot Culinary - Senior Sous Chef" at bounding box center [591, 414] width 202 height 15
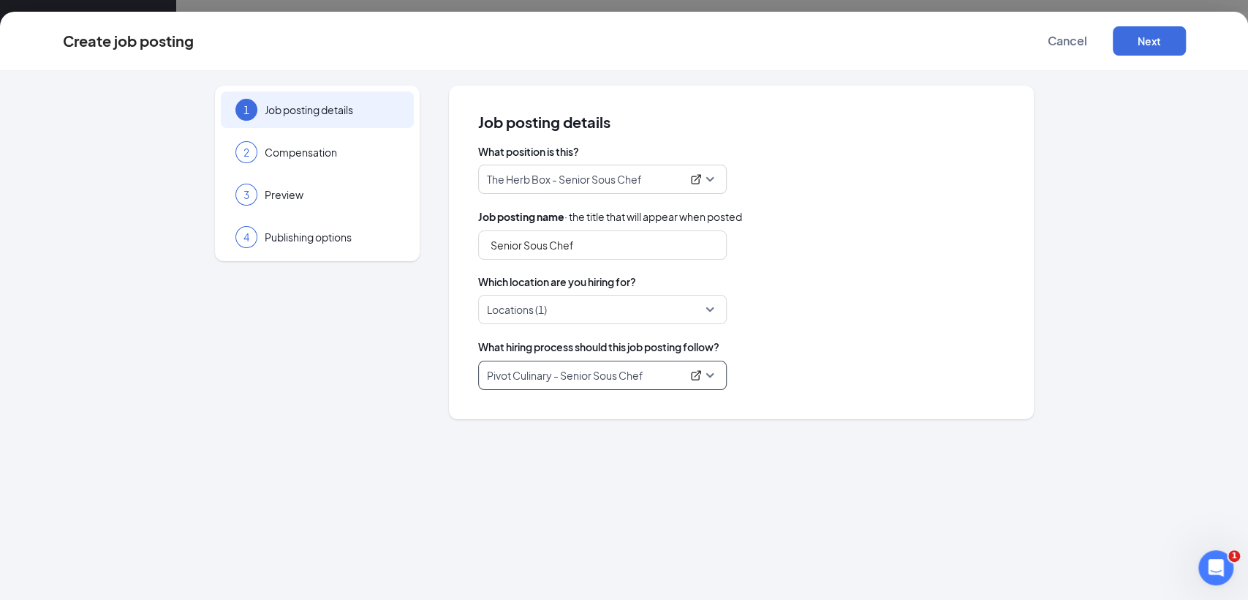
click at [910, 341] on div "What hiring process should this job posting follow?" at bounding box center [741, 347] width 526 height 16
click at [1144, 45] on button "Next" at bounding box center [1149, 40] width 73 height 29
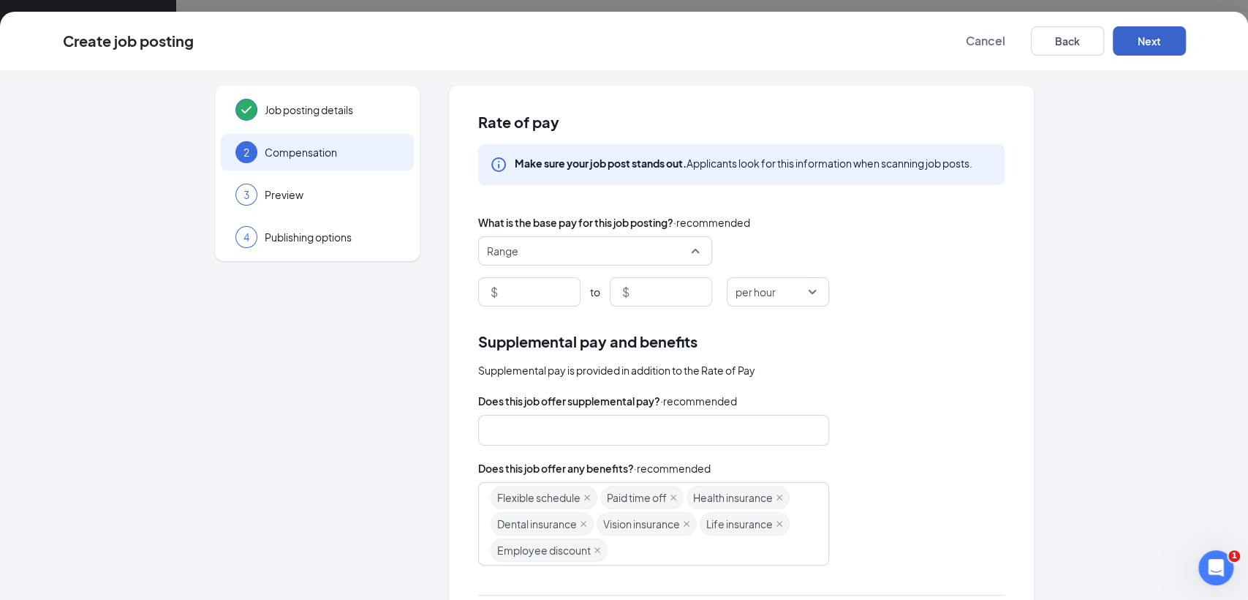
click at [568, 248] on span "Range" at bounding box center [588, 251] width 203 height 28
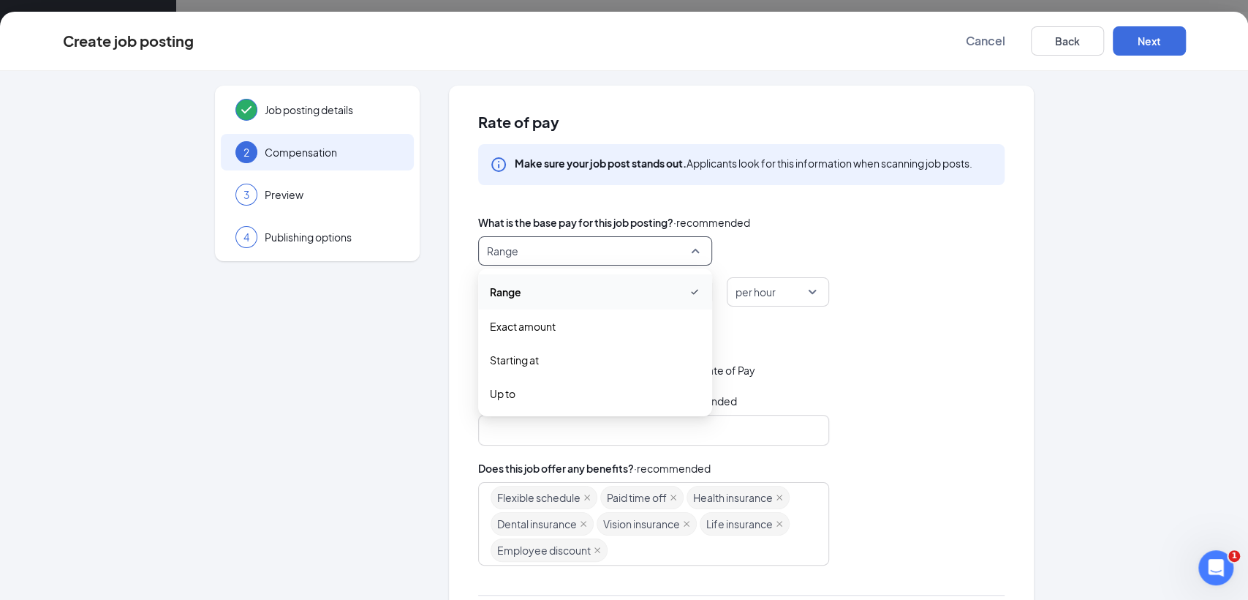
click at [791, 295] on span "per hour" at bounding box center [772, 292] width 72 height 28
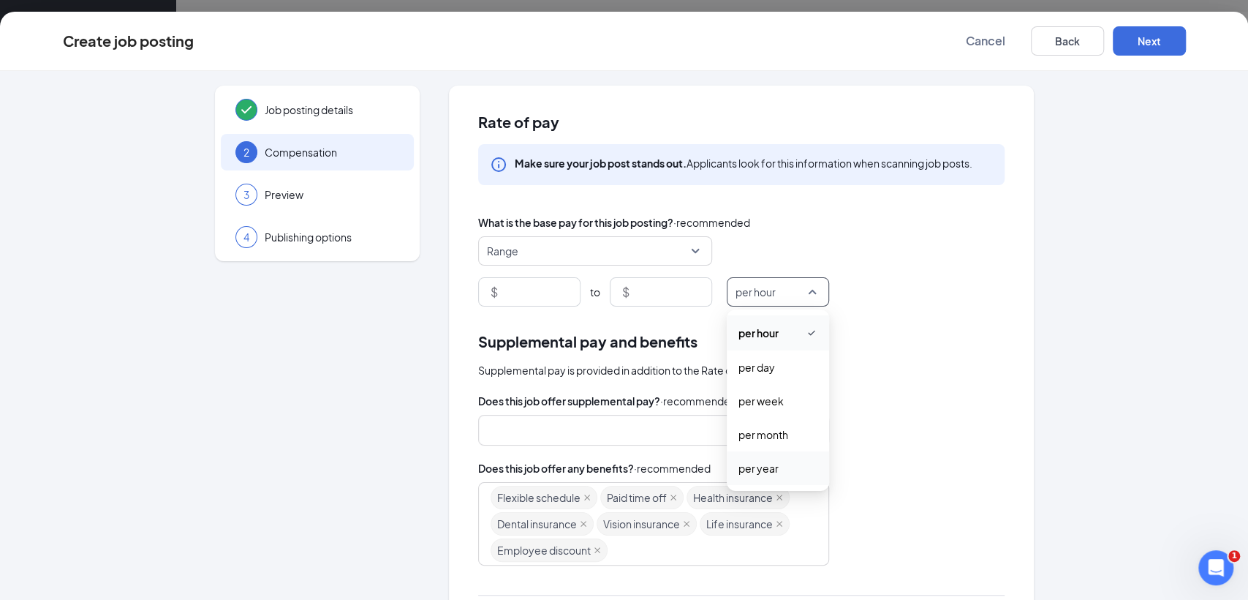
drag, startPoint x: 767, startPoint y: 473, endPoint x: 769, endPoint y: 459, distance: 14.1
click at [767, 474] on span "per year" at bounding box center [759, 468] width 40 height 16
click at [543, 291] on input at bounding box center [540, 292] width 79 height 28
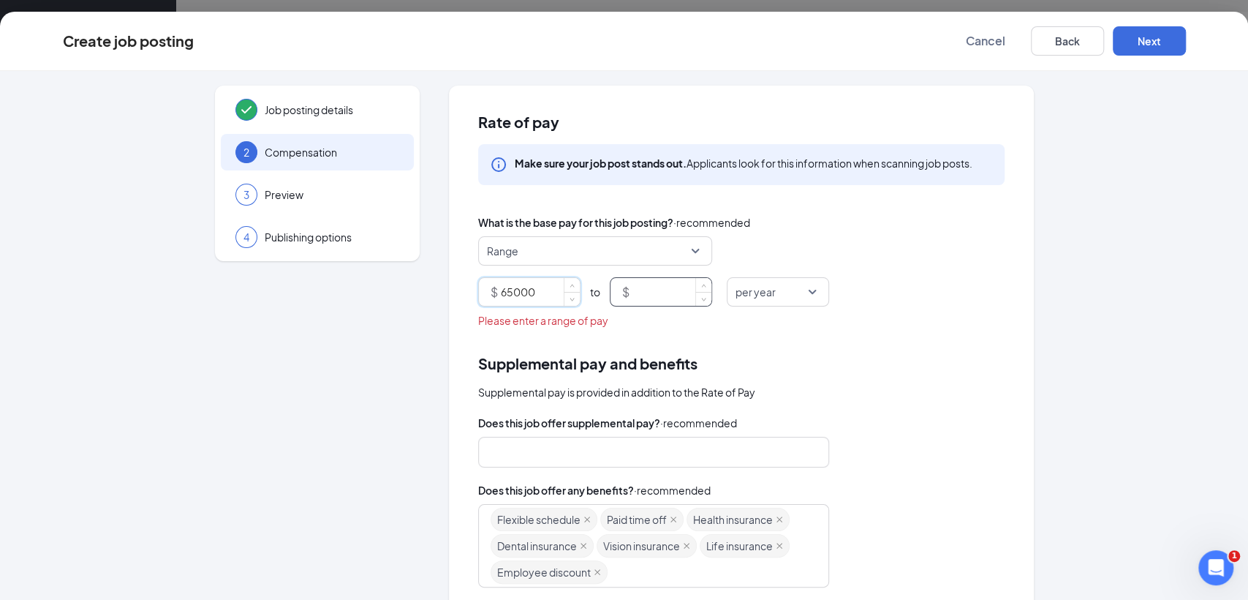
type input "65000"
click at [632, 288] on input at bounding box center [671, 292] width 79 height 28
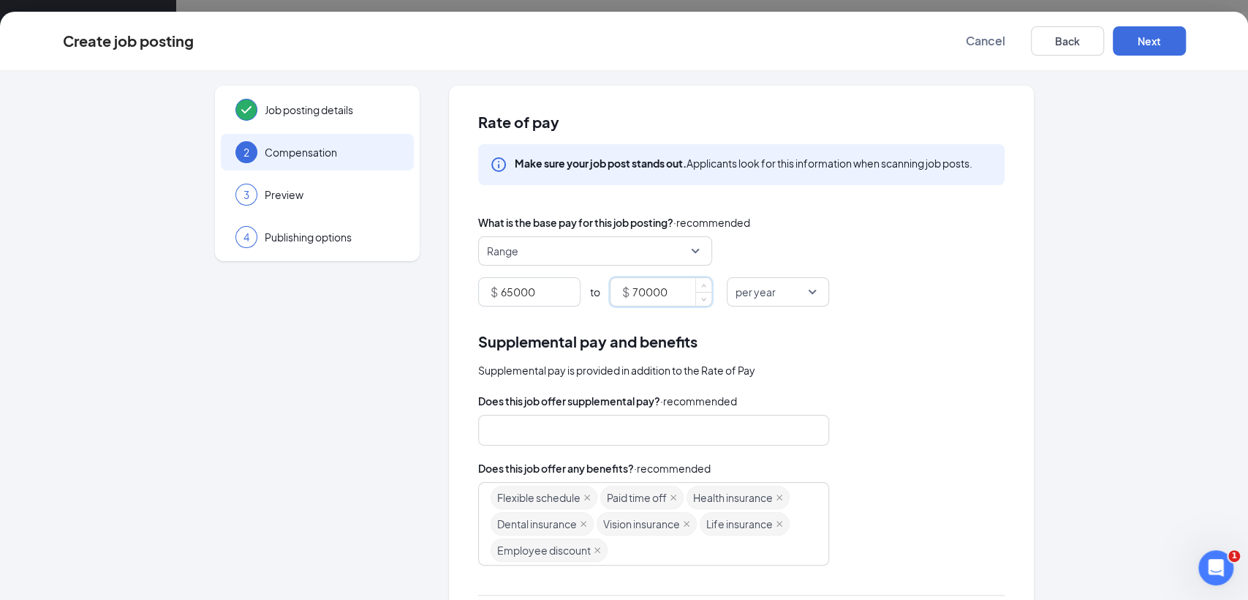
type input "70000"
click at [998, 330] on div "Rate of pay Make sure your job post stands out. Applicants look for this inform…" at bounding box center [741, 443] width 585 height 714
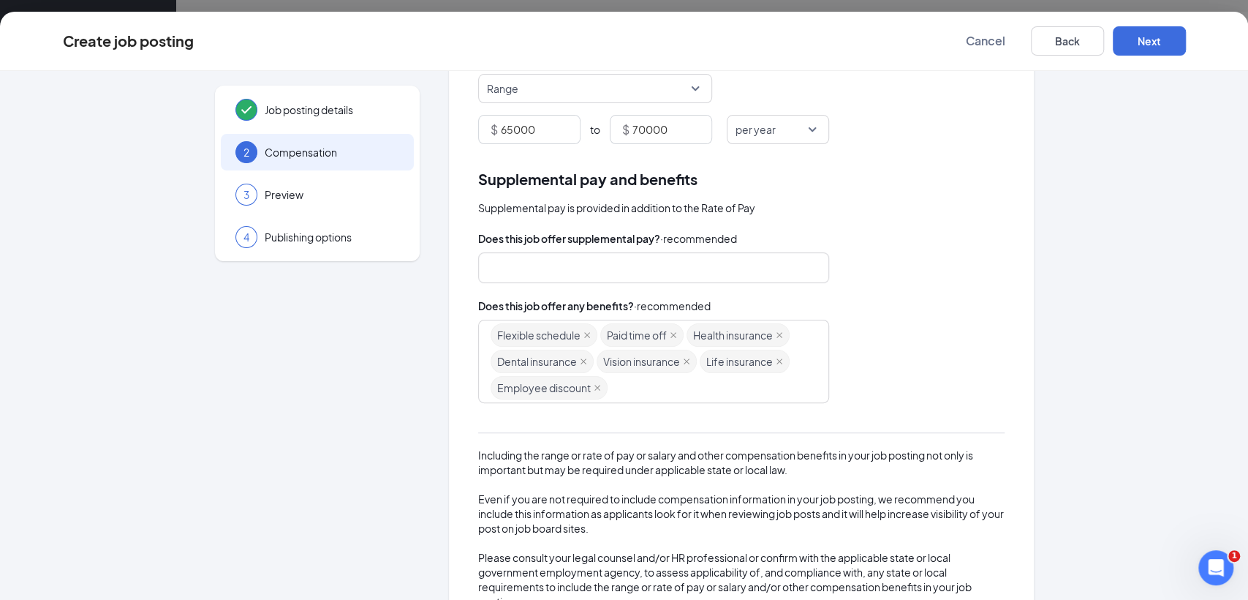
scroll to position [214, 0]
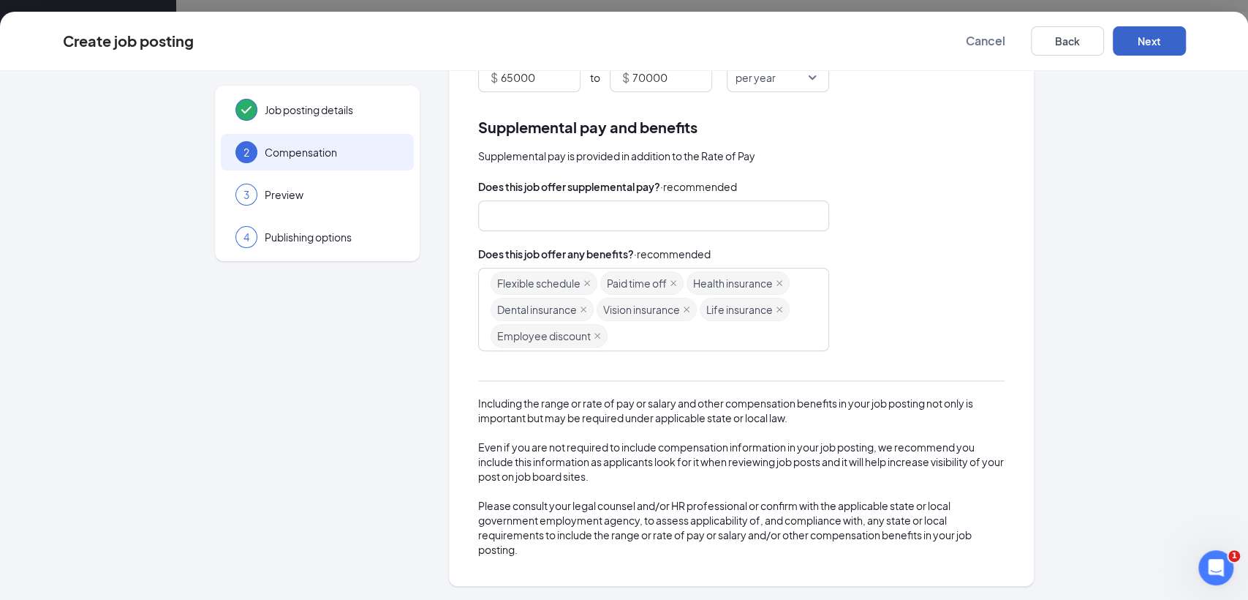
click at [1171, 39] on button "Next" at bounding box center [1149, 40] width 73 height 29
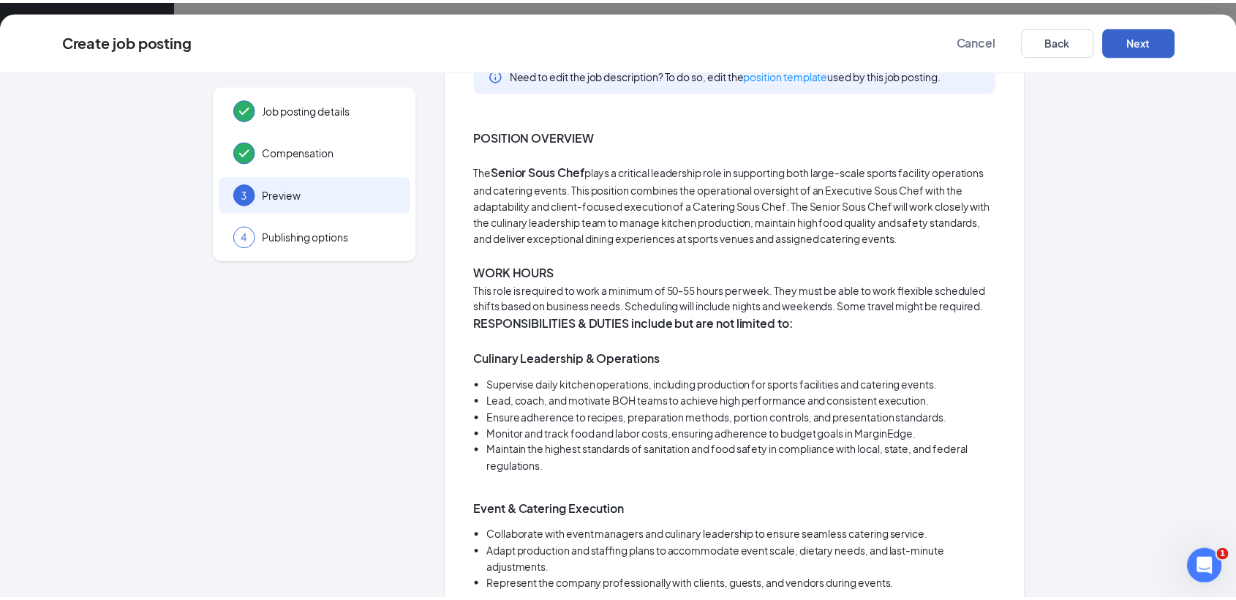
scroll to position [0, 0]
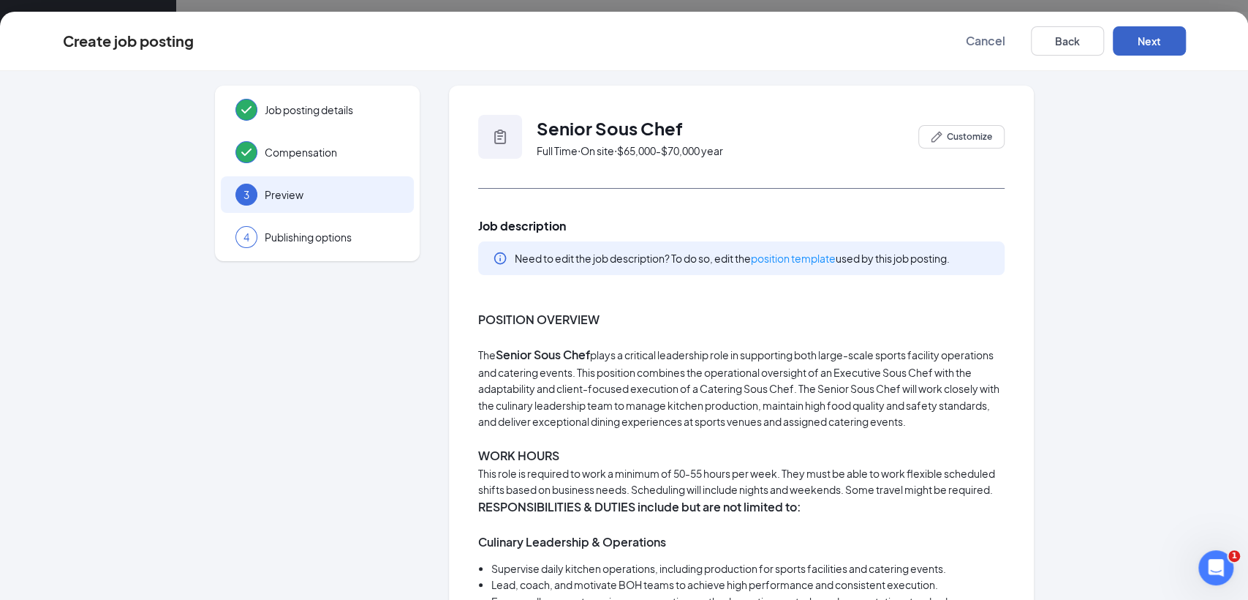
click at [1147, 41] on button "Next" at bounding box center [1149, 40] width 73 height 29
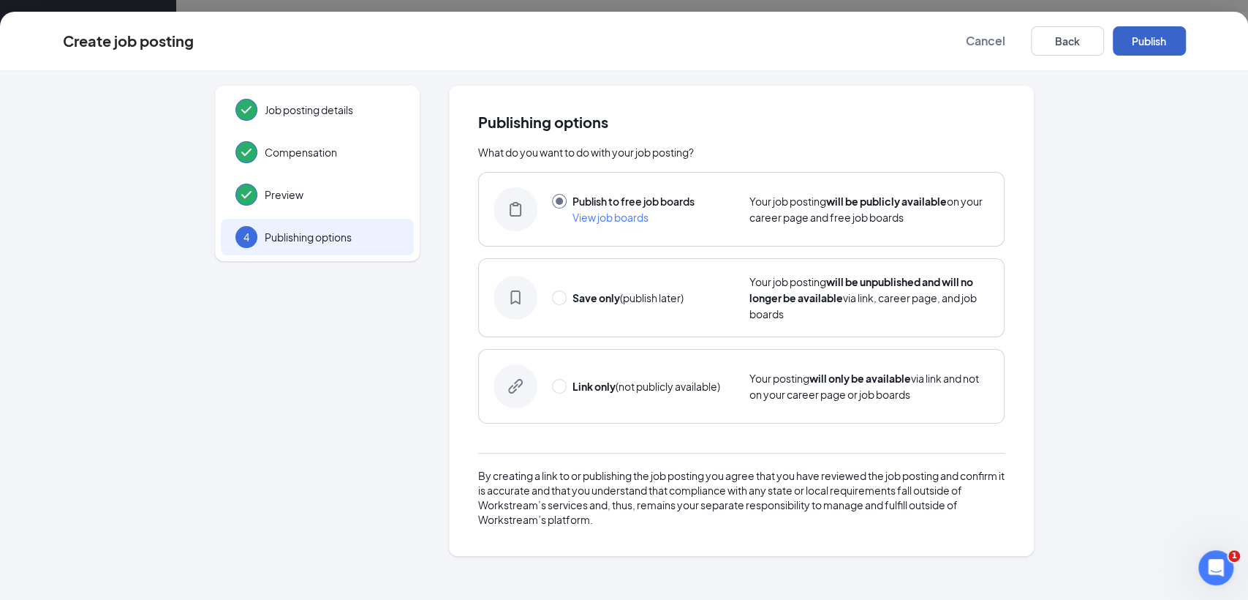
click at [1136, 39] on button "Publish" at bounding box center [1149, 40] width 73 height 29
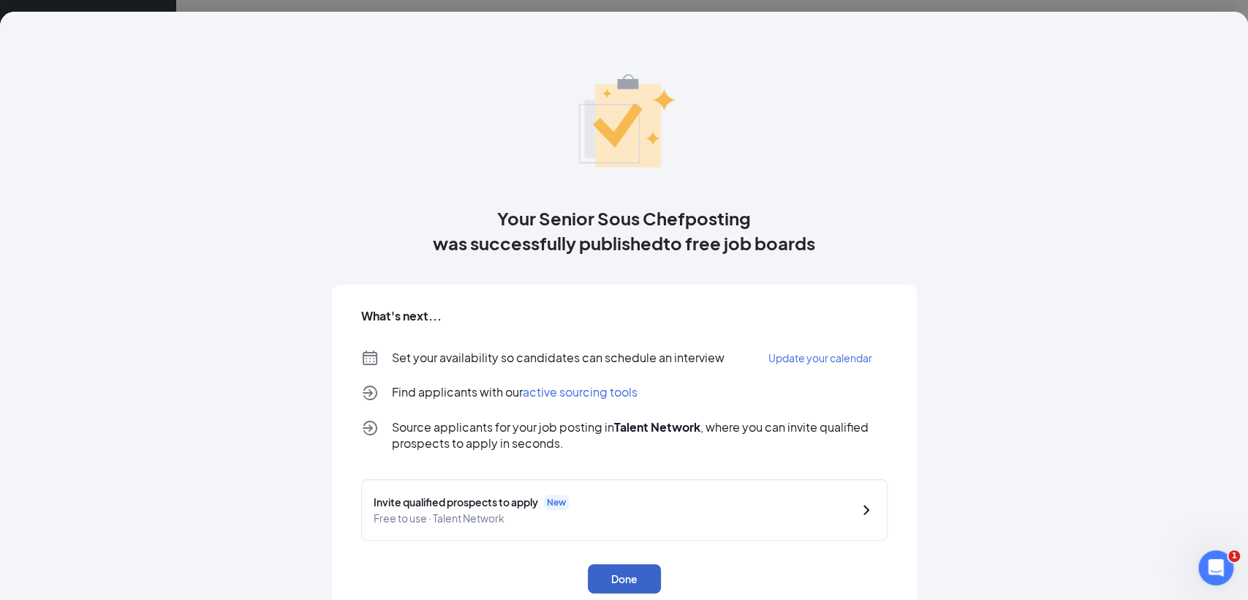
click at [623, 581] on button "Done" at bounding box center [624, 578] width 73 height 29
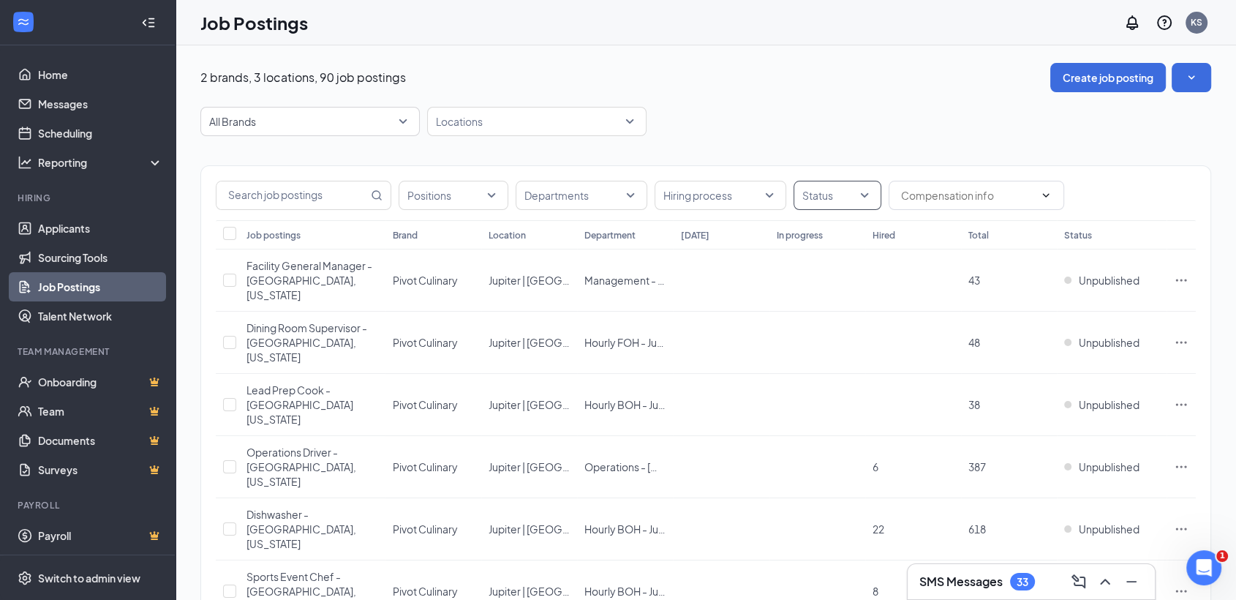
click at [844, 195] on div at bounding box center [830, 195] width 66 height 23
drag, startPoint x: 838, startPoint y: 269, endPoint x: 794, endPoint y: 64, distance: 210.1
click at [838, 270] on span "Published" at bounding box center [849, 268] width 48 height 13
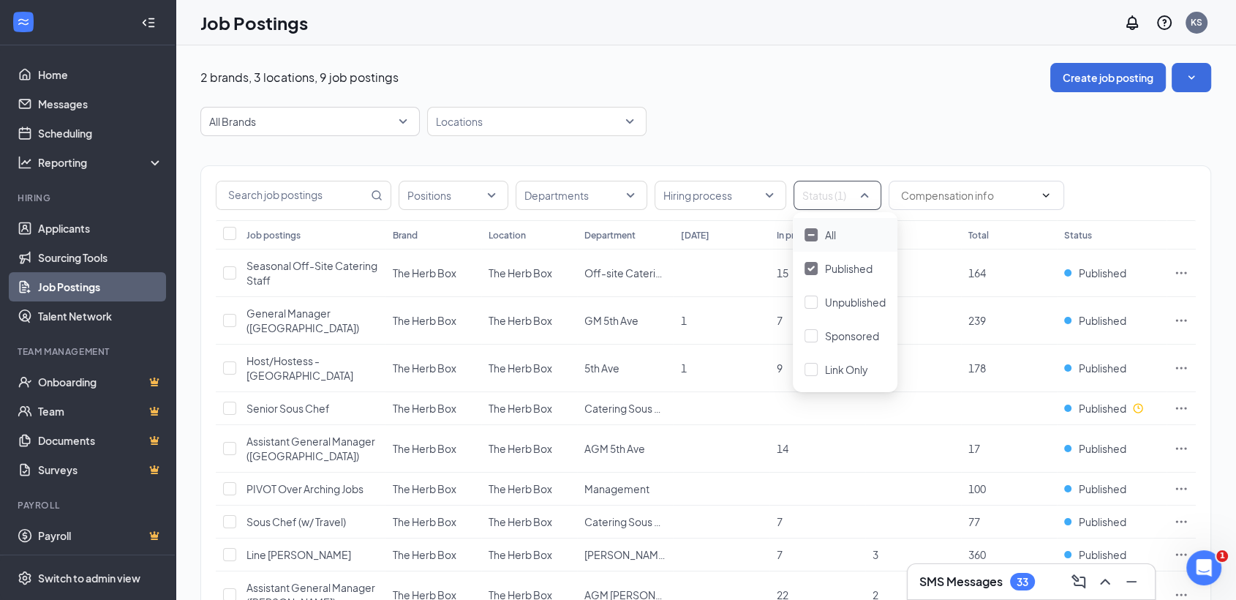
click at [780, 94] on div "2 brands, 3 locations, 9 job postings Create job posting All Brands Locations P…" at bounding box center [705, 372] width 1011 height 619
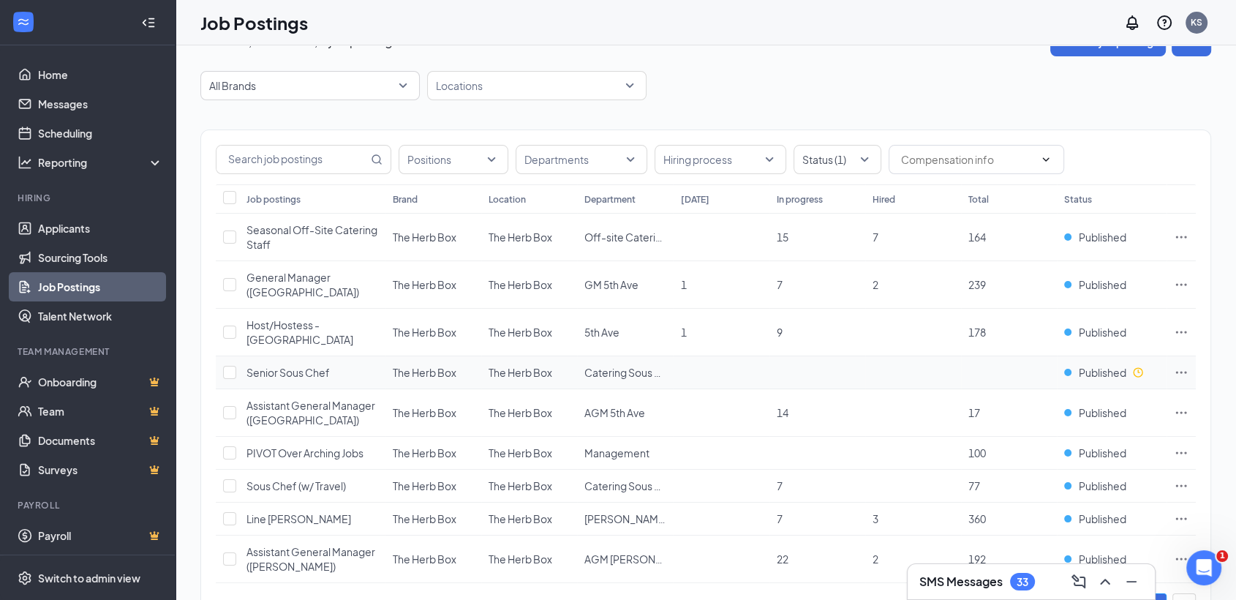
scroll to position [70, 0]
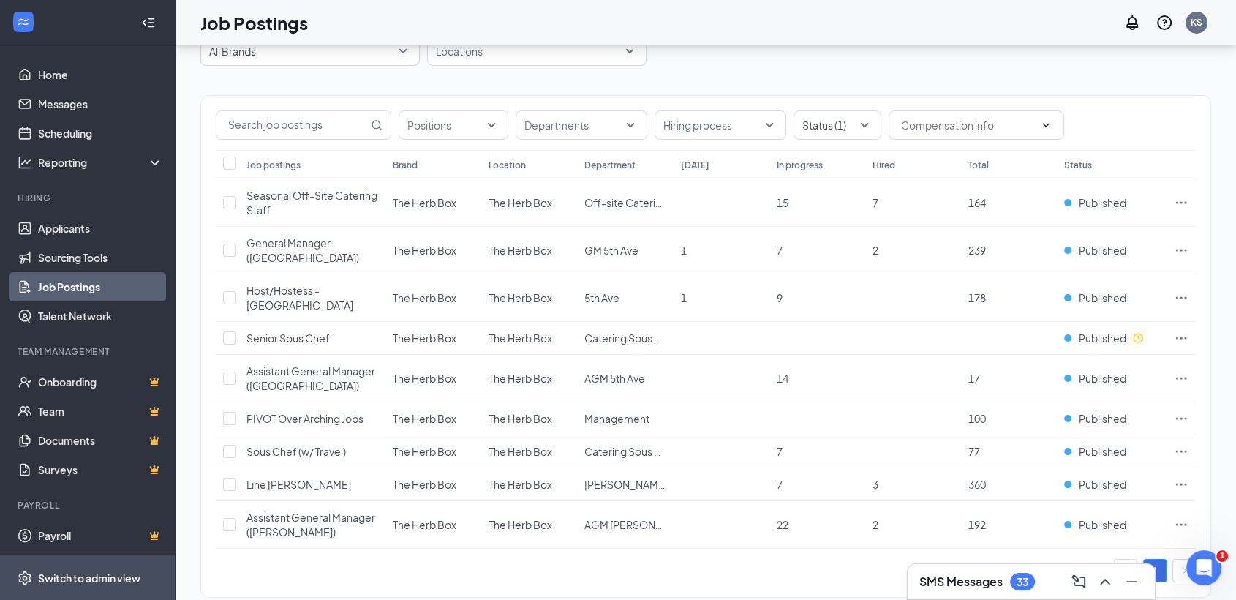
click at [80, 576] on div "Switch to admin view" at bounding box center [89, 577] width 102 height 15
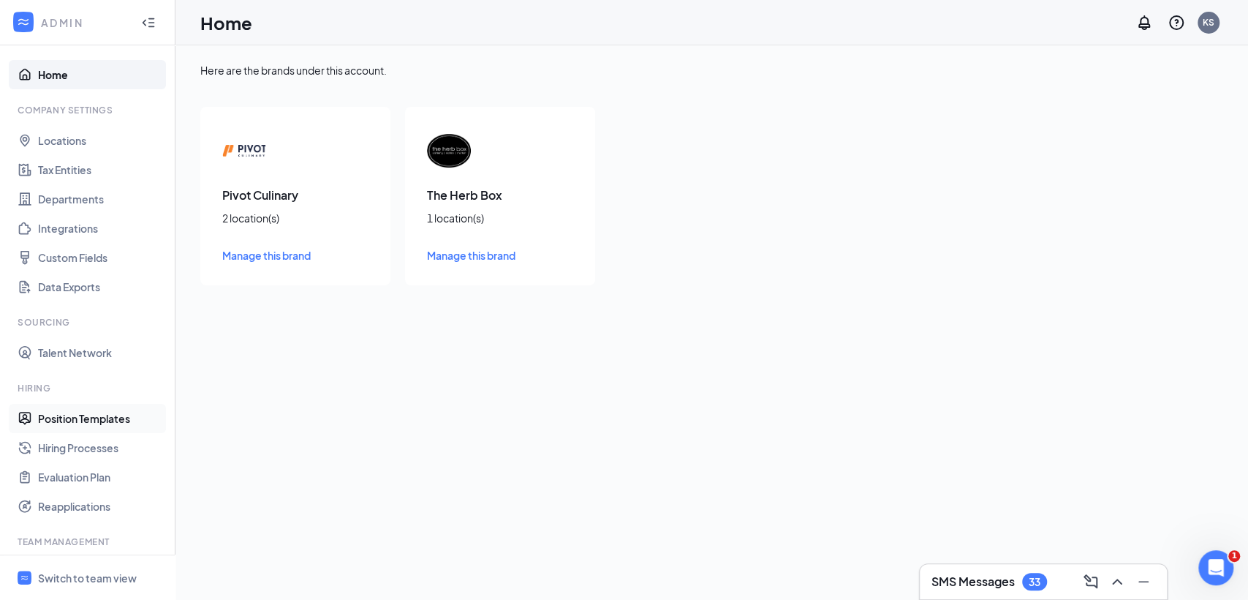
click at [91, 425] on link "Position Templates" at bounding box center [100, 418] width 125 height 29
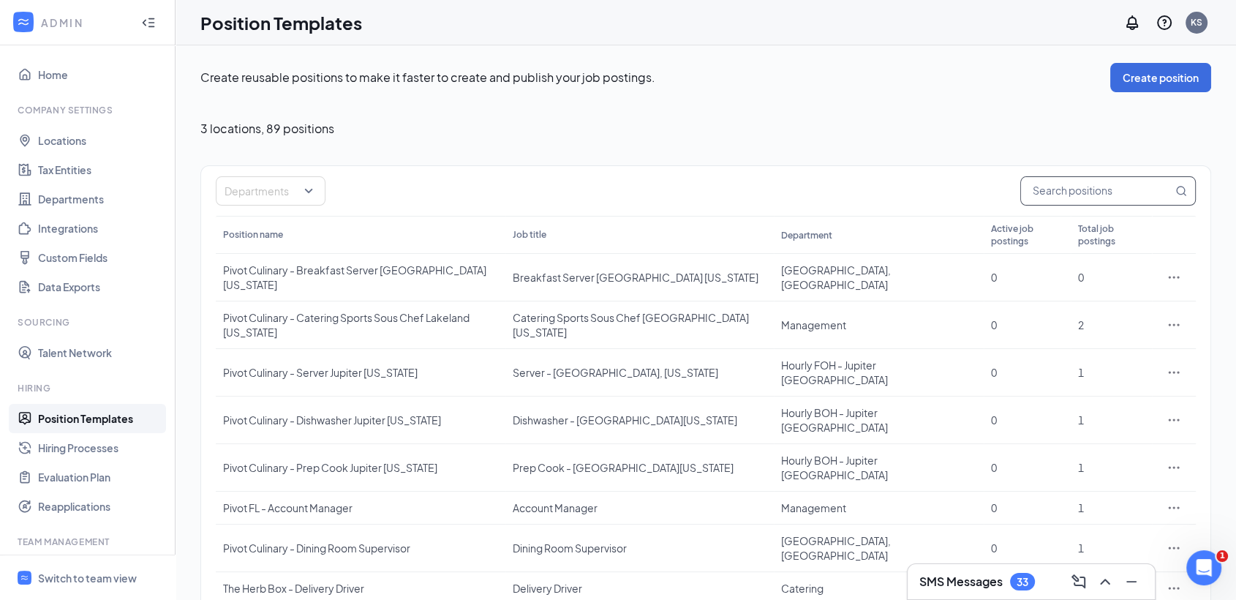
click at [1102, 191] on input "text" at bounding box center [1096, 191] width 151 height 28
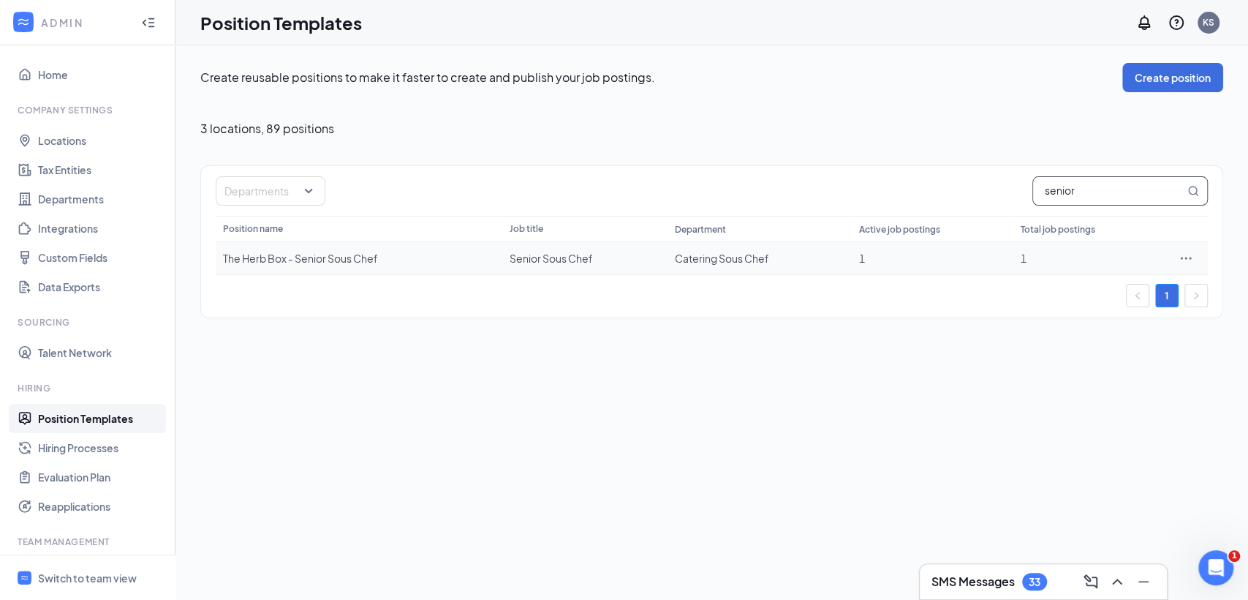
type input "senior"
click at [1190, 260] on icon "Ellipses" at bounding box center [1186, 258] width 15 height 15
click at [1150, 288] on span "Edit" at bounding box center [1118, 287] width 126 height 16
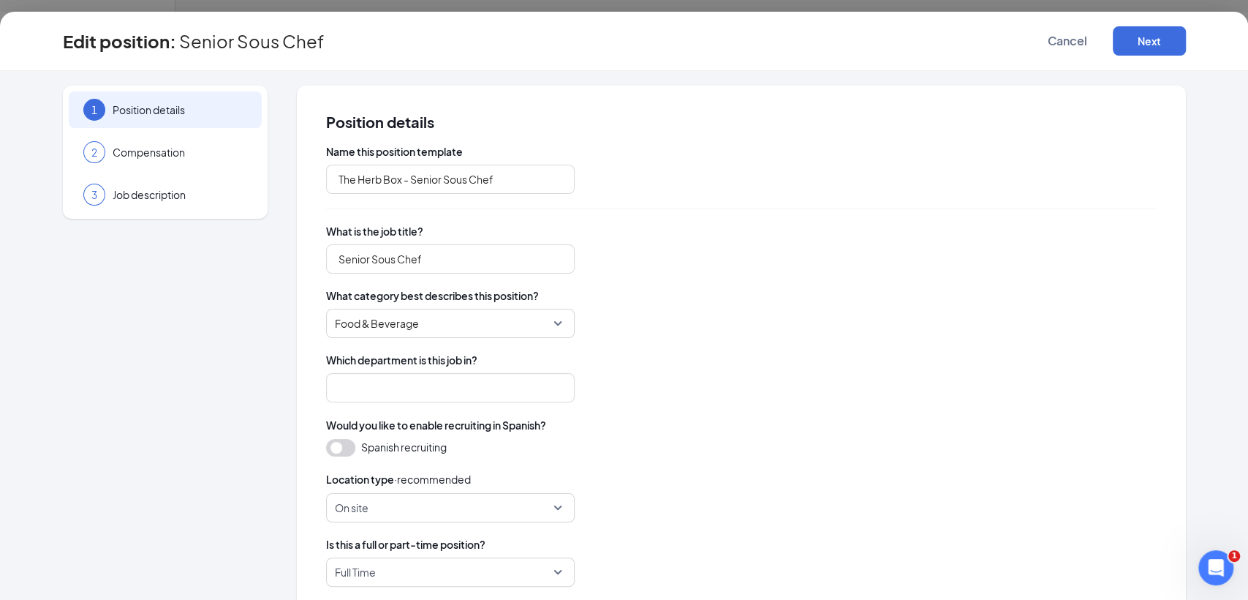
type input "Catering Sous Chef"
click at [159, 181] on div "3 Job description" at bounding box center [165, 194] width 193 height 37
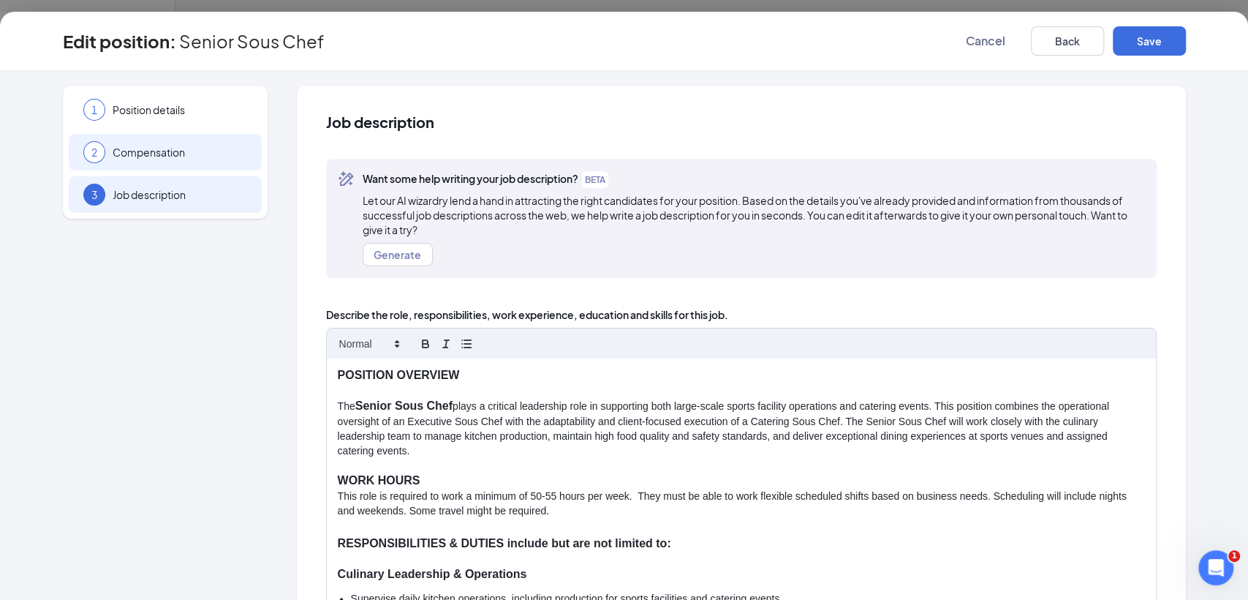
click at [159, 149] on span "Compensation" at bounding box center [180, 152] width 135 height 15
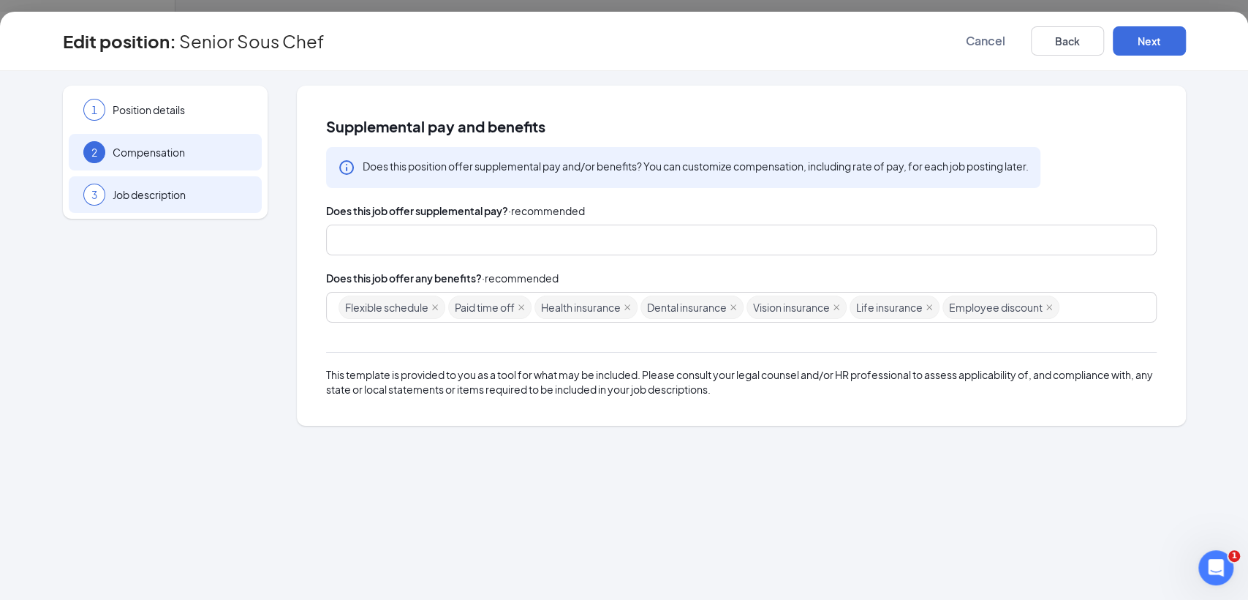
click at [154, 196] on span "Job description" at bounding box center [180, 194] width 135 height 15
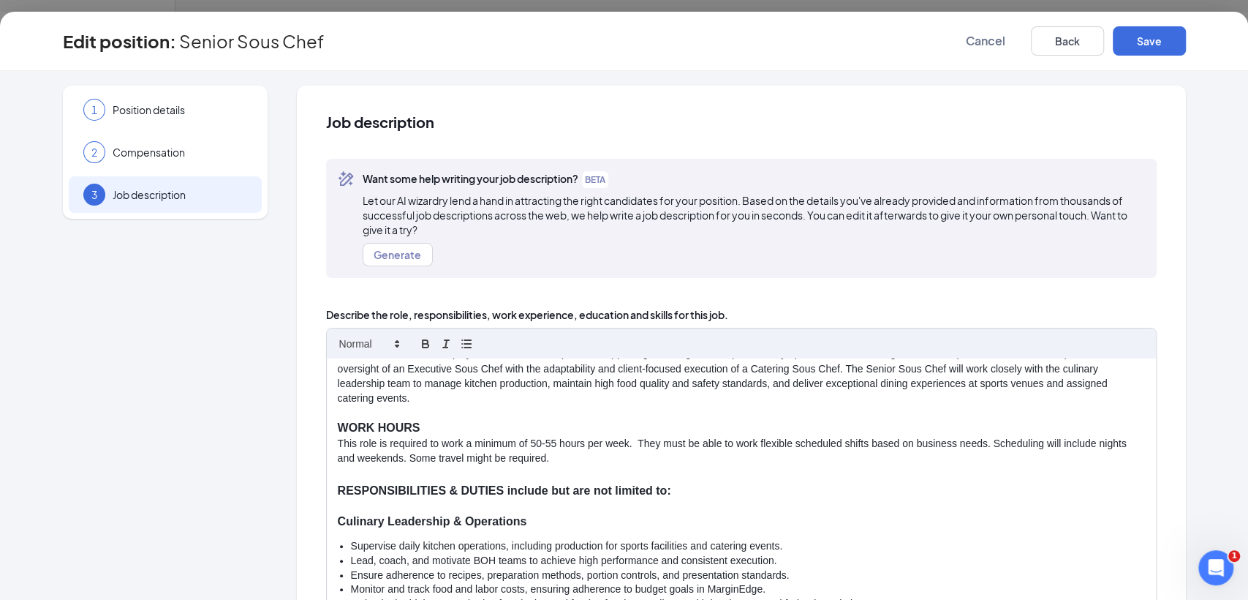
scroll to position [81, 0]
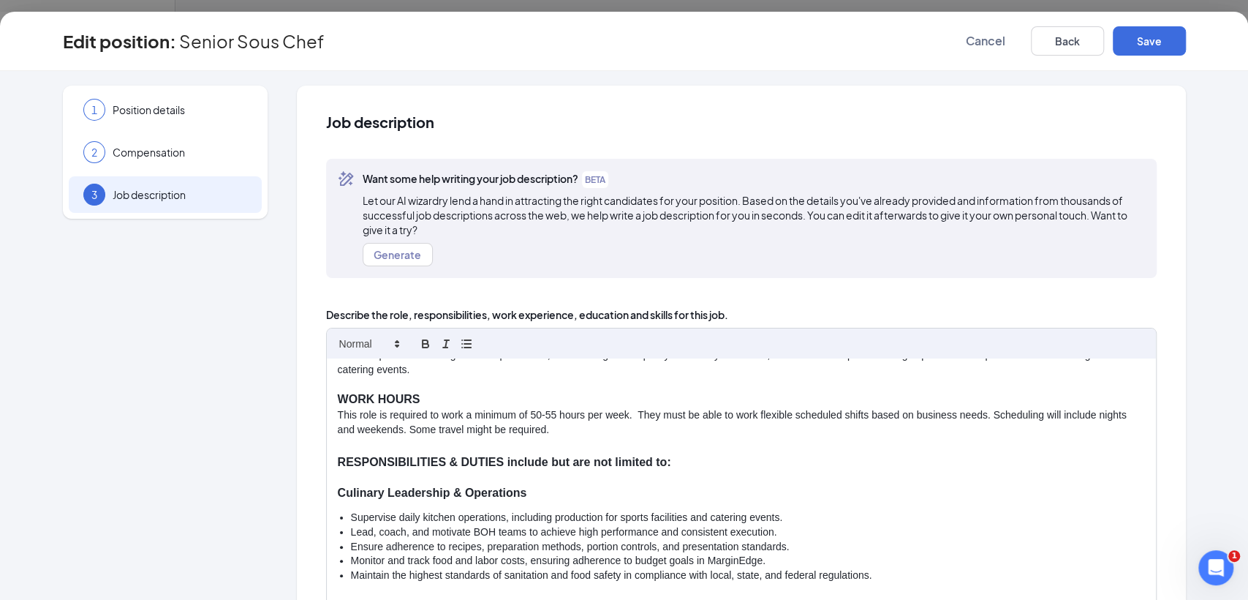
click at [567, 425] on p "This role is required to work a minimum of 50-55 hours per week. They must be a…" at bounding box center [741, 422] width 807 height 29
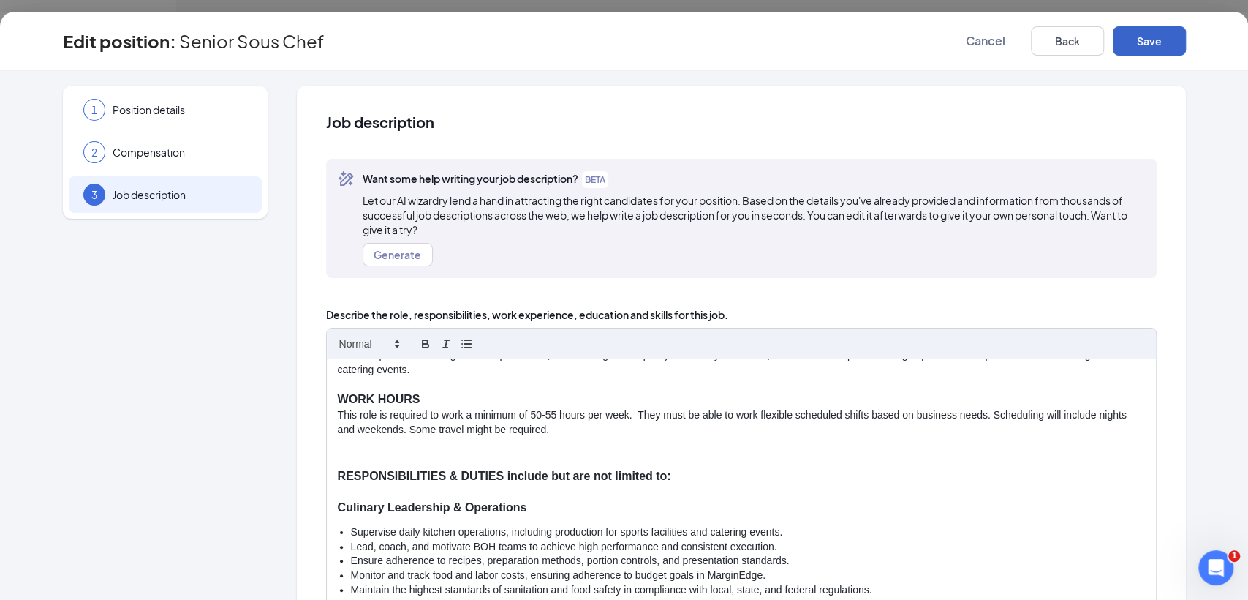
click at [1153, 42] on button "Save" at bounding box center [1149, 40] width 73 height 29
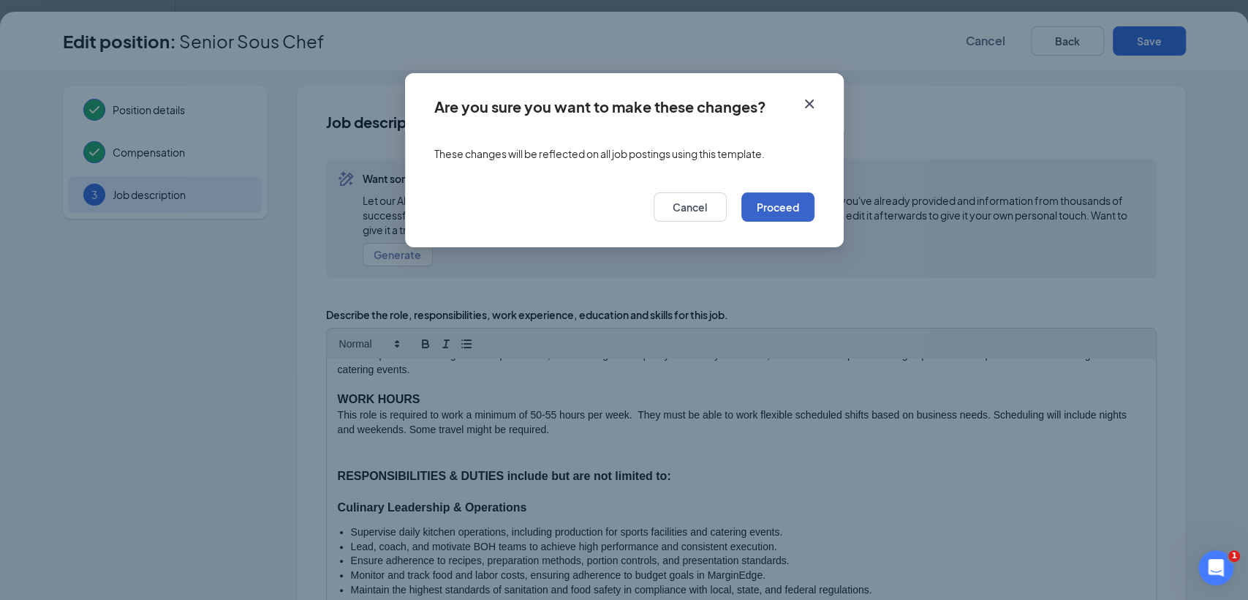
drag, startPoint x: 771, startPoint y: 205, endPoint x: 1059, endPoint y: 151, distance: 292.4
click at [771, 207] on button "Proceed" at bounding box center [777, 206] width 73 height 29
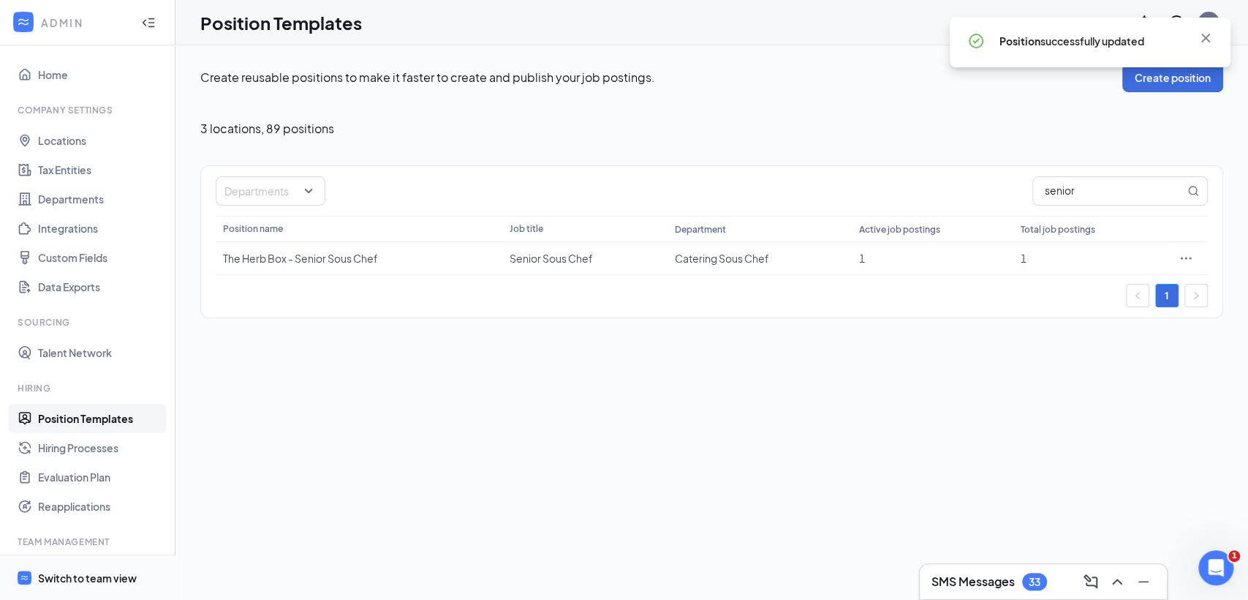
click at [102, 585] on span "Switch to team view" at bounding box center [100, 577] width 125 height 45
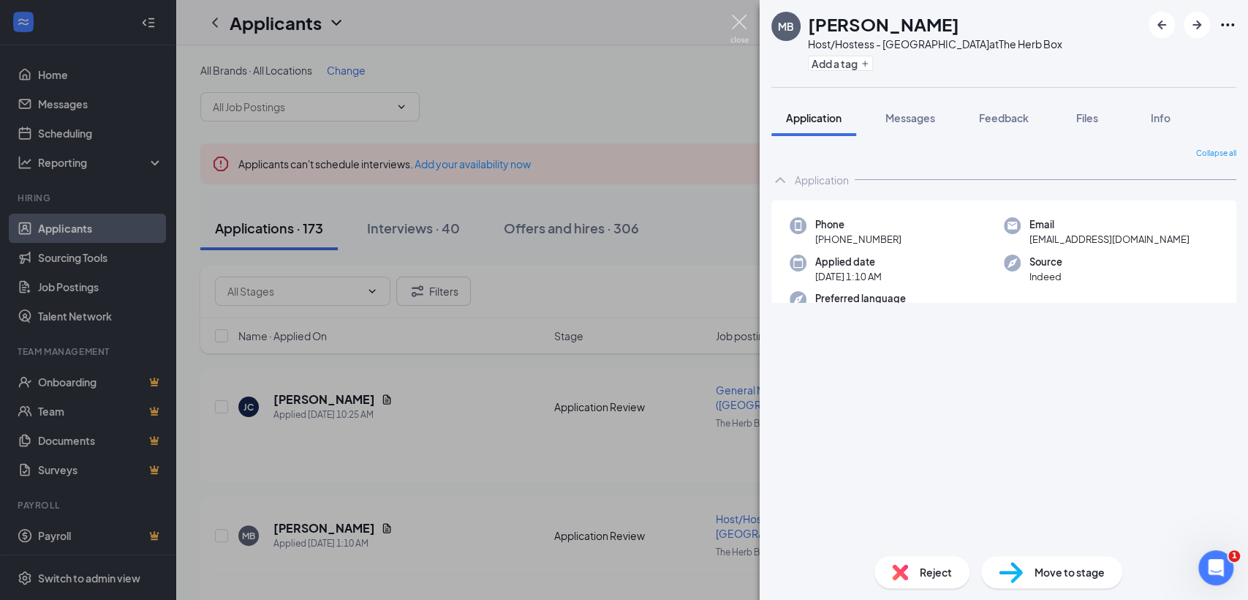
click at [736, 31] on img at bounding box center [739, 29] width 18 height 29
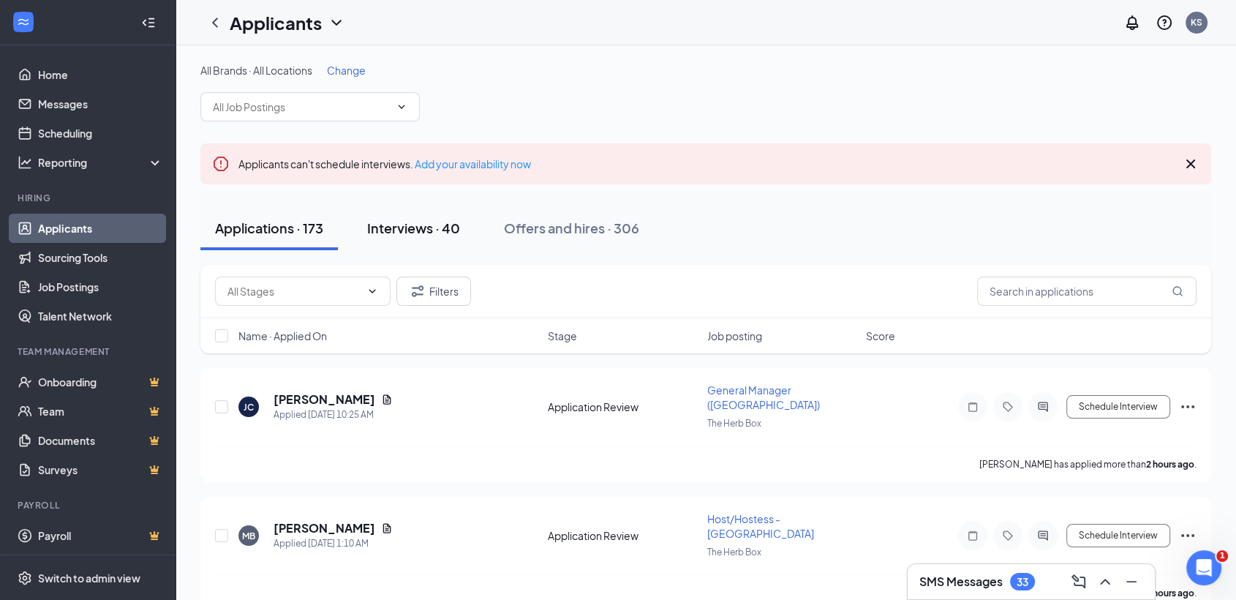
click at [389, 219] on div "Interviews · 40" at bounding box center [413, 228] width 93 height 18
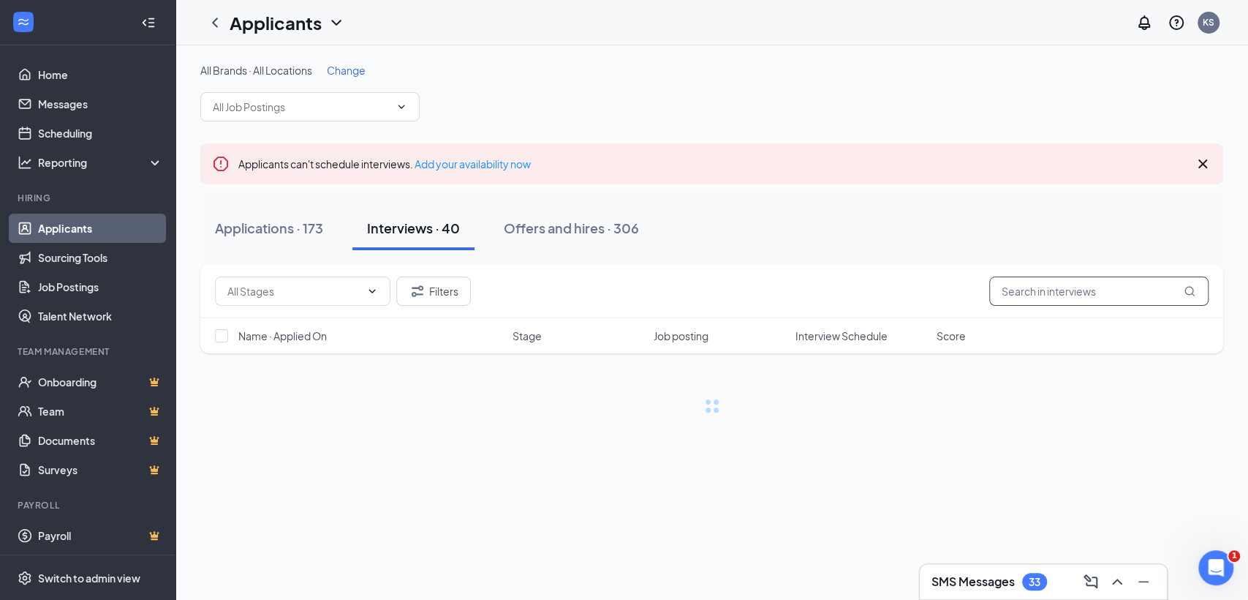
click at [1100, 289] on input "text" at bounding box center [1098, 290] width 219 height 29
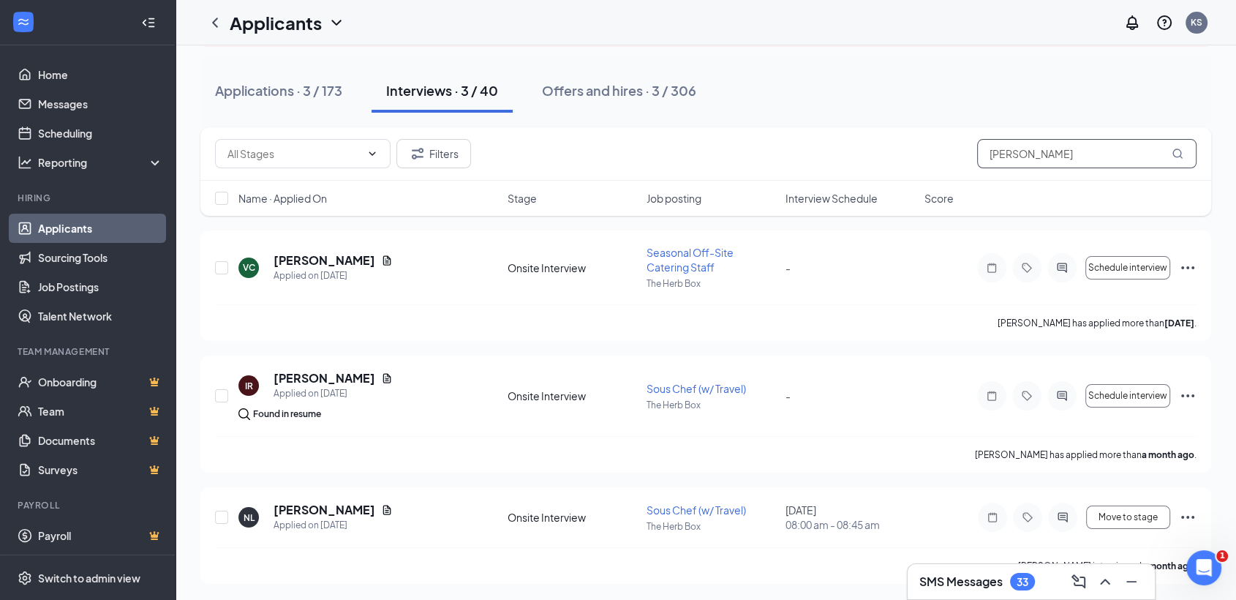
scroll to position [138, 0]
click at [1000, 151] on input "anna" at bounding box center [1086, 152] width 219 height 29
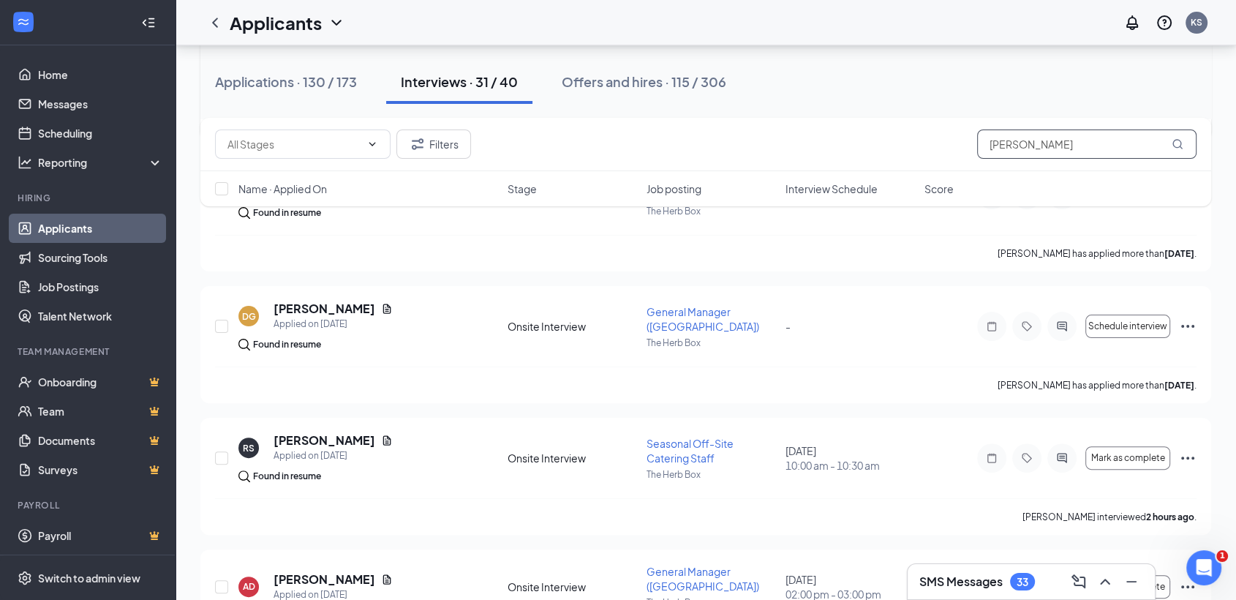
scroll to position [199, 0]
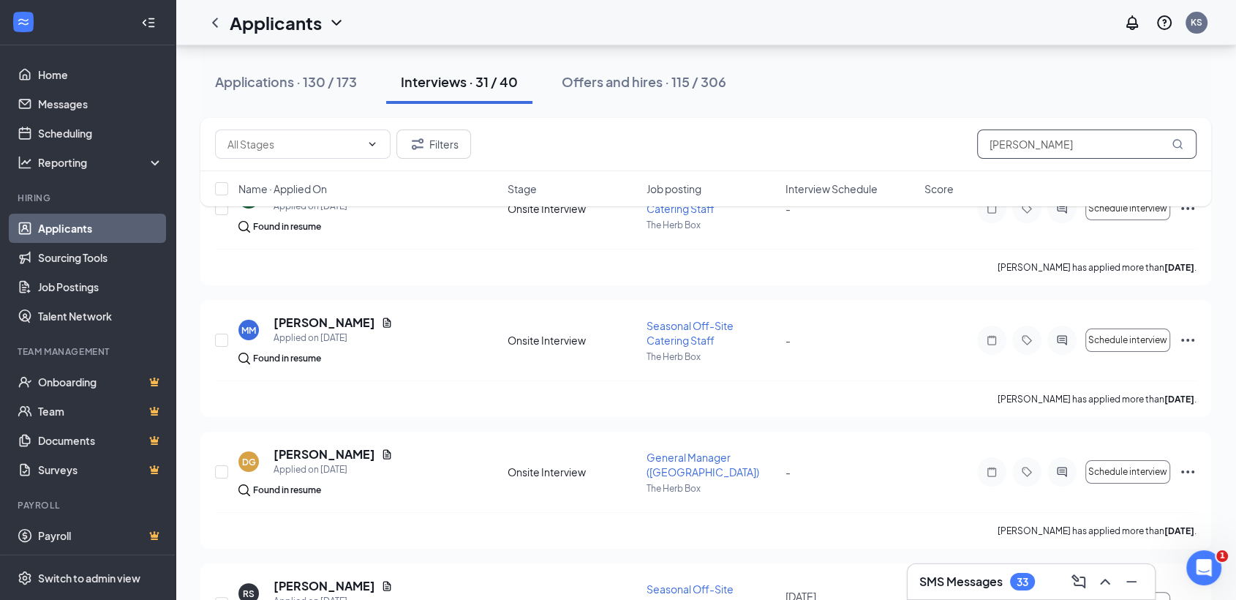
drag, startPoint x: 1047, startPoint y: 129, endPoint x: 819, endPoint y: 147, distance: 228.8
click at [819, 141] on div "Filters ana" at bounding box center [705, 143] width 981 height 29
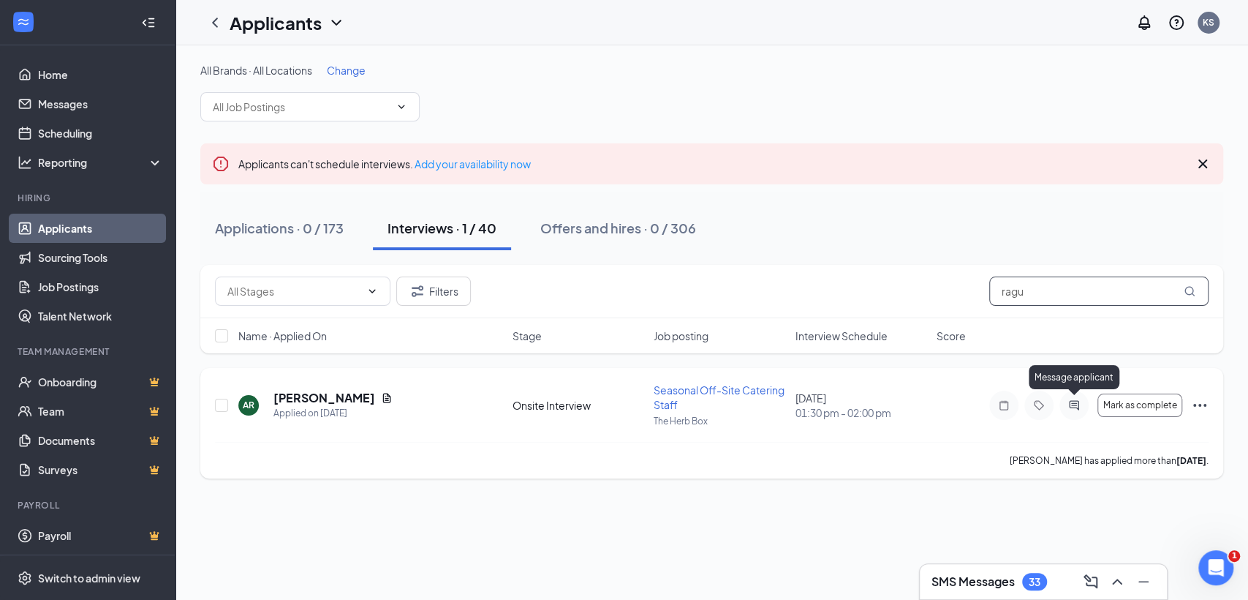
type input "ragu"
click at [1074, 403] on icon "ActiveChat" at bounding box center [1074, 405] width 18 height 12
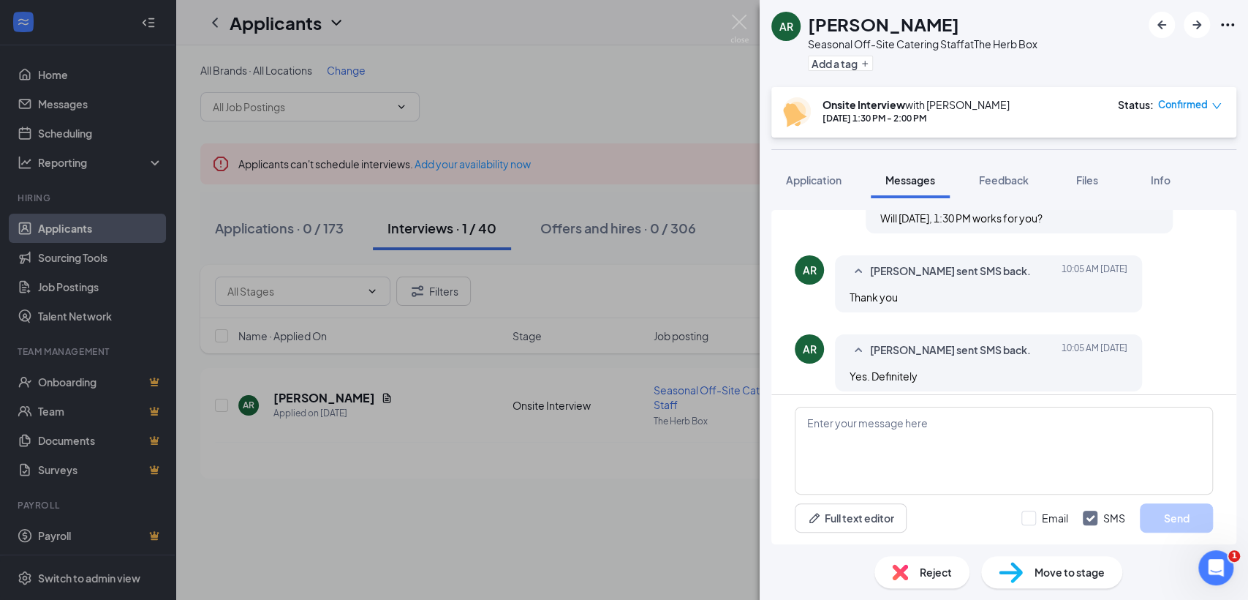
scroll to position [665, 0]
click at [1008, 417] on span "Workstream sent automated SMS to Ann Raguso." at bounding box center [997, 433] width 192 height 32
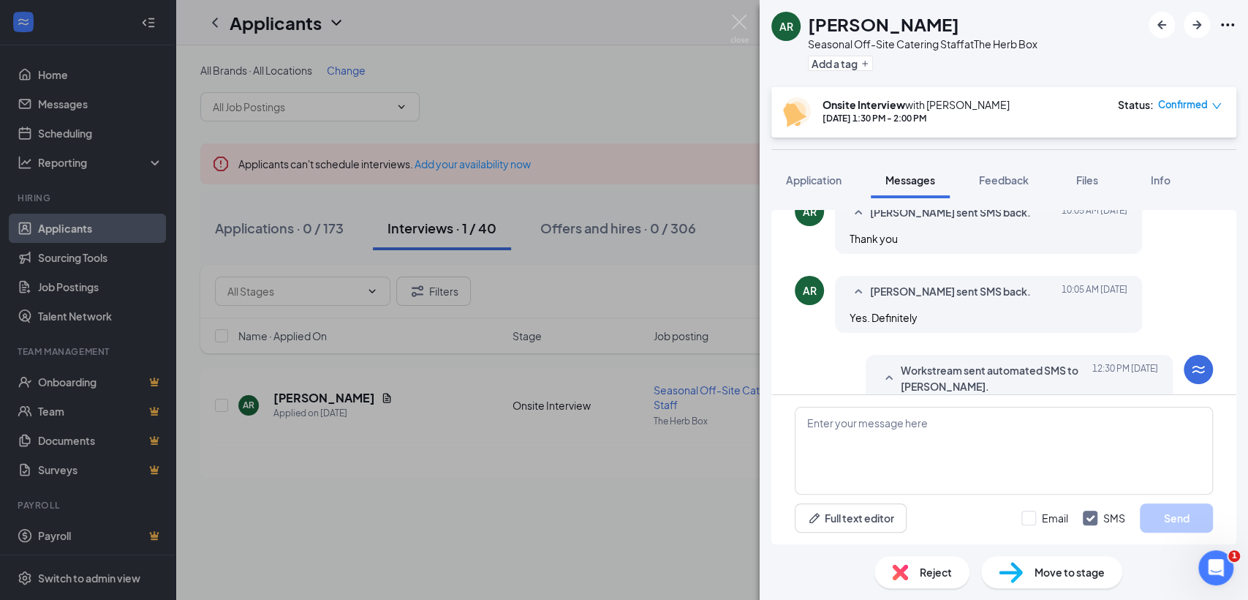
scroll to position [770, 0]
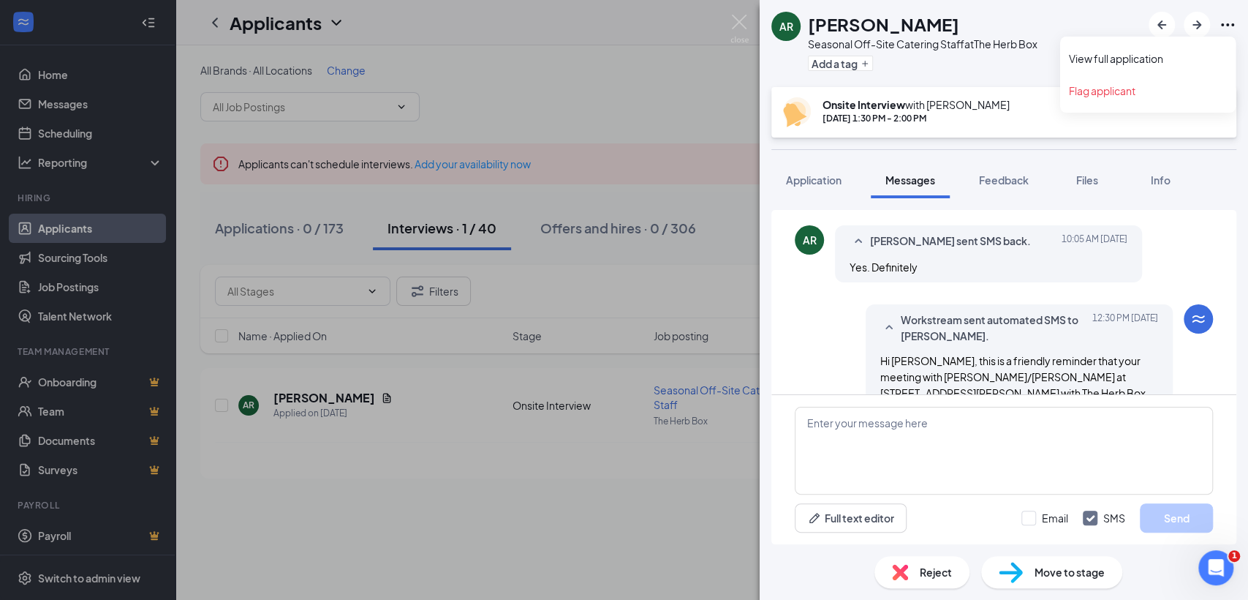
click at [1228, 31] on icon "Ellipses" at bounding box center [1228, 25] width 18 height 18
drag, startPoint x: 725, startPoint y: 18, endPoint x: 734, endPoint y: 18, distance: 9.5
click at [725, 16] on div "AR Ann Raguso Seasonal Off-Site Catering Staff at The Herb Box Add a tag Onsite…" at bounding box center [624, 300] width 1248 height 600
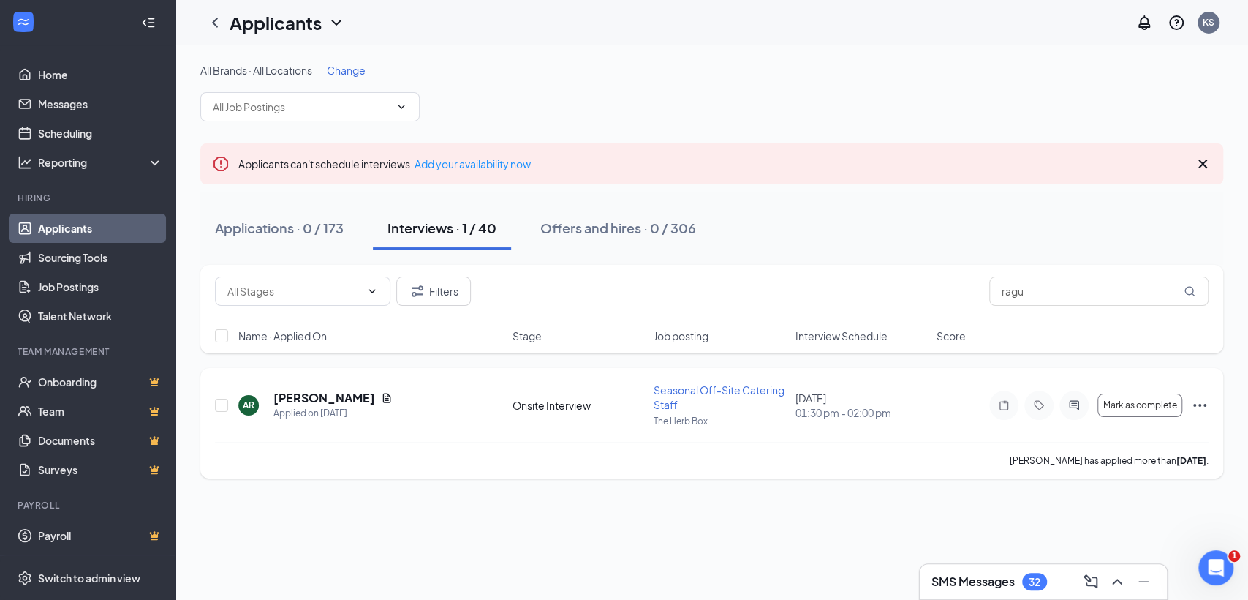
click at [1196, 396] on icon "Ellipses" at bounding box center [1200, 405] width 18 height 18
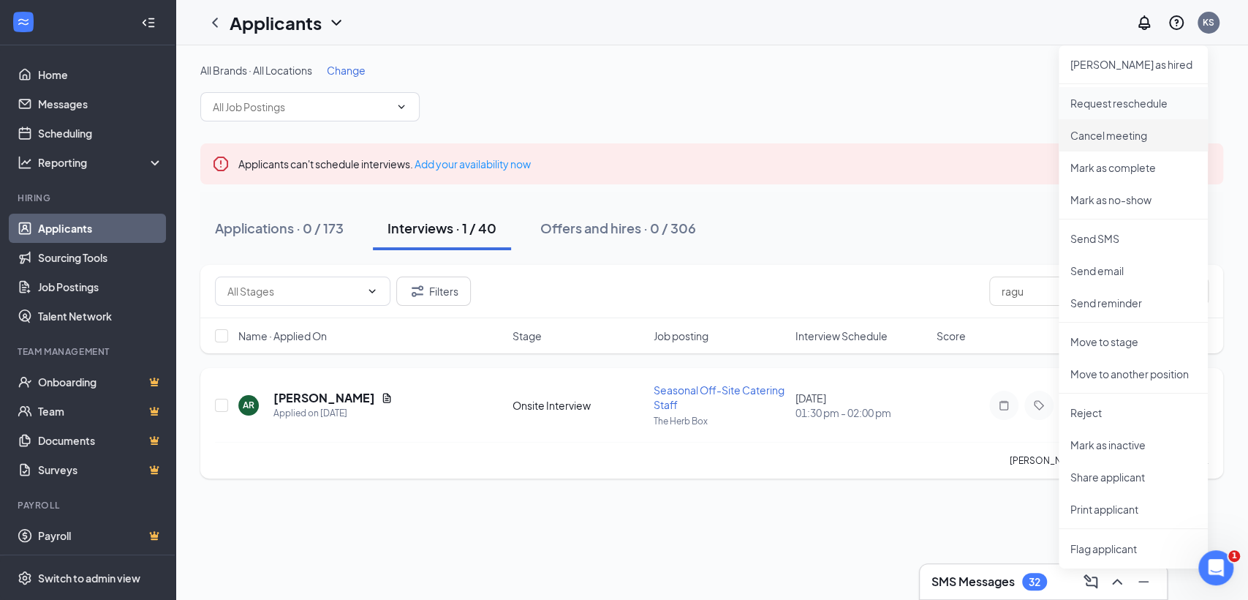
click at [1148, 107] on p "Request reschedule" at bounding box center [1133, 103] width 126 height 15
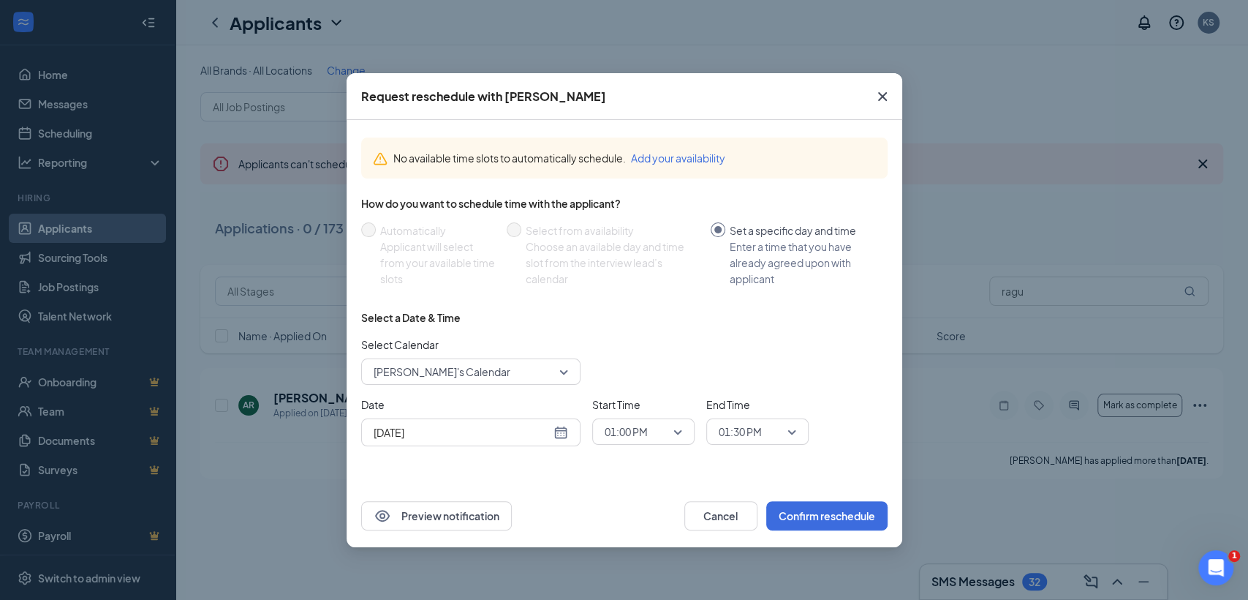
click at [500, 379] on span "Kai Senagan's Calendar" at bounding box center [464, 371] width 181 height 22
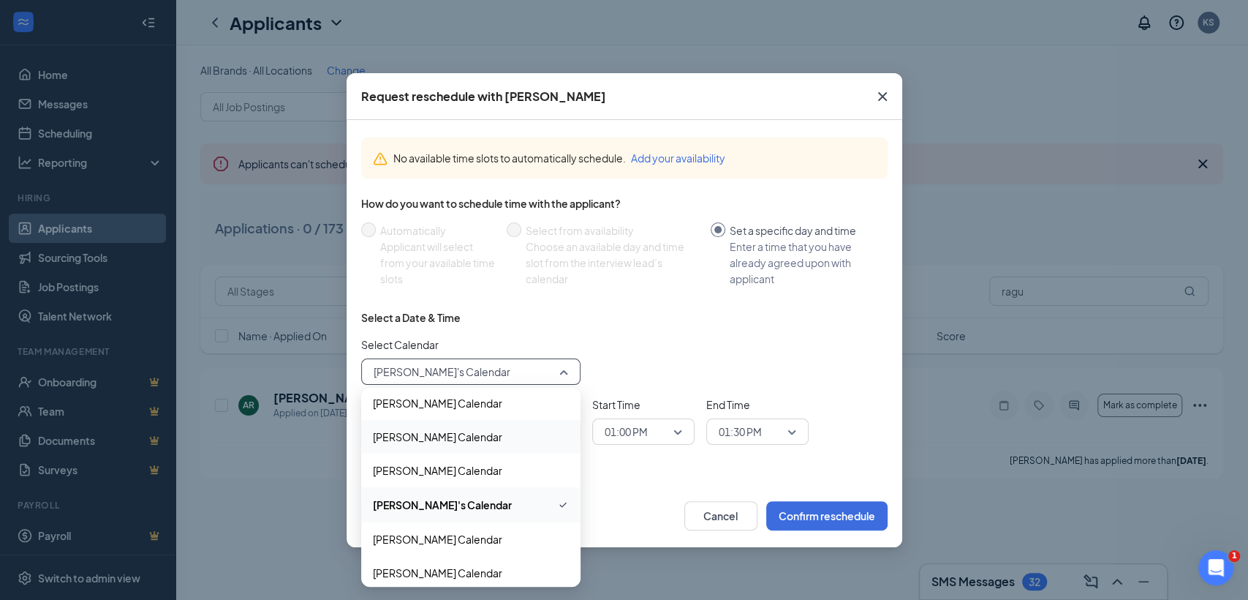
scroll to position [198, 0]
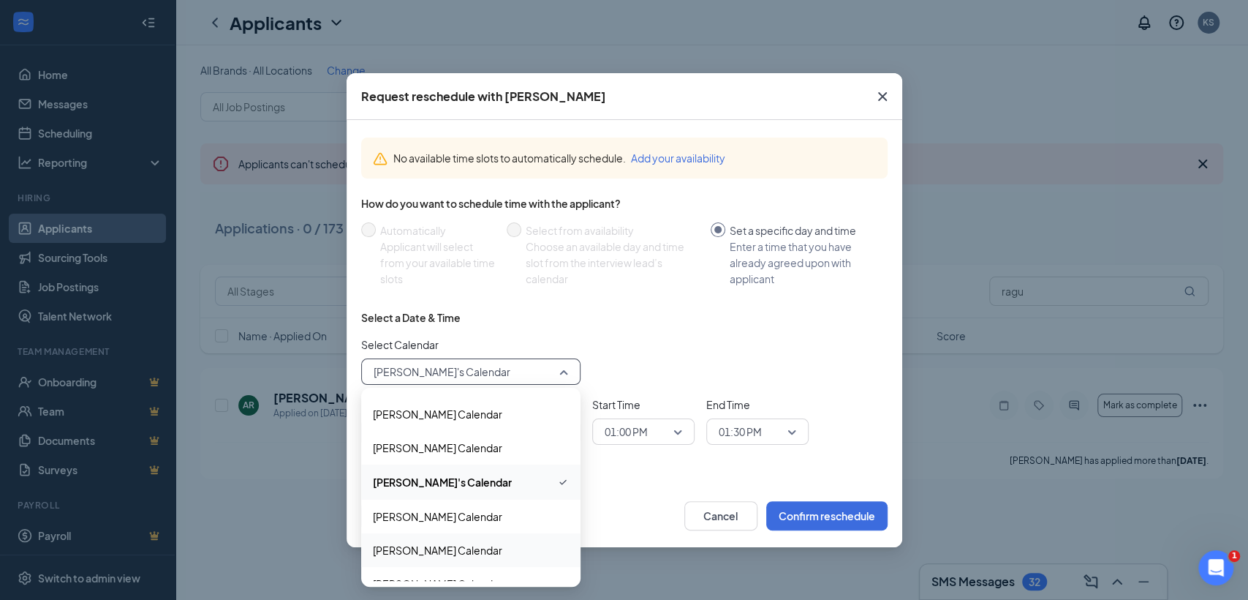
click at [461, 548] on span "Katherine Schanafelt's Calendar" at bounding box center [437, 550] width 129 height 16
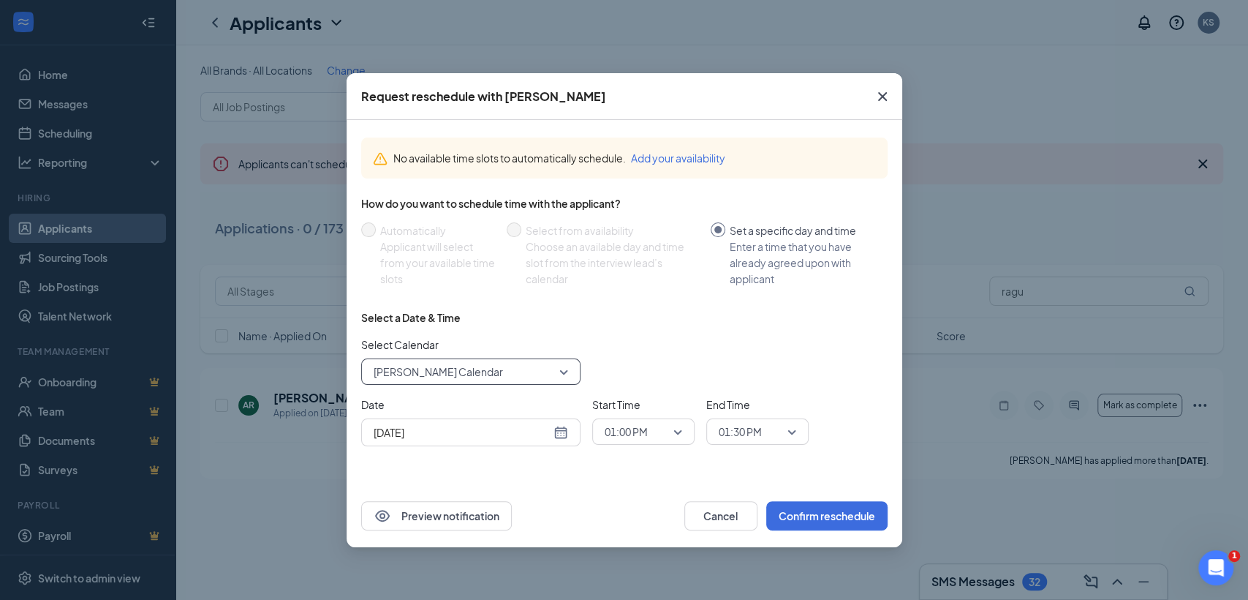
click at [554, 437] on div "Sep 16, 2025" at bounding box center [471, 432] width 194 height 16
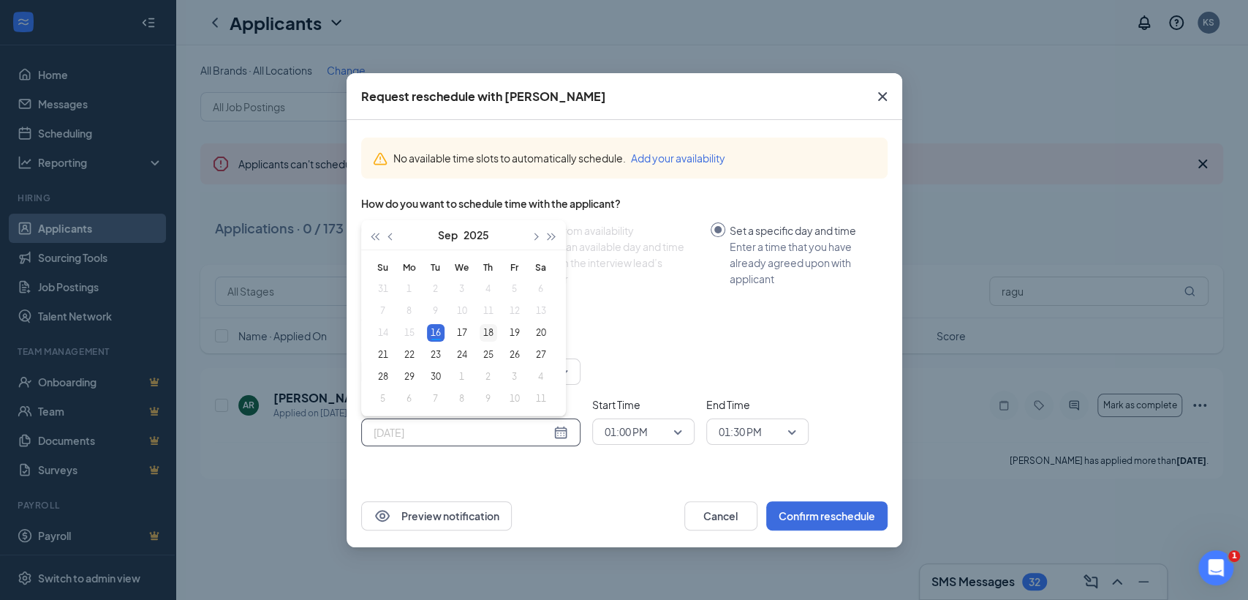
type input "Sep 18, 2025"
click at [486, 329] on div "18" at bounding box center [489, 333] width 18 height 18
click at [673, 435] on span "01:00 PM" at bounding box center [644, 431] width 78 height 22
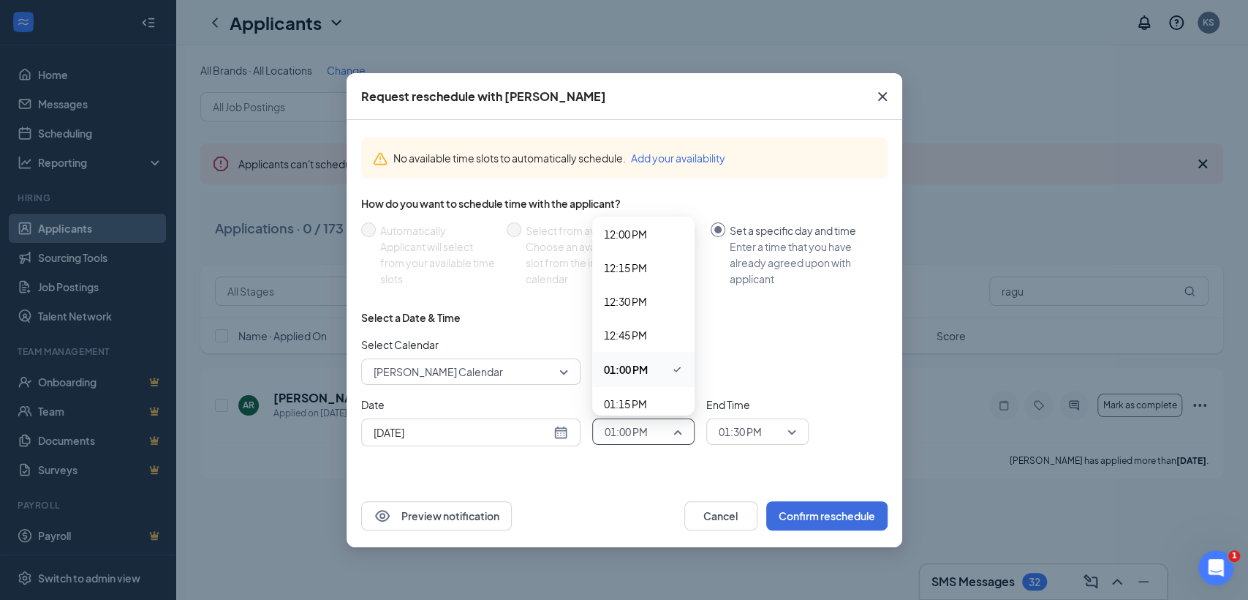
scroll to position [1629, 0]
click at [695, 402] on div "Date Sep 18, 2025 Sep 2025 Su Mo Tu We Th Fr Sa 31 1 2 3 4 5 6 7 8 9 10 11 12 1…" at bounding box center [624, 421] width 526 height 50
click at [679, 398] on span "Start Time" at bounding box center [643, 404] width 102 height 16
click at [674, 432] on span "01:00 PM" at bounding box center [644, 431] width 78 height 22
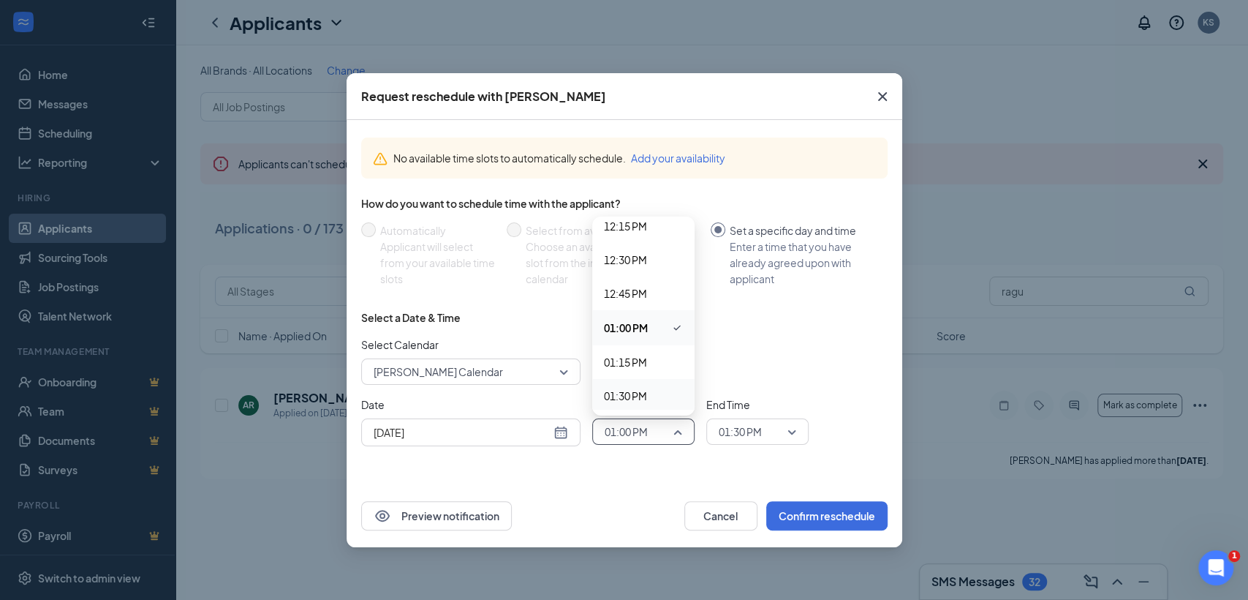
click at [654, 394] on span "01:30 PM" at bounding box center [643, 396] width 79 height 16
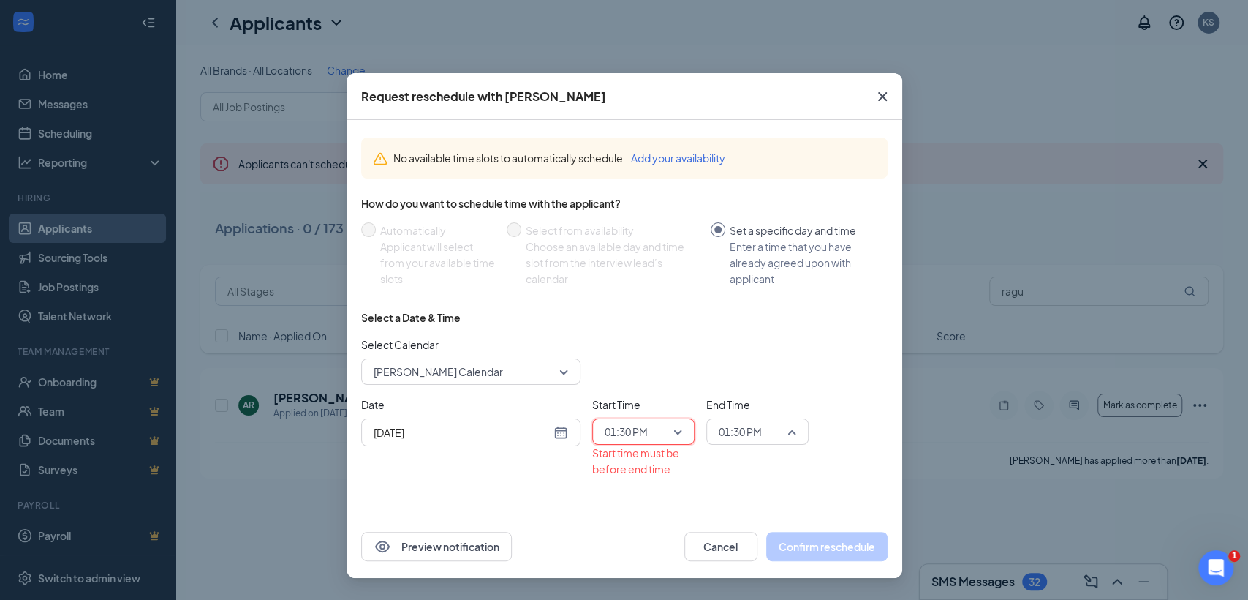
click at [760, 431] on span "01:30 PM" at bounding box center [740, 431] width 43 height 22
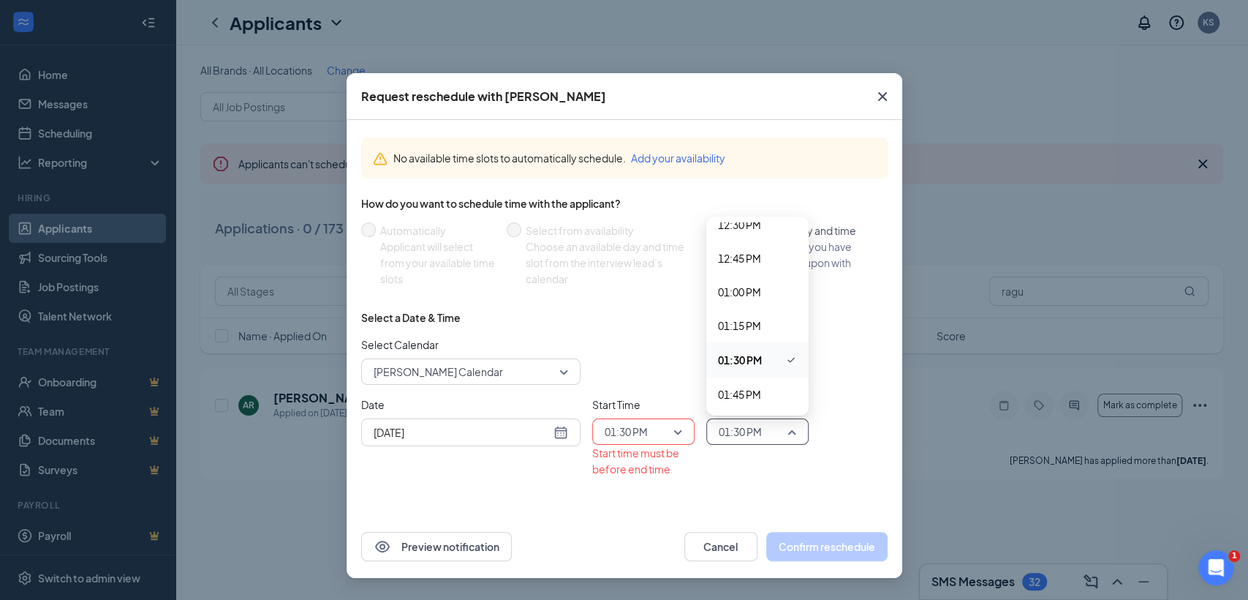
scroll to position [1729, 0]
click at [775, 390] on span "02:00 PM" at bounding box center [757, 395] width 79 height 16
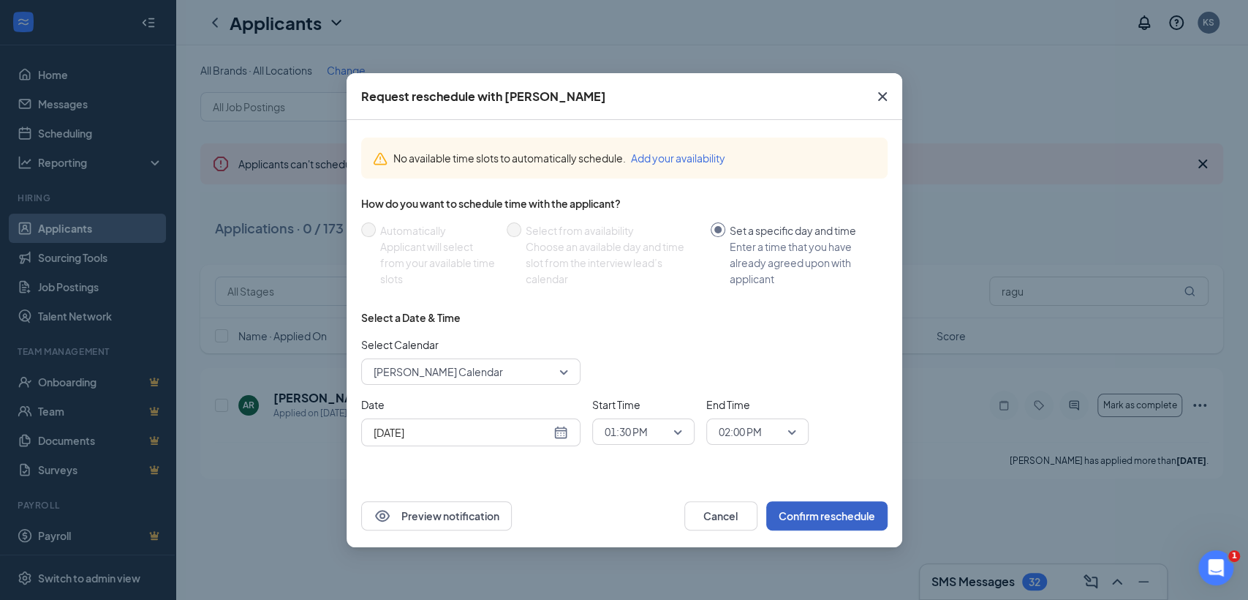
click at [831, 510] on button "Confirm reschedule" at bounding box center [826, 515] width 121 height 29
